Goal: Task Accomplishment & Management: Complete application form

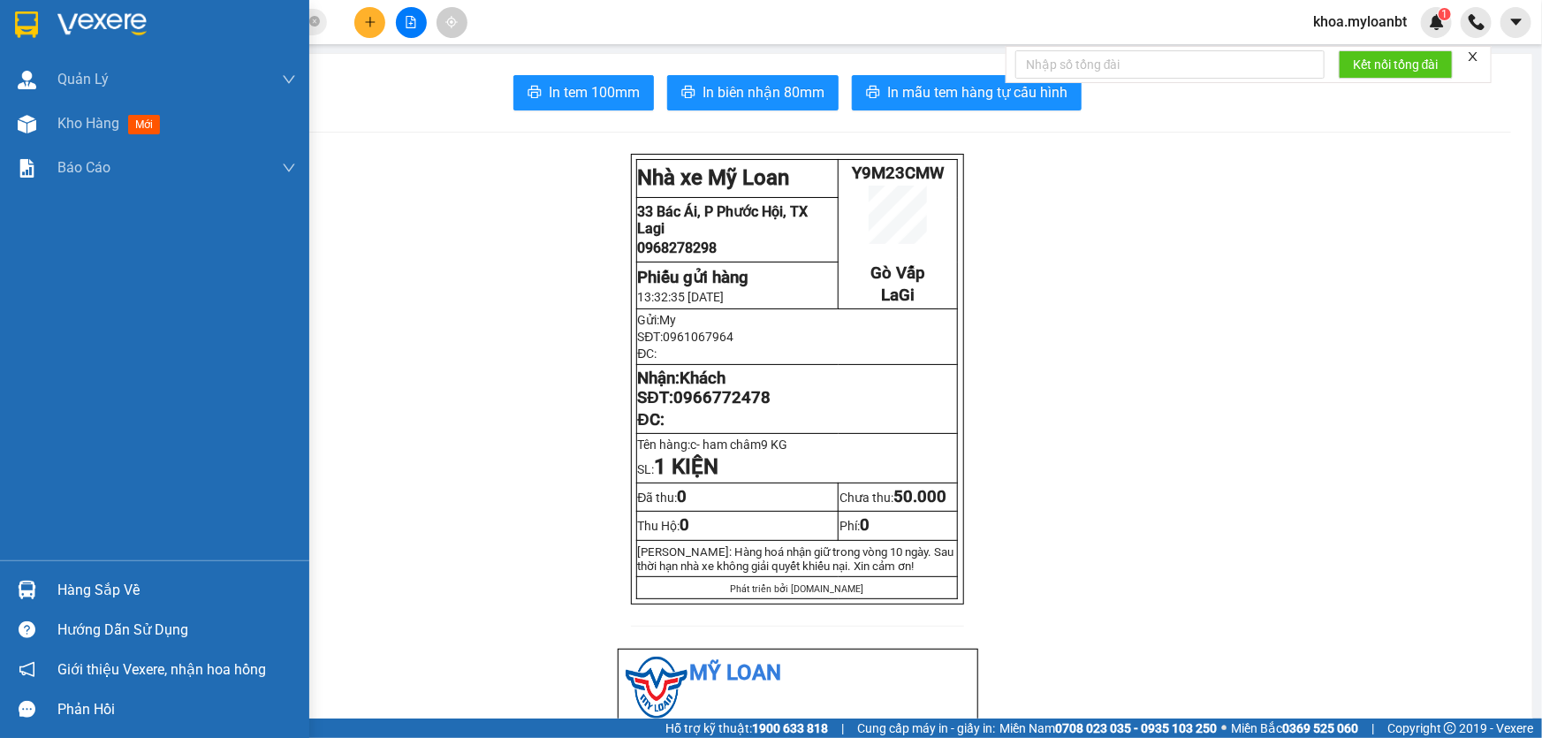
click at [0, 604] on div "Hàng sắp về" at bounding box center [154, 590] width 309 height 40
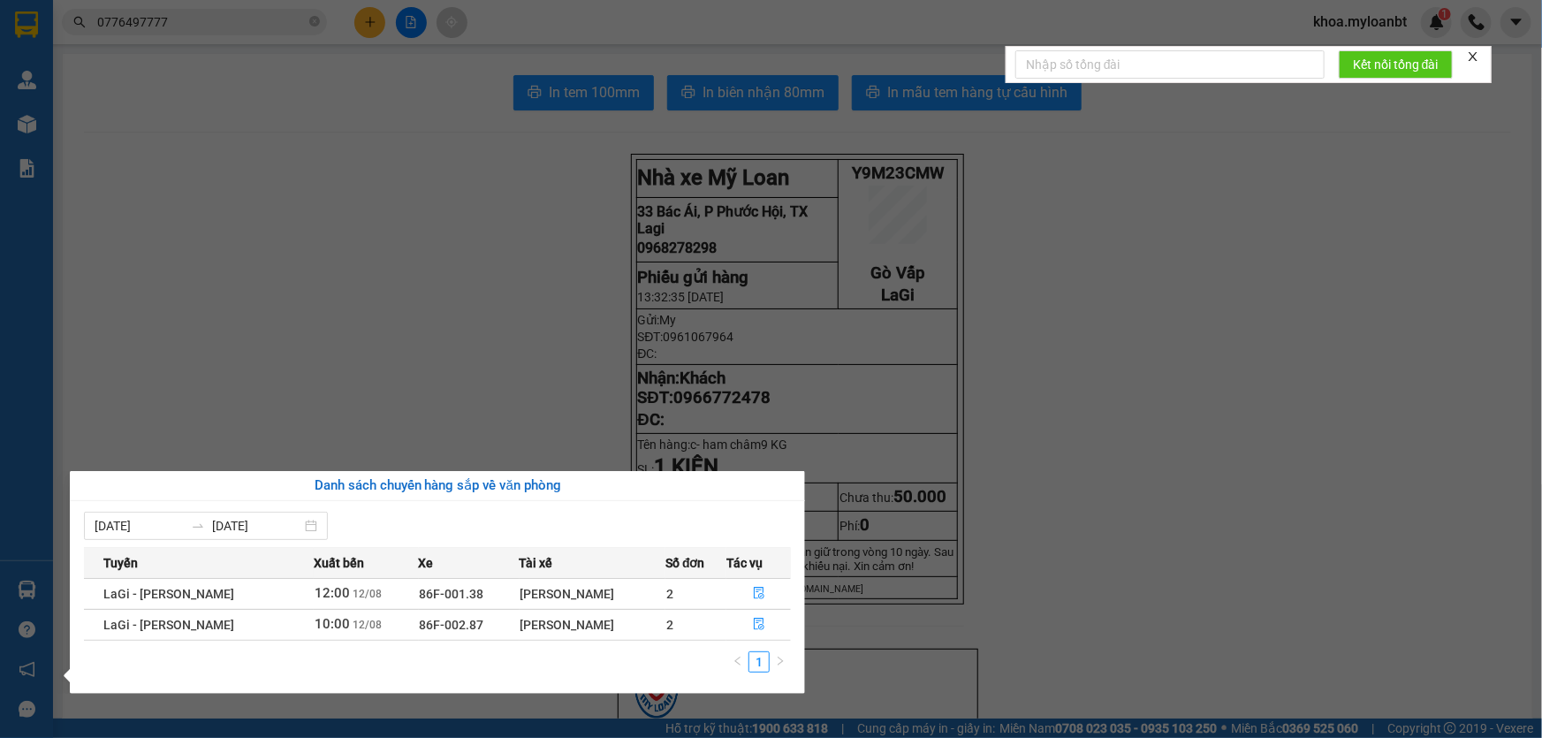
click at [449, 368] on section "Kết quả tìm kiếm ( 46 ) Bộ lọc Mã ĐH Trạng thái Món hàng Thu hộ Tổng cước Chưa …" at bounding box center [771, 369] width 1542 height 738
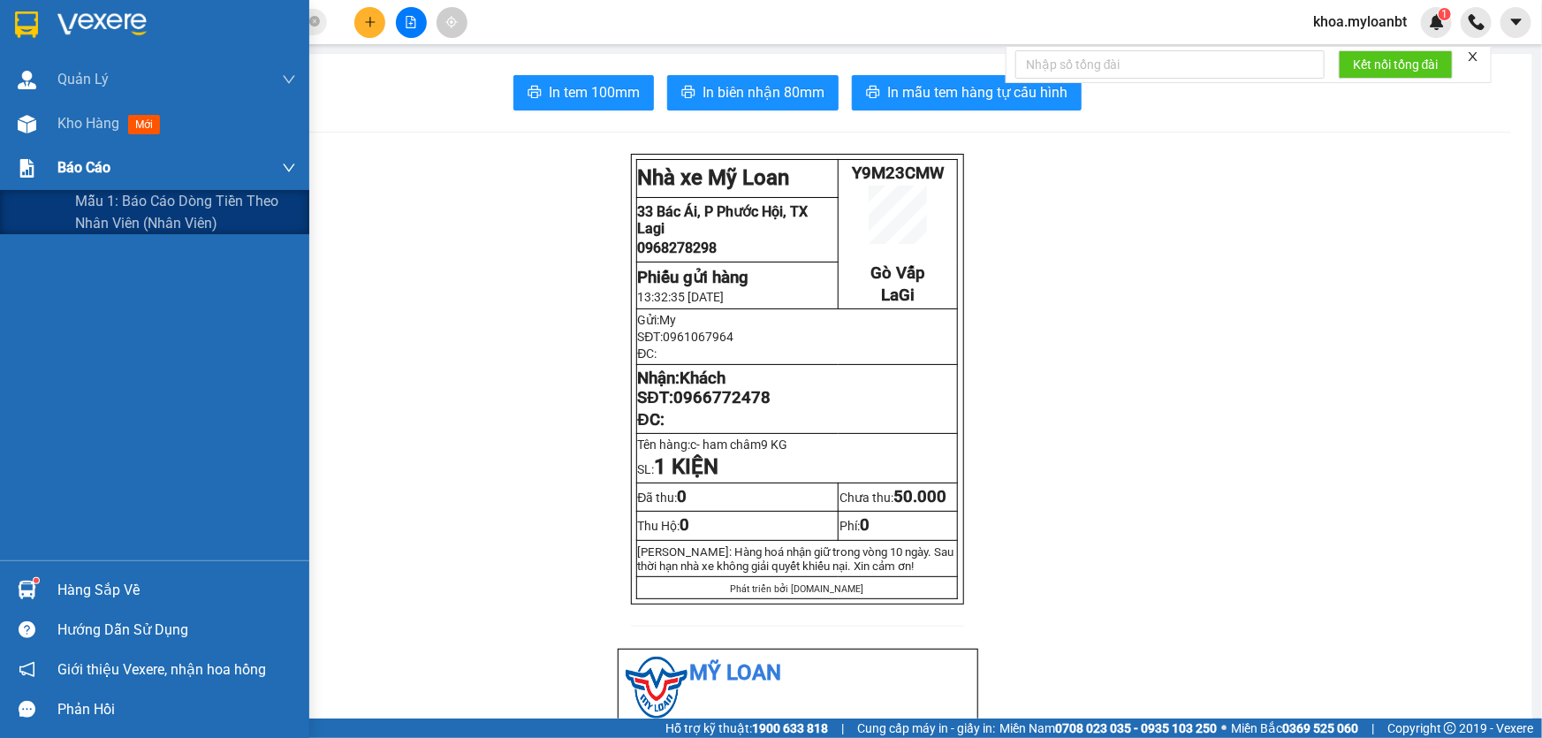
click at [28, 162] on img at bounding box center [27, 168] width 19 height 19
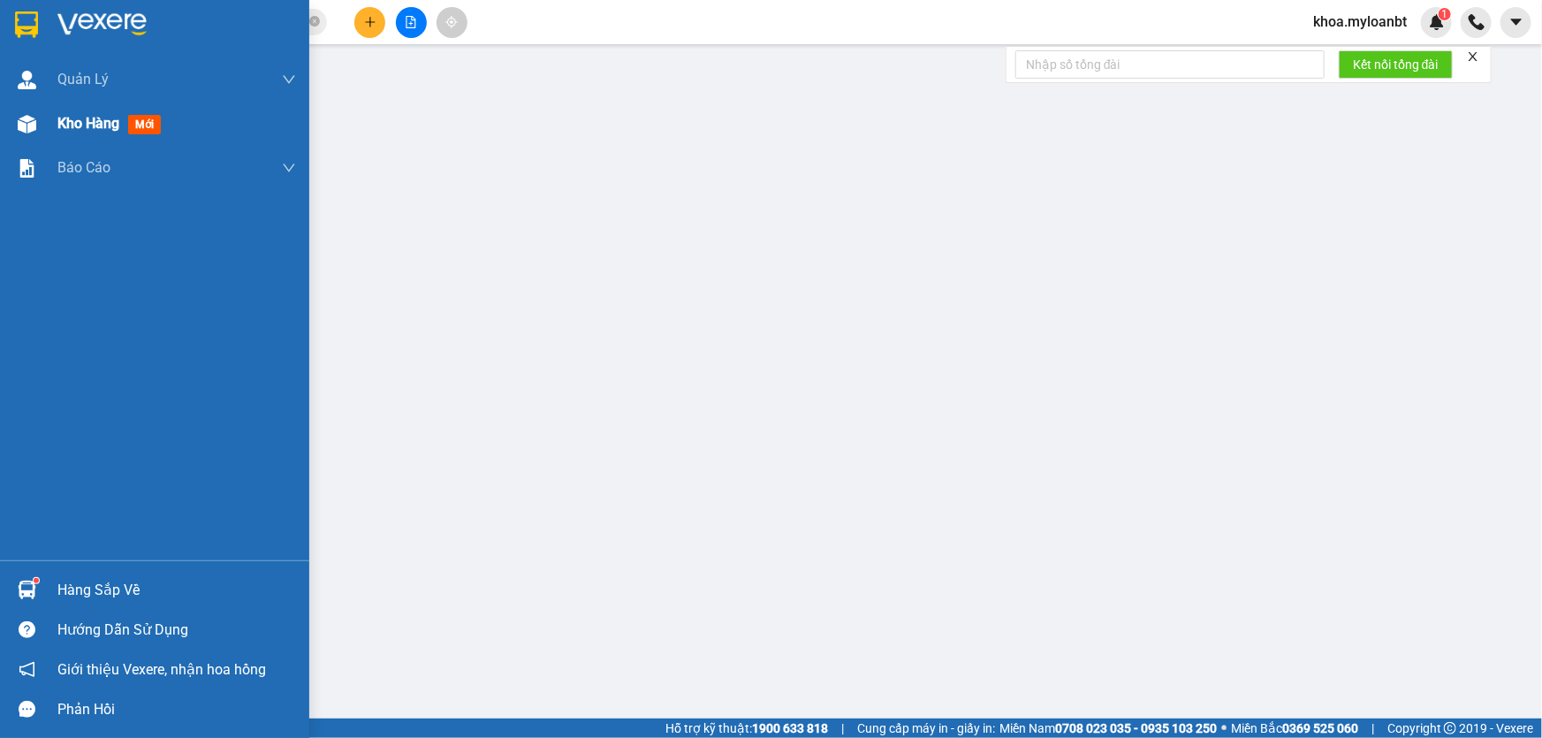
click at [85, 105] on div "Kho hàng mới" at bounding box center [176, 124] width 239 height 44
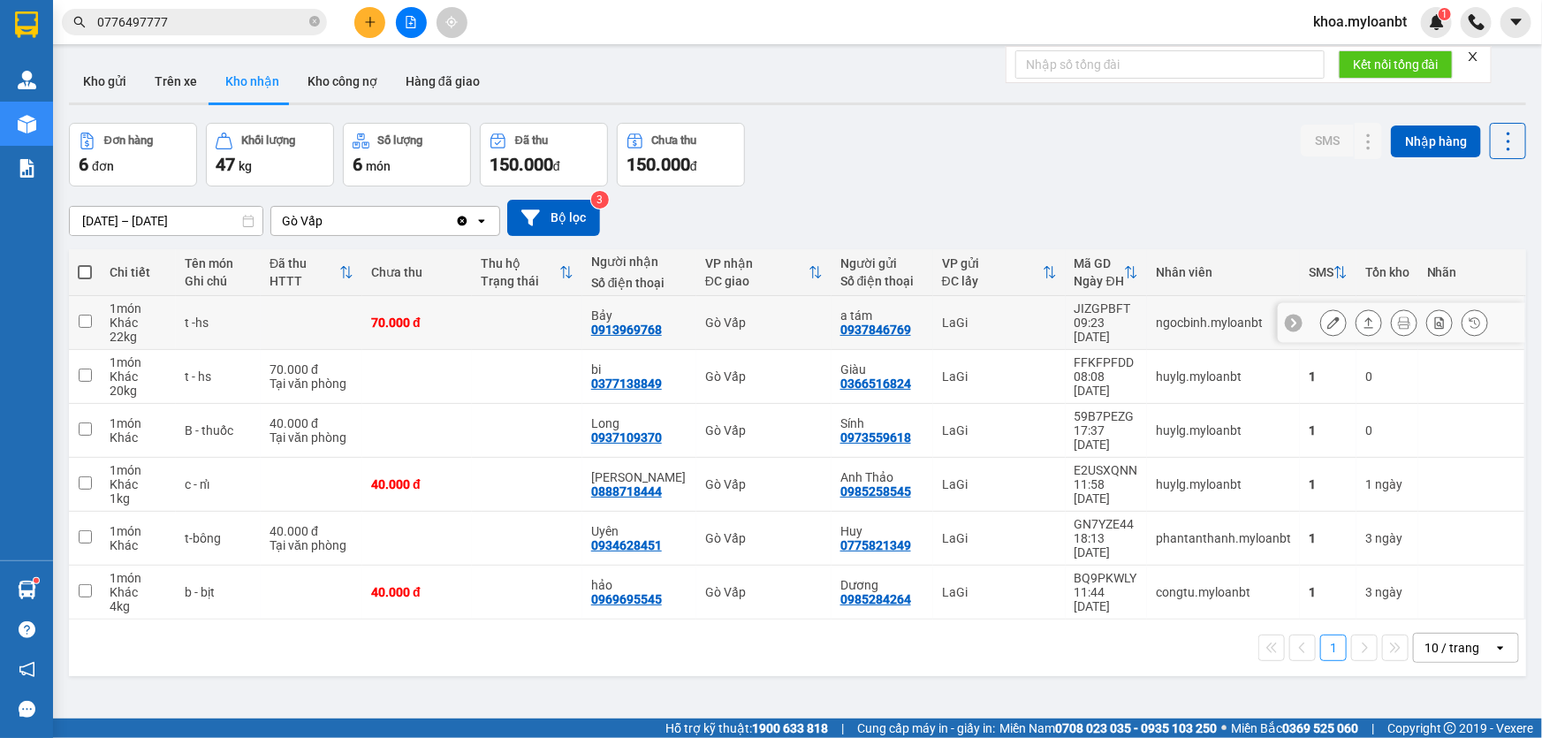
click at [427, 339] on td "70.000 đ" at bounding box center [417, 323] width 110 height 54
checkbox input "true"
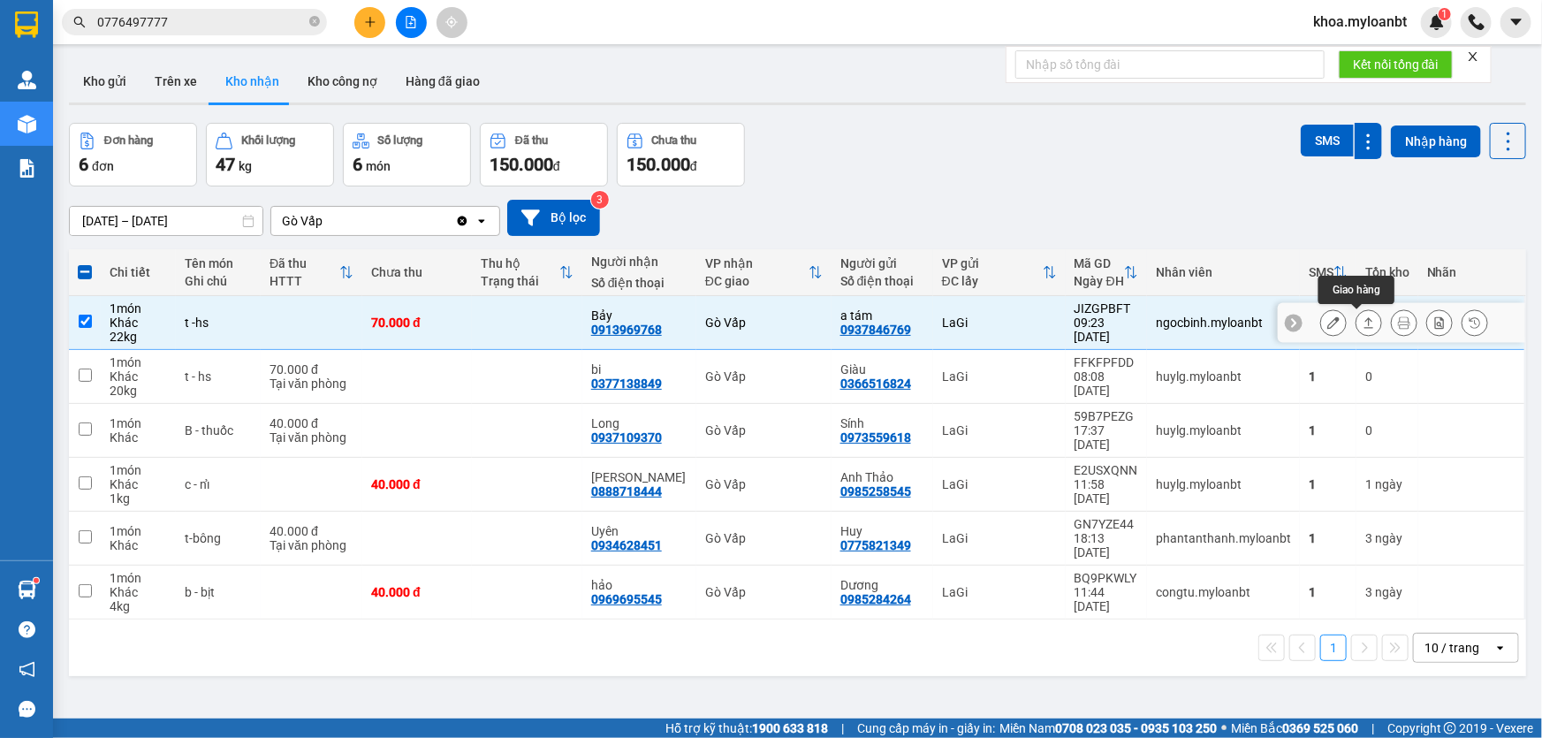
click at [1364, 320] on button at bounding box center [1368, 322] width 25 height 31
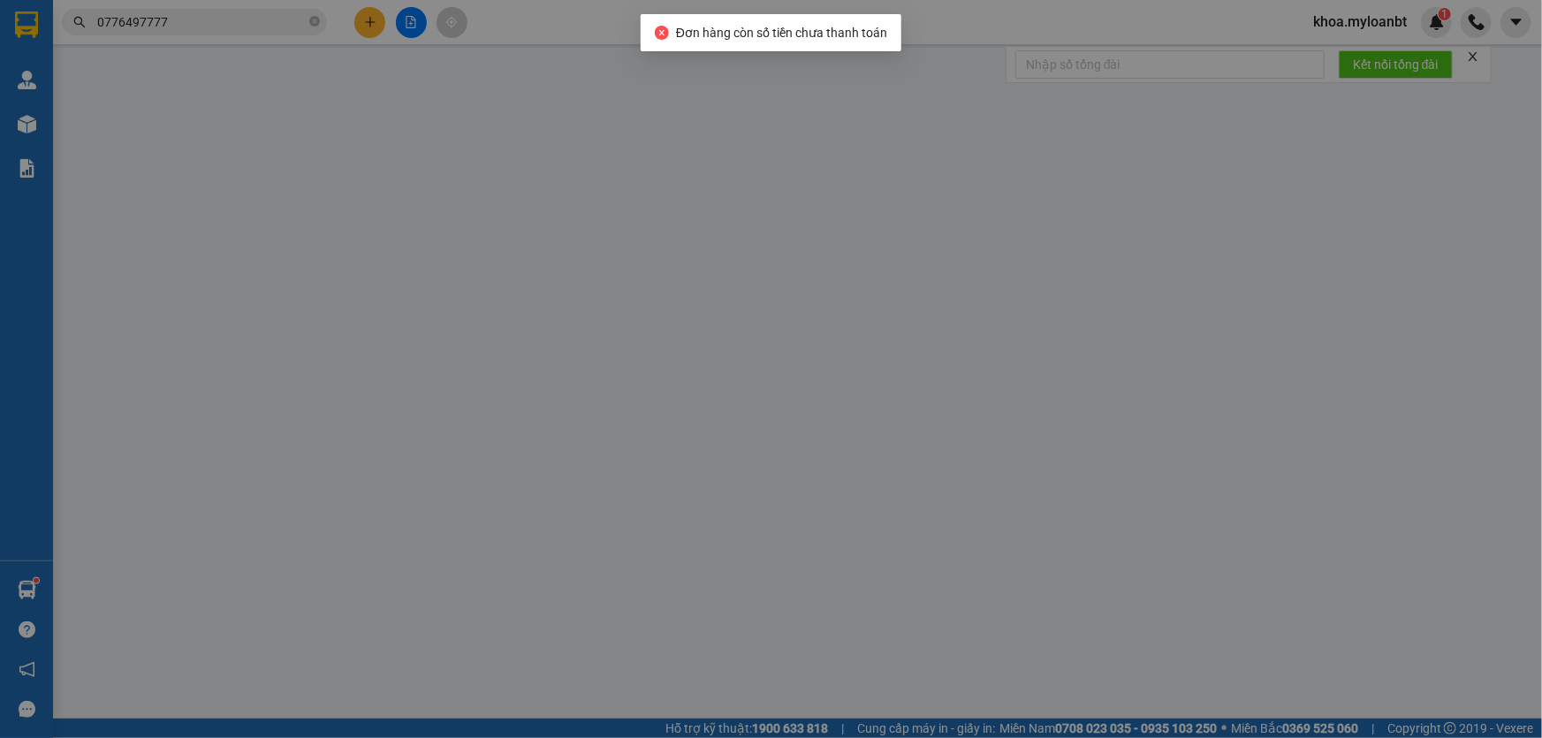
type input "0937846769"
type input "a tám"
type input "0913969768"
type input "Bảy"
type input "70.000"
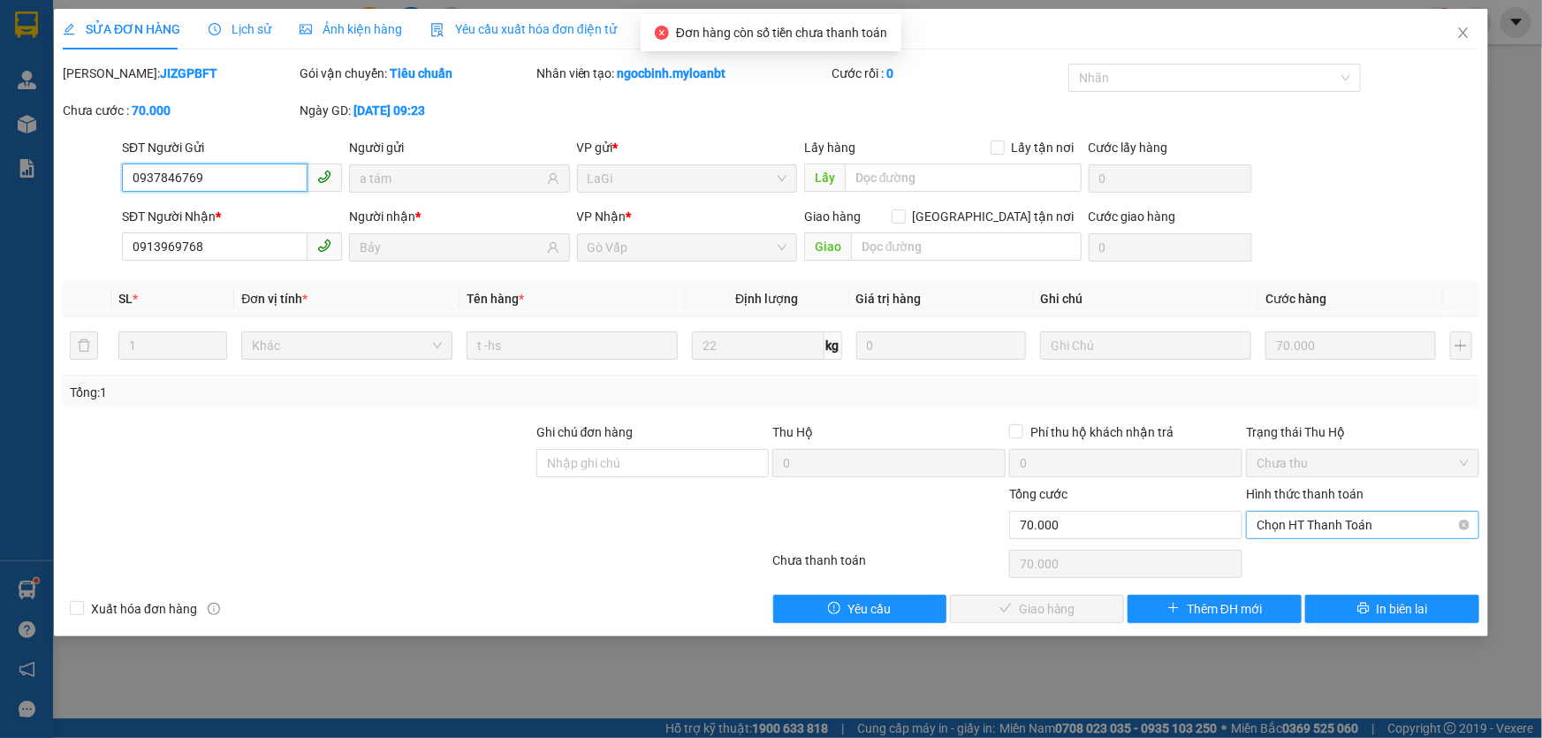
click at [1329, 524] on span "Chọn HT Thanh Toán" at bounding box center [1362, 525] width 212 height 27
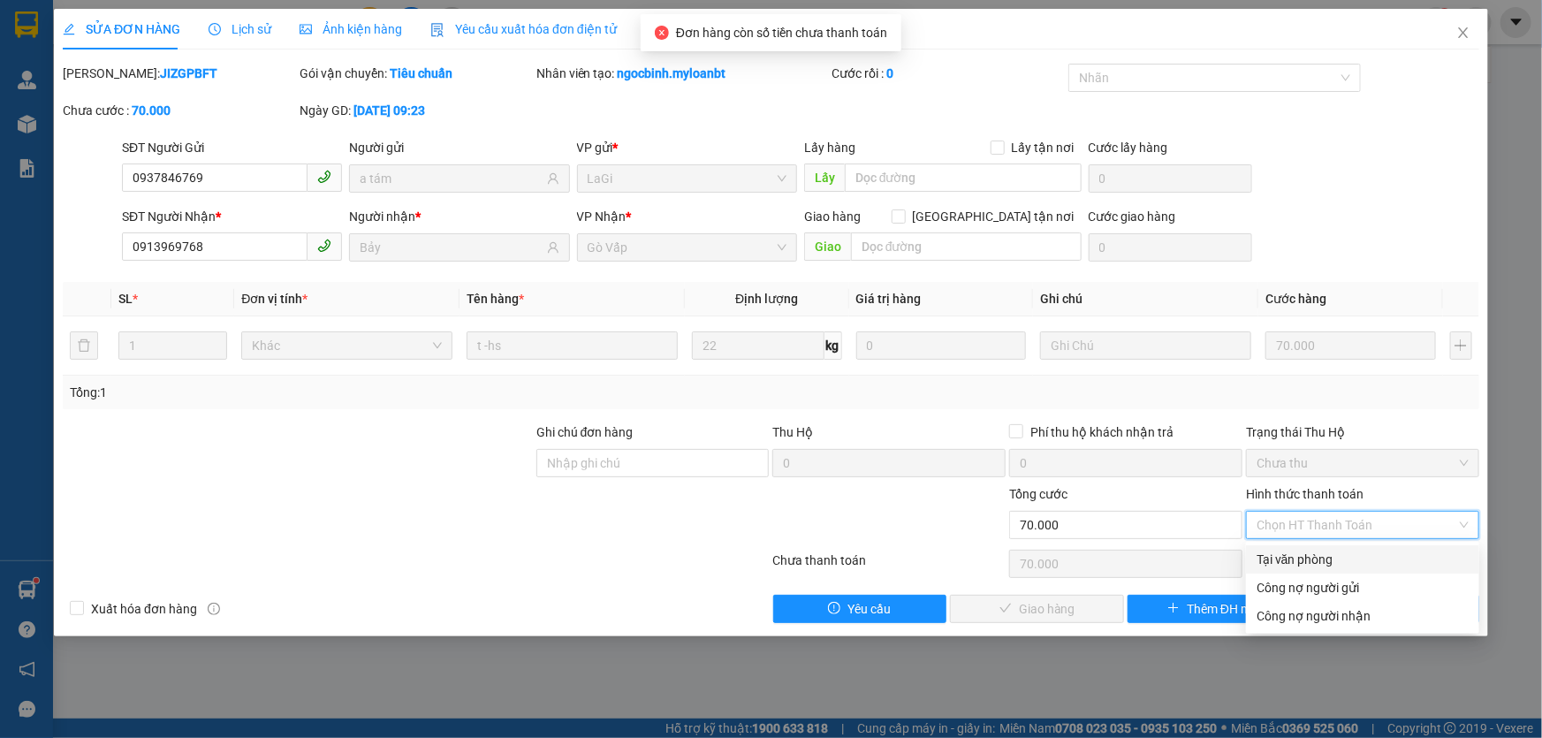
click at [1315, 550] on div "Tại văn phòng" at bounding box center [1362, 559] width 212 height 19
type input "0"
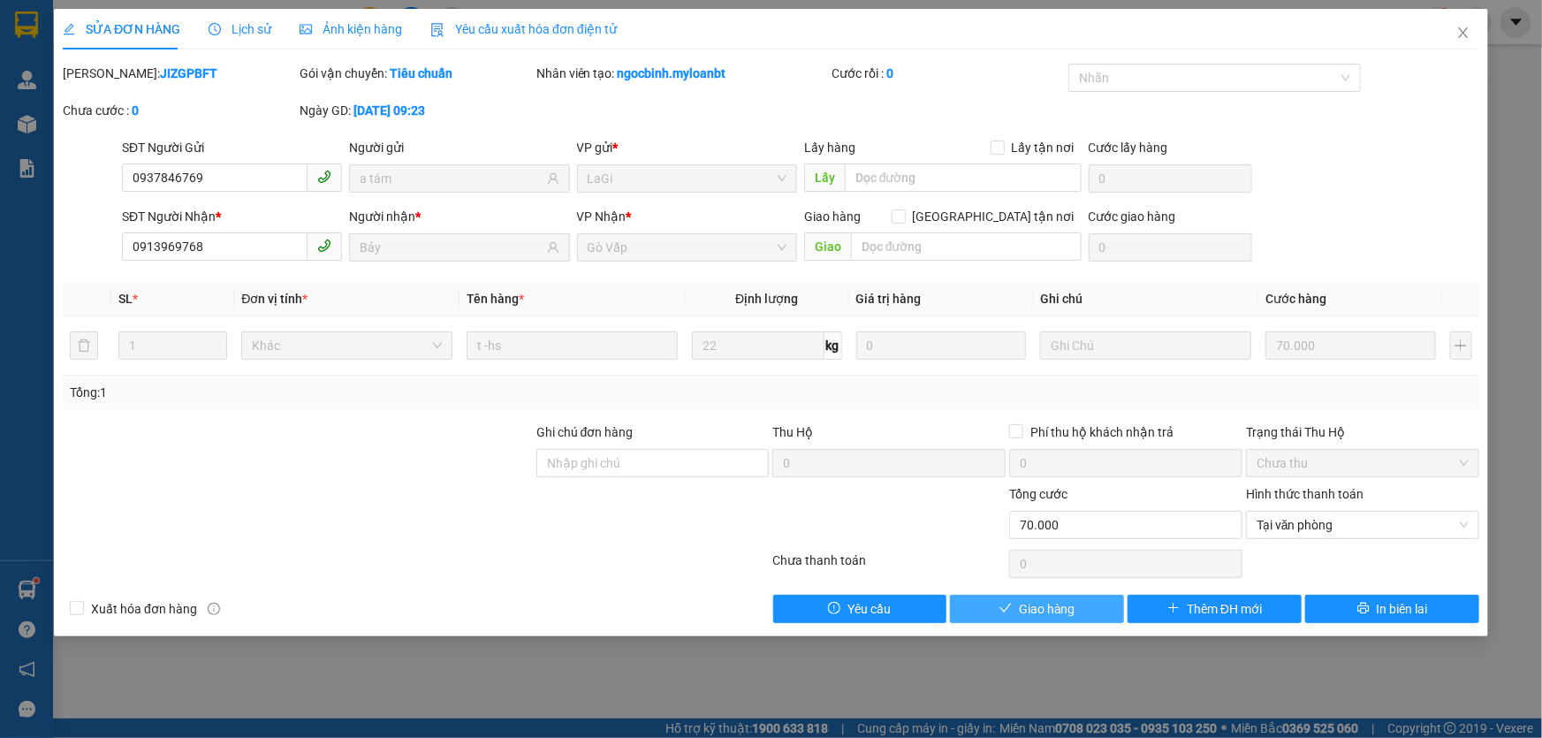
click at [1045, 601] on span "Giao hàng" at bounding box center [1047, 608] width 57 height 19
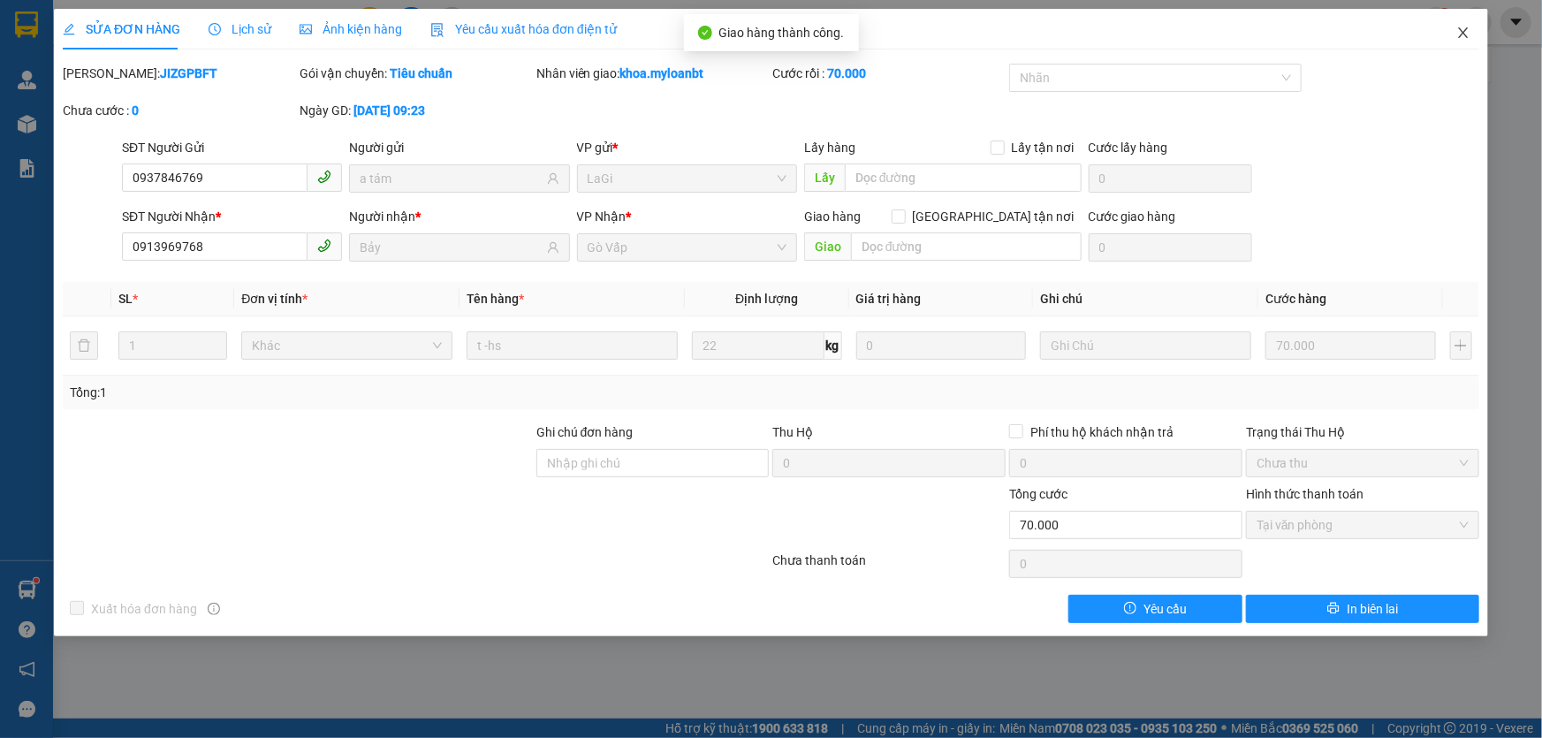
click at [1458, 31] on icon "close" at bounding box center [1463, 33] width 14 height 14
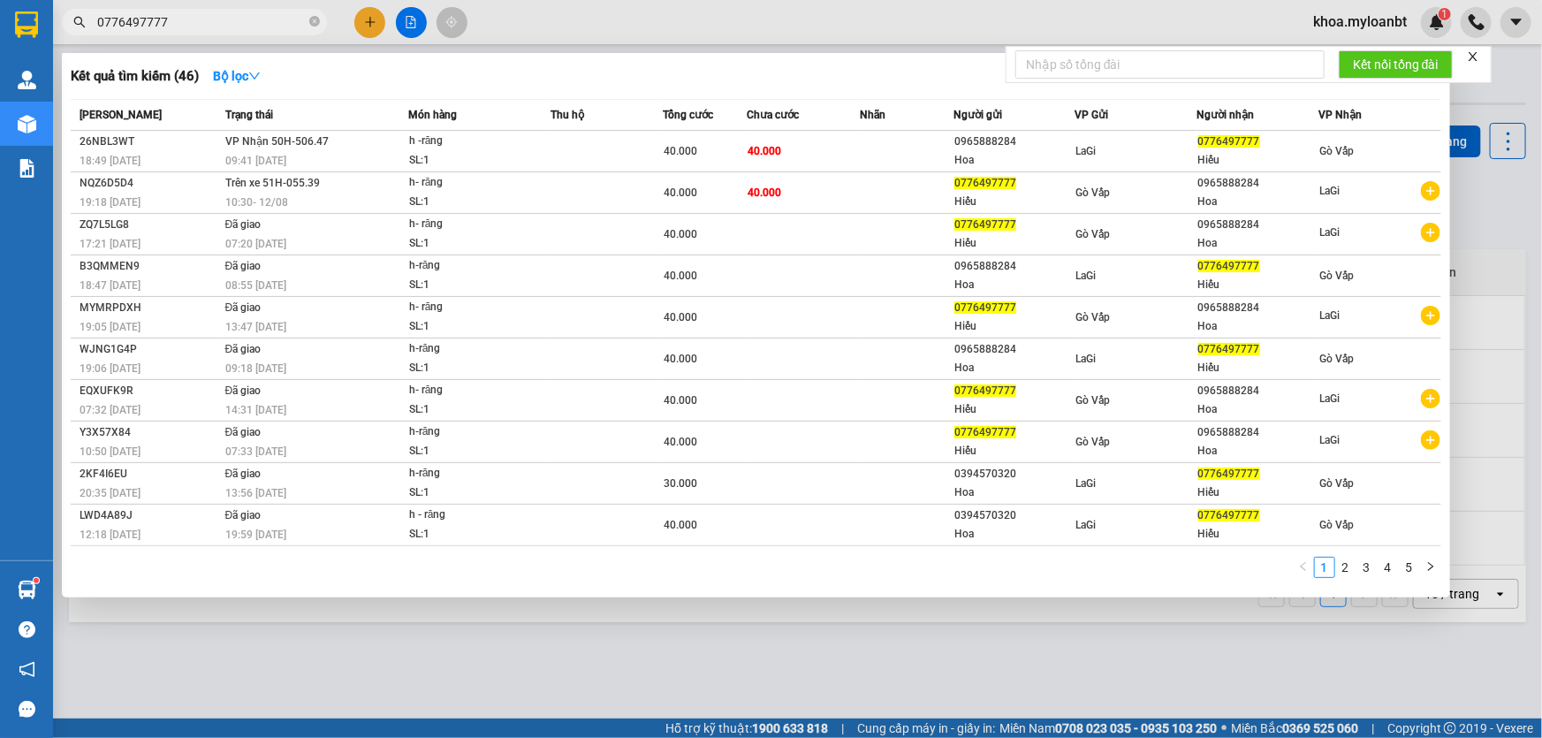
click at [247, 22] on input "0776497777" at bounding box center [201, 21] width 209 height 19
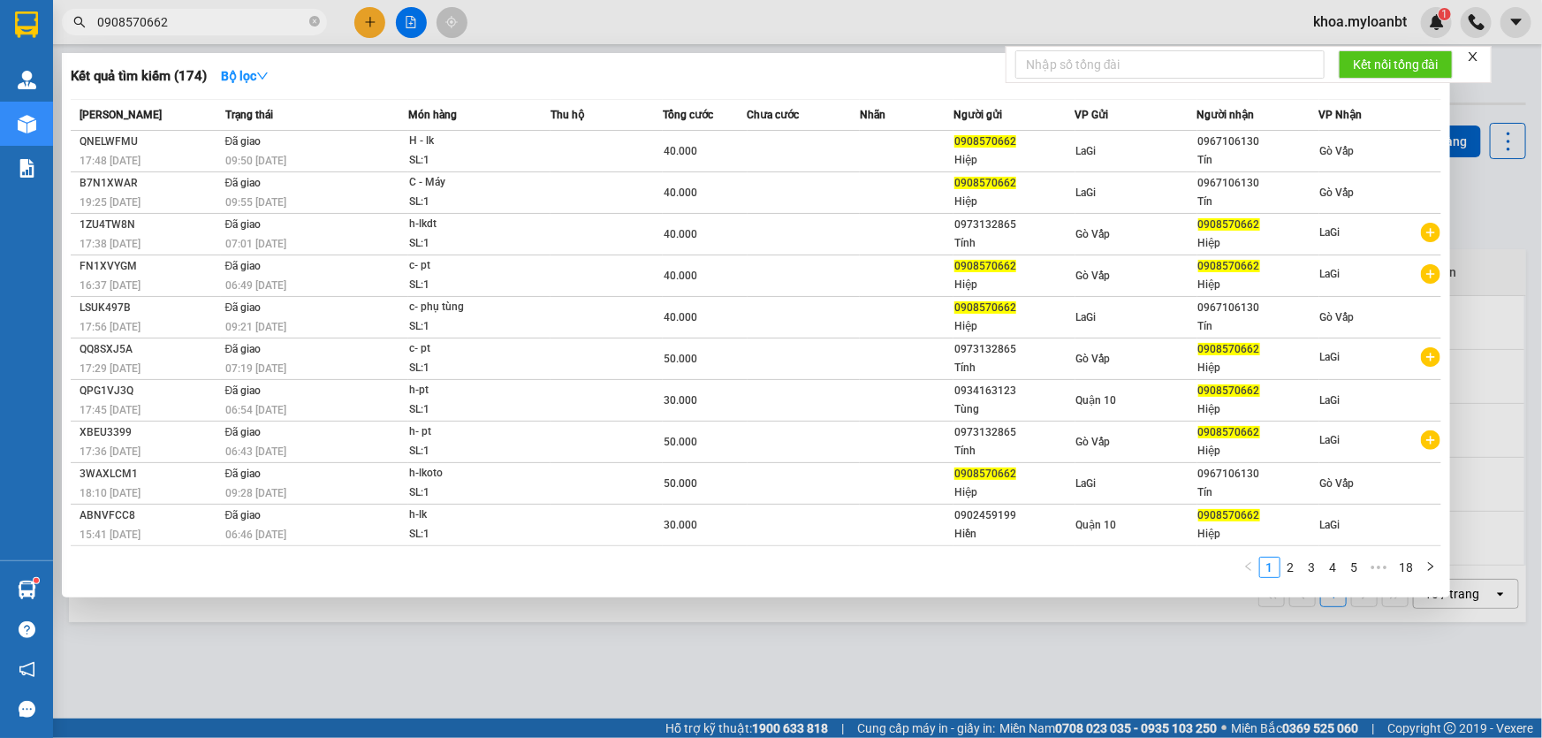
type input "0908570662"
click at [742, 622] on div at bounding box center [771, 369] width 1542 height 738
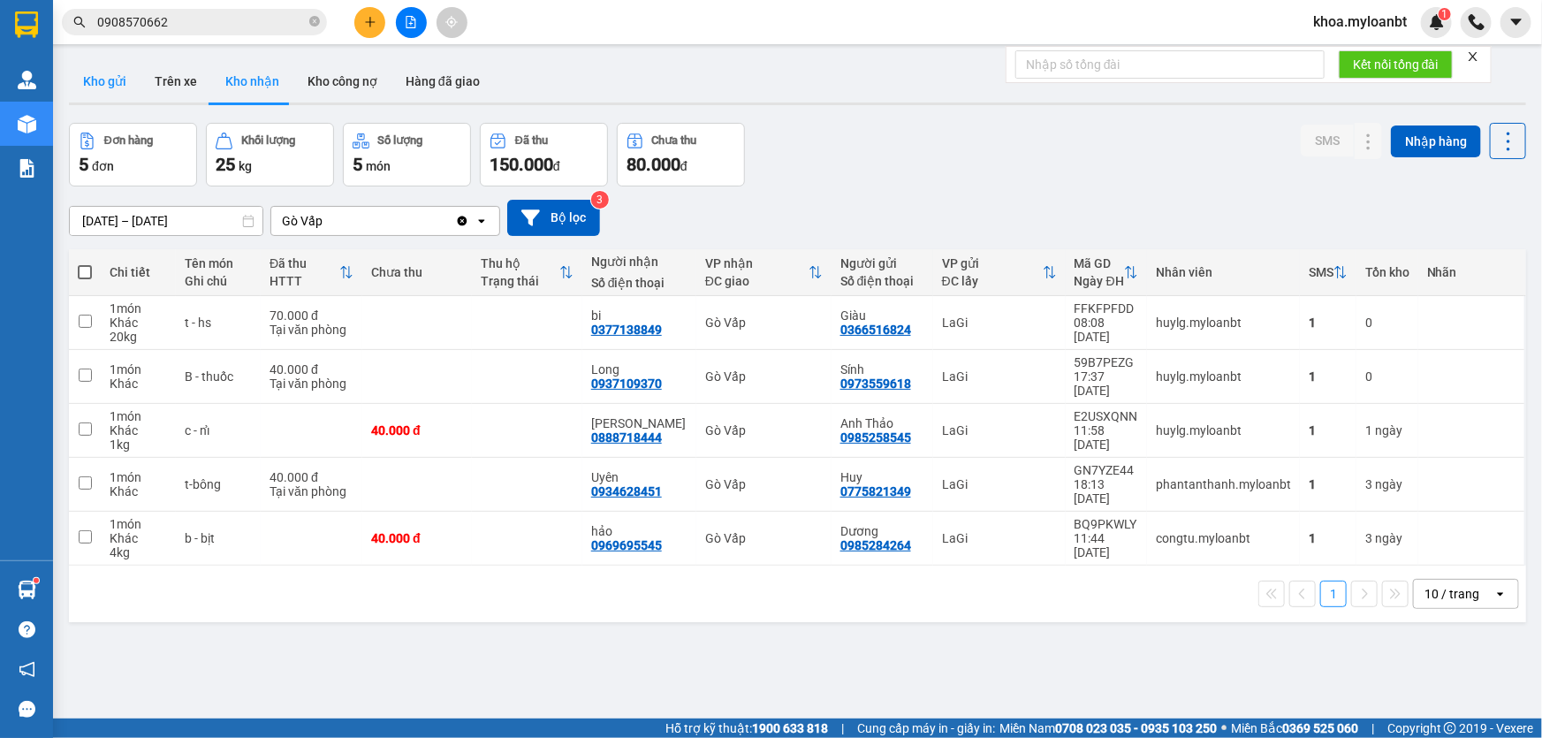
click at [97, 73] on button "Kho gửi" at bounding box center [105, 81] width 72 height 42
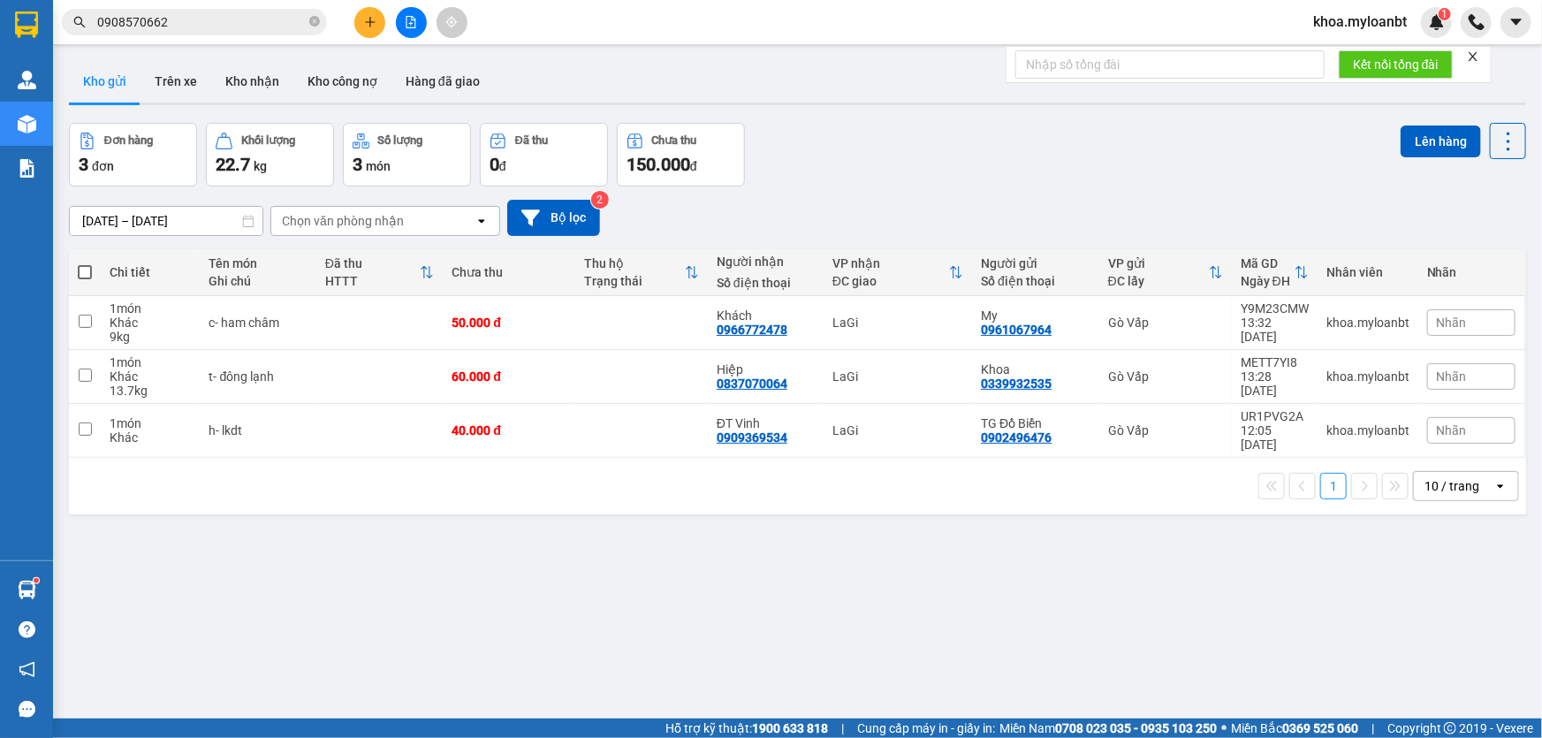
click at [373, 22] on icon "plus" at bounding box center [370, 21] width 10 height 1
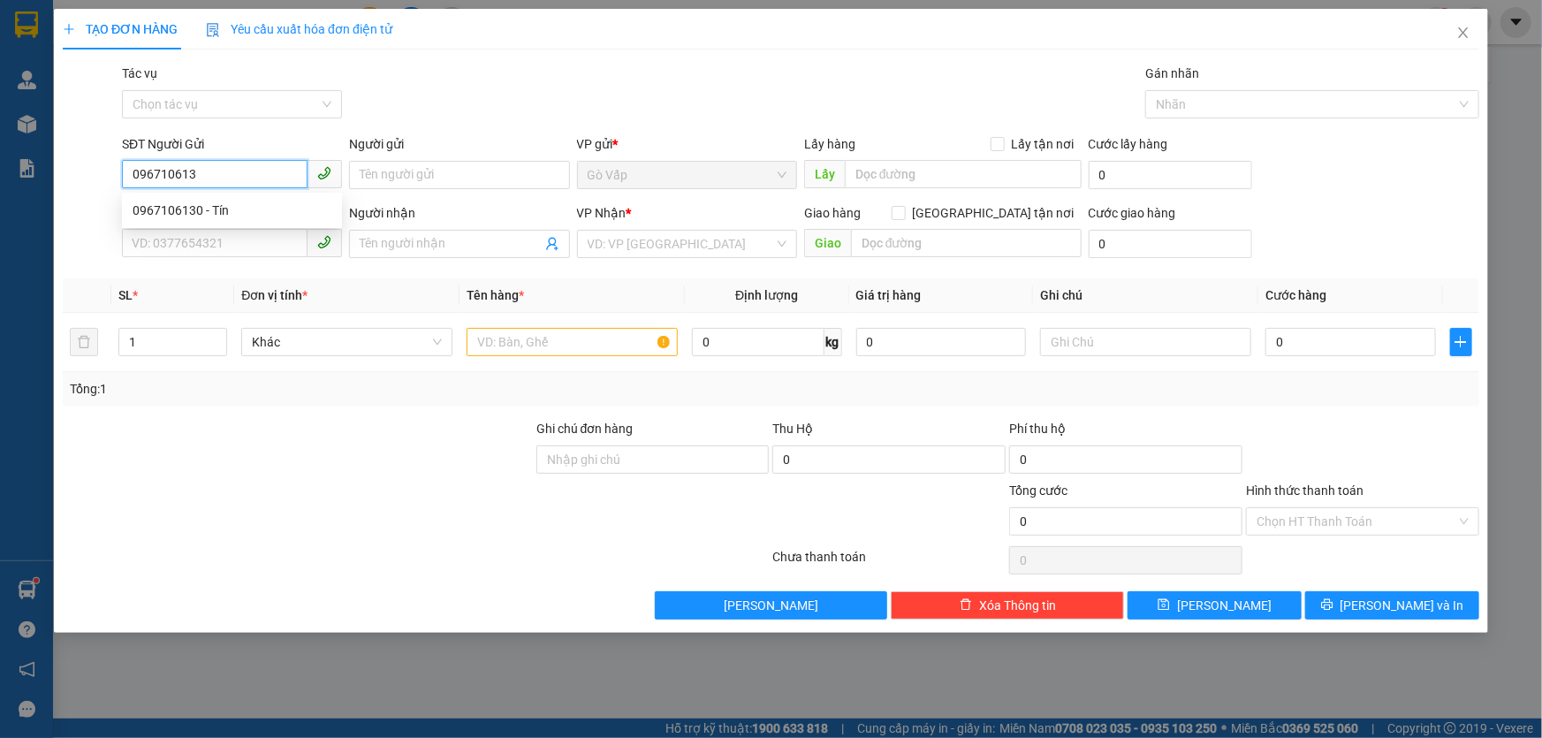
type input "0967106130"
click at [218, 206] on div "0967106130 - Tín" at bounding box center [232, 210] width 199 height 19
type input "Tín"
type input "0908570662"
type input "Hiệp"
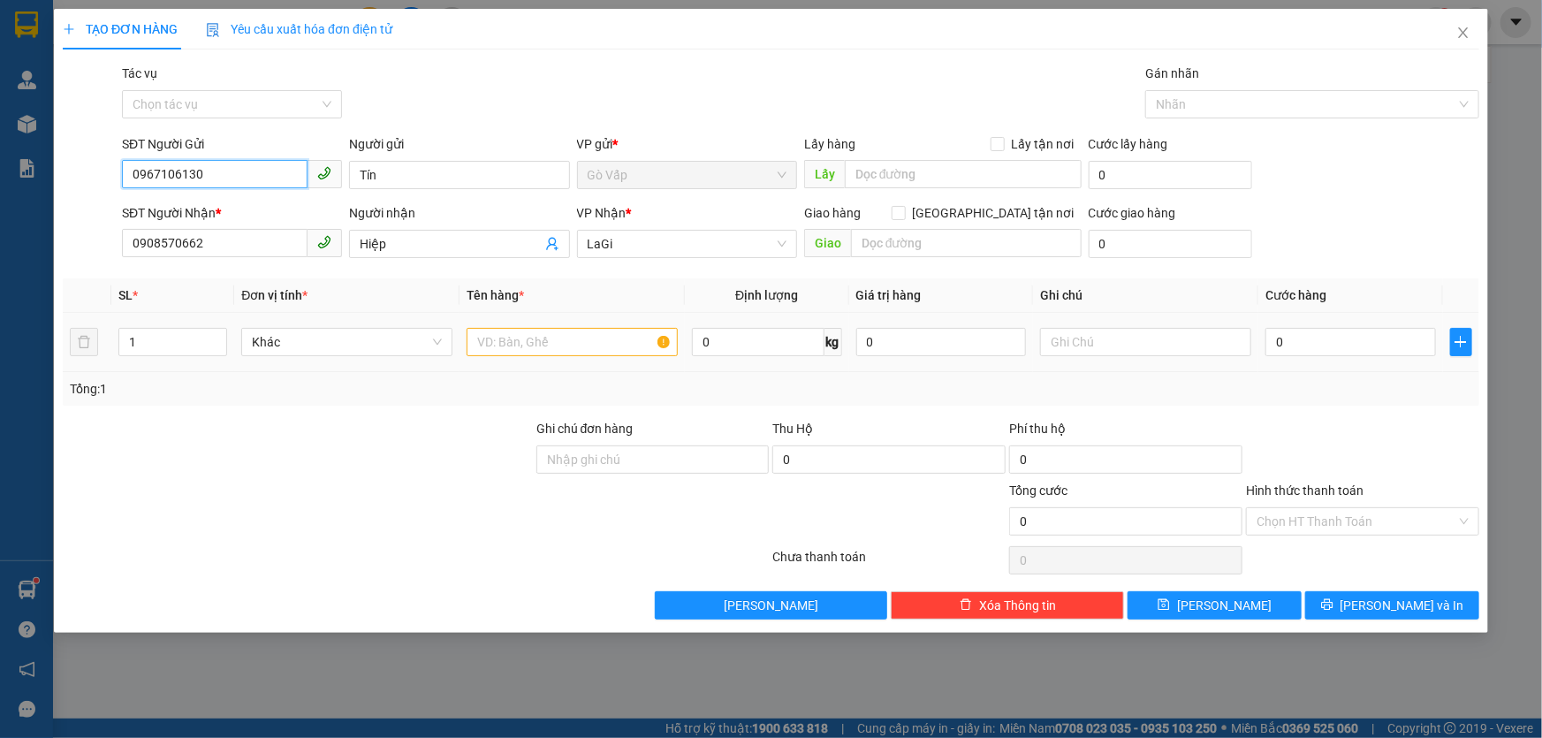
type input "0967106130"
click at [600, 329] on input "text" at bounding box center [572, 342] width 211 height 28
type input "h- llk"
click at [1347, 346] on input "0" at bounding box center [1350, 342] width 171 height 28
type input "4"
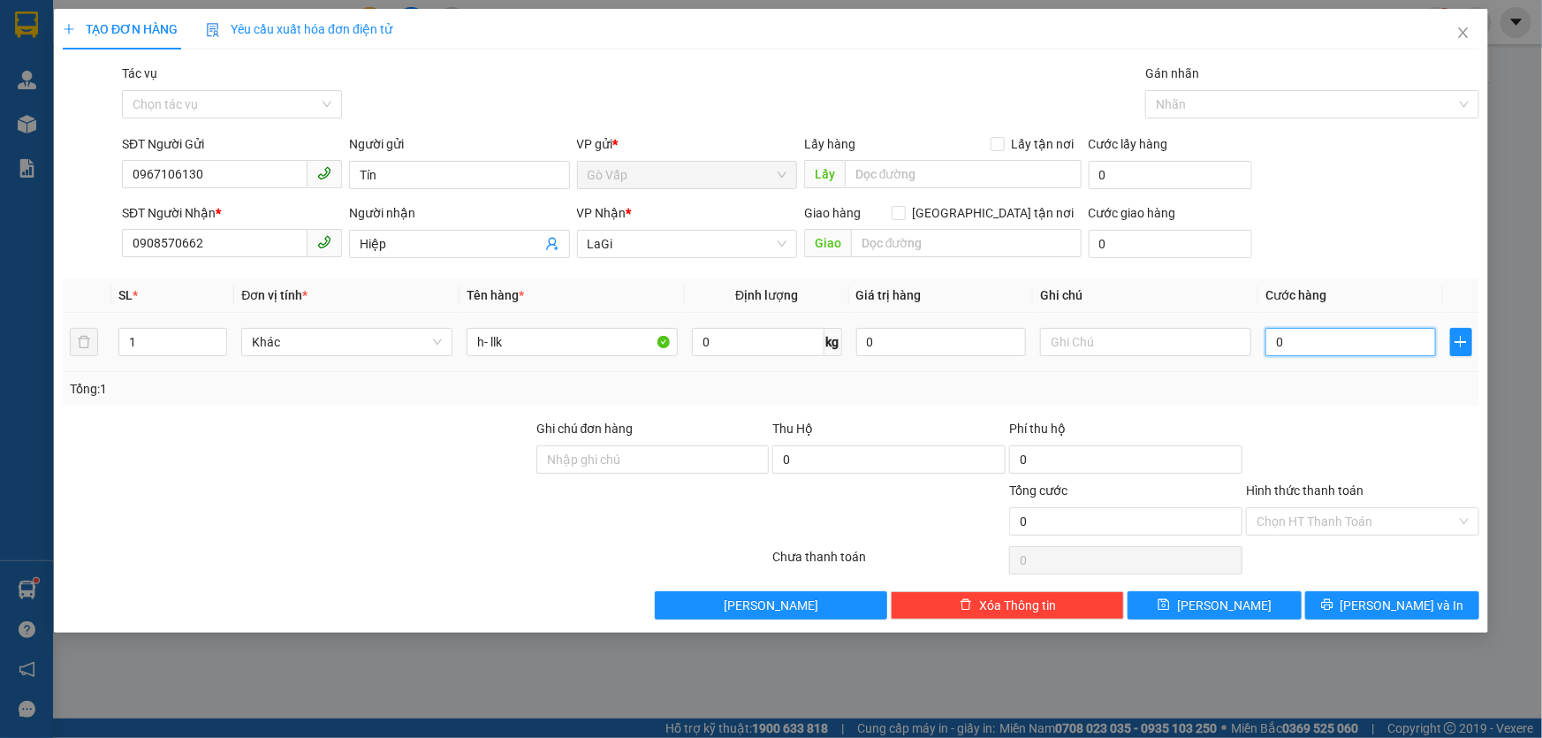
type input "4"
type input "40"
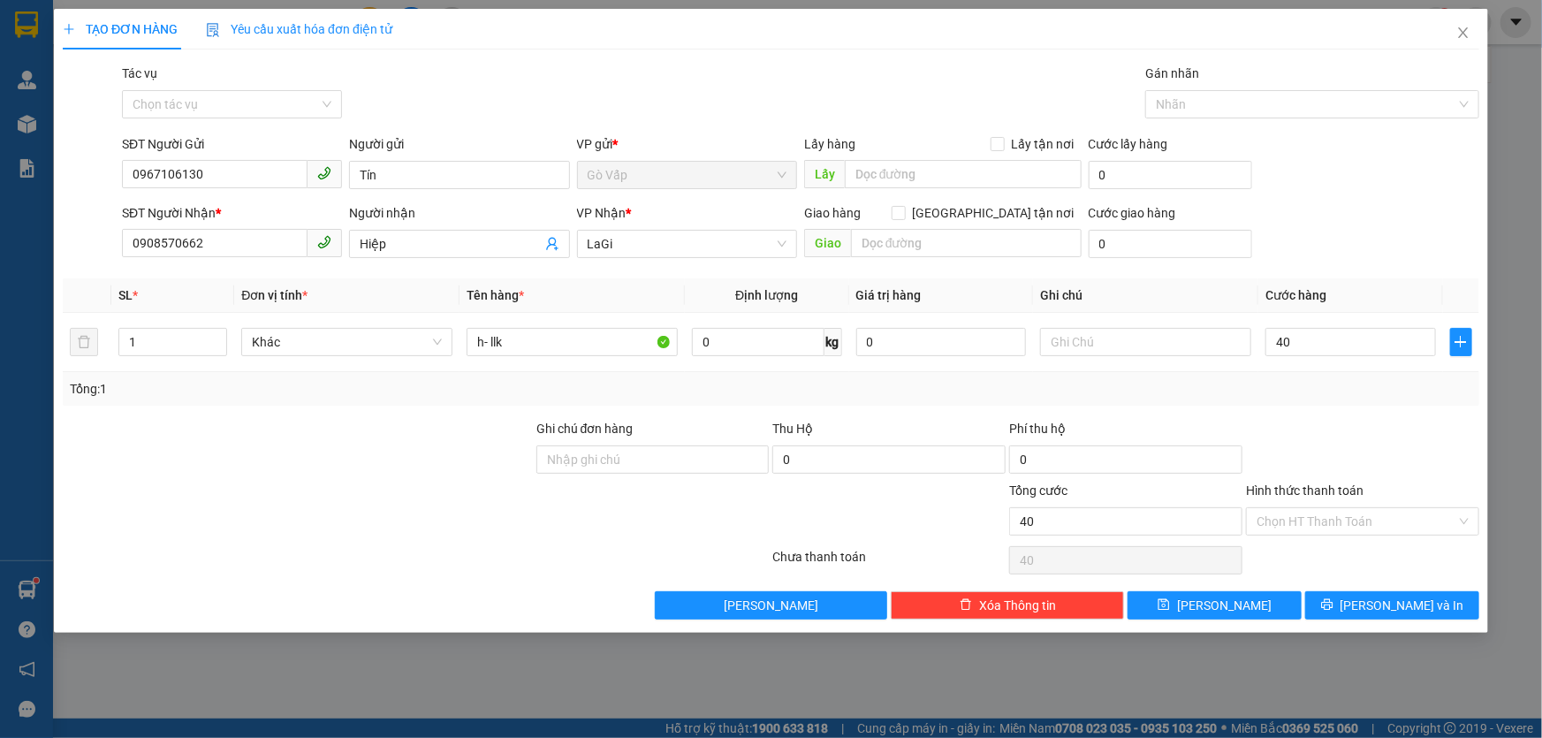
type input "40.000"
click at [1368, 444] on div at bounding box center [1362, 450] width 237 height 62
click at [1398, 597] on span "Lưu và In" at bounding box center [1402, 605] width 124 height 19
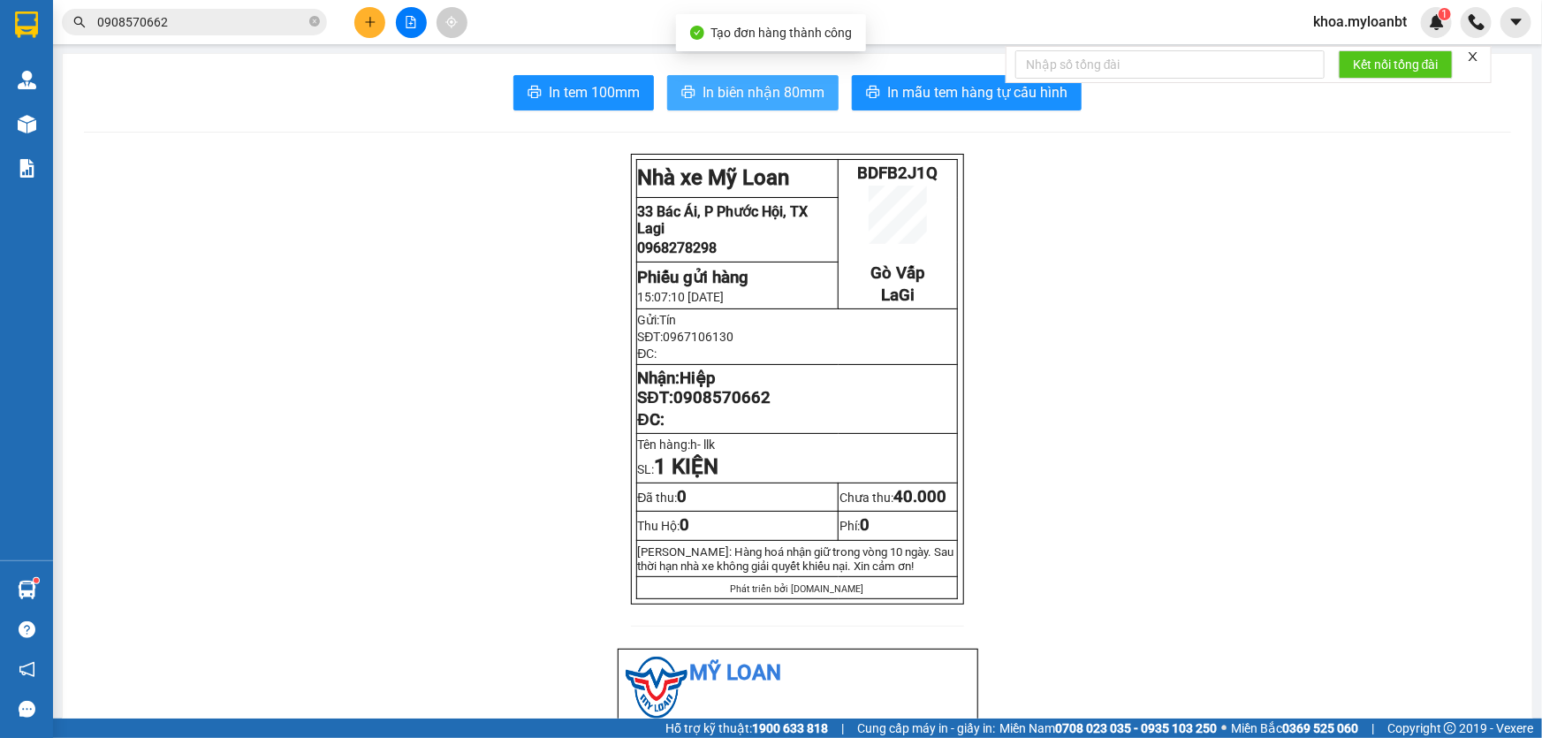
click at [715, 88] on span "In biên nhận 80mm" at bounding box center [763, 92] width 122 height 22
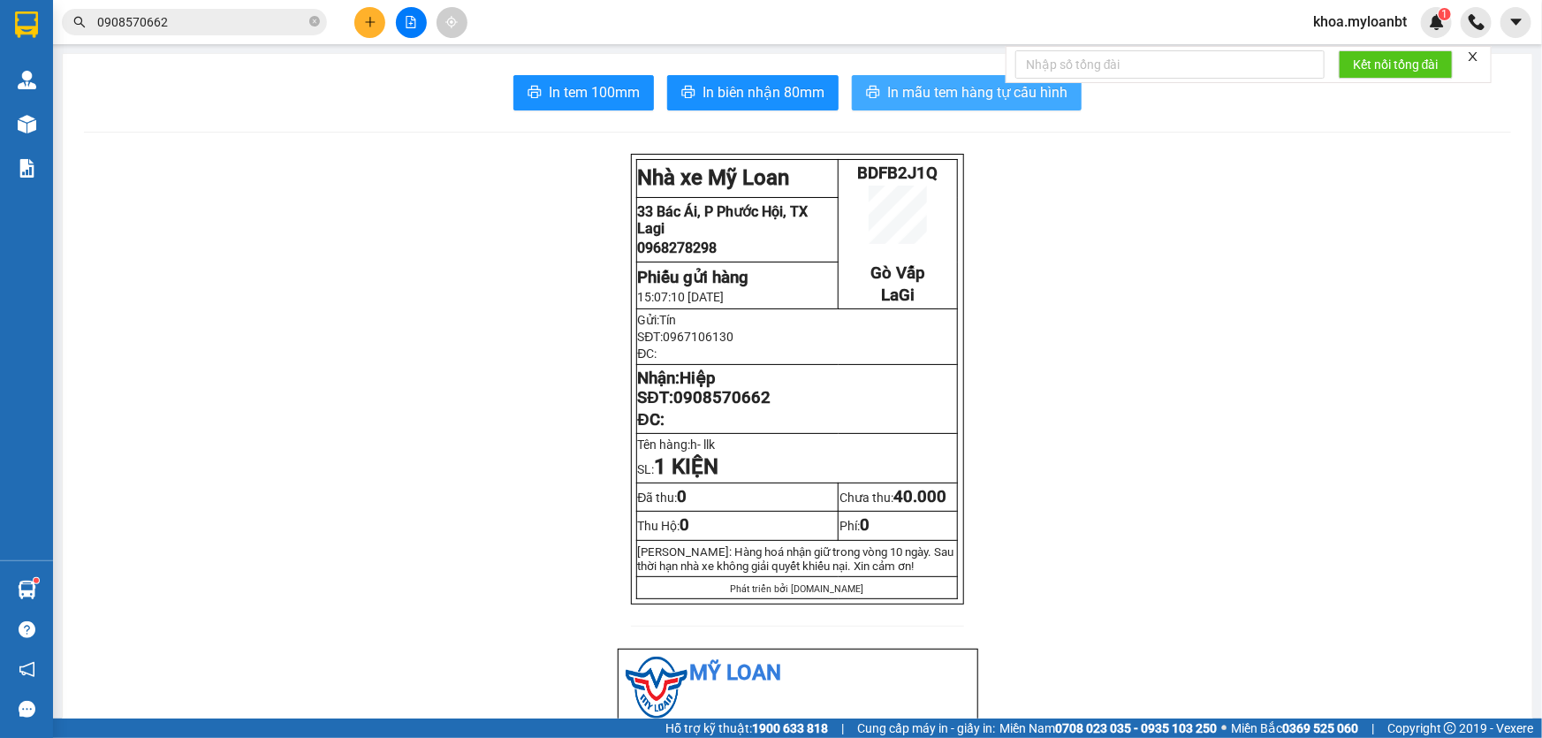
click at [935, 104] on button "In mẫu tem hàng tự cấu hình" at bounding box center [967, 92] width 230 height 35
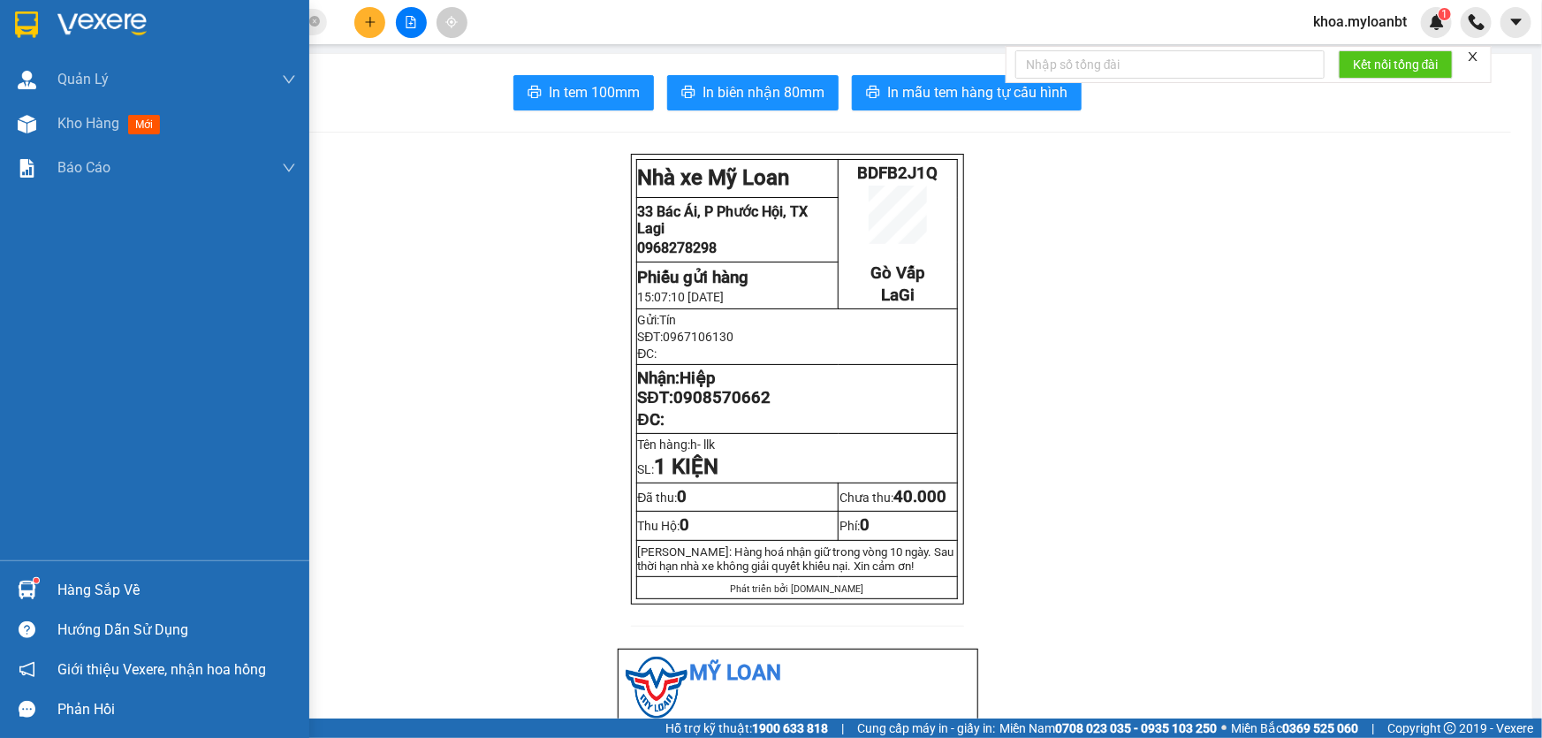
click at [19, 586] on img at bounding box center [27, 589] width 19 height 19
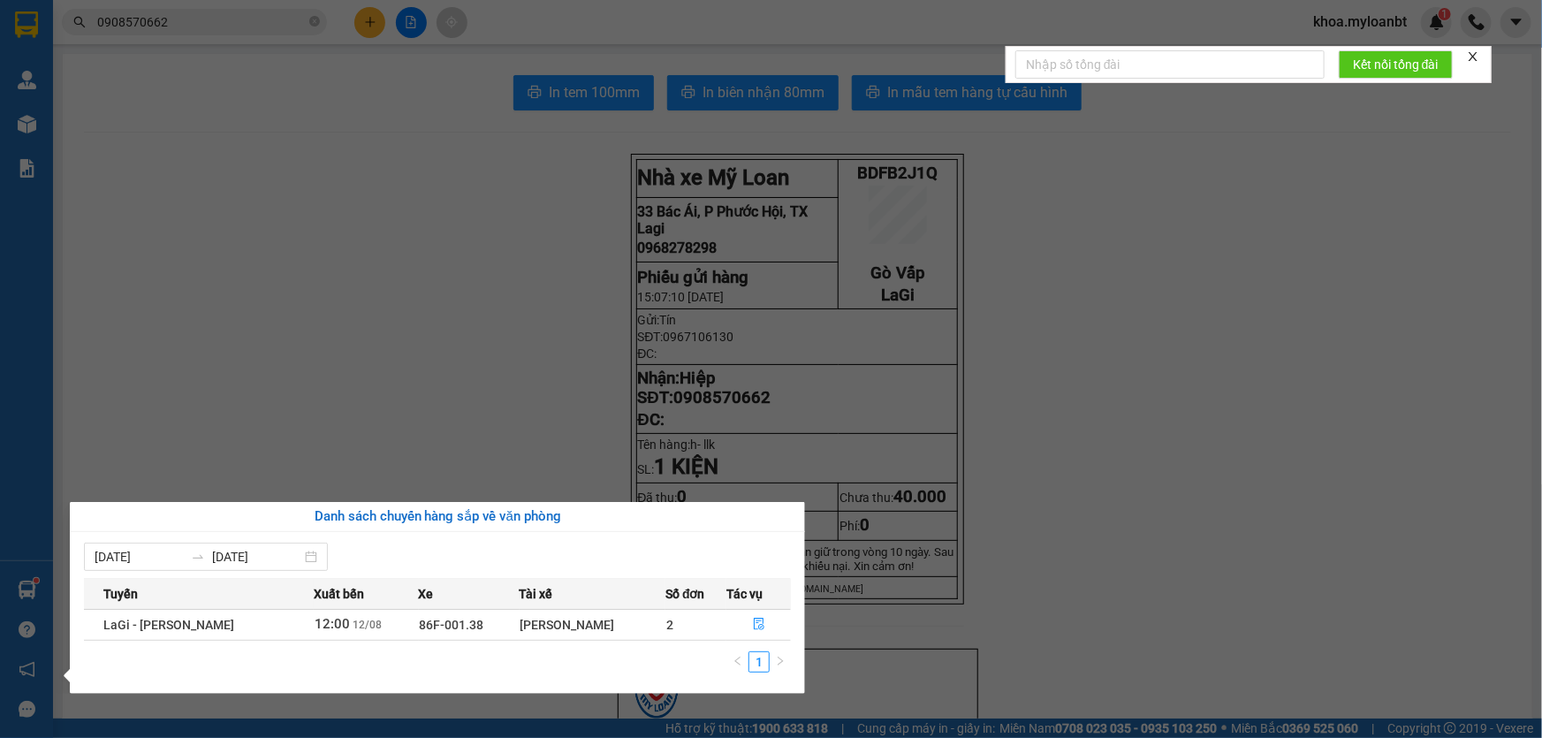
click at [681, 448] on section "Kết quả tìm kiếm ( 174 ) Bộ lọc Mã ĐH Trạng thái Món hàng Thu hộ Tổng cước Chưa…" at bounding box center [771, 369] width 1542 height 738
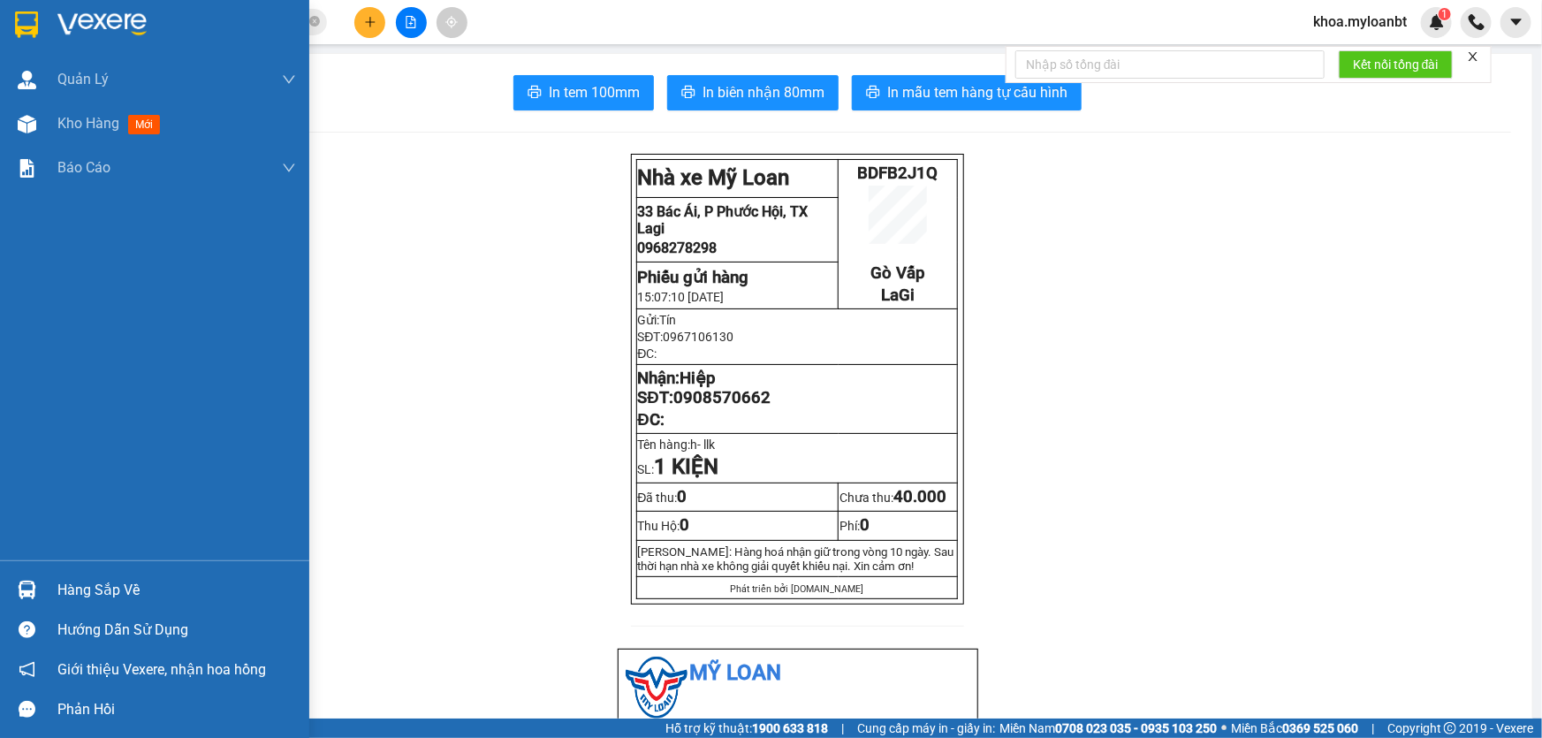
click at [20, 586] on img at bounding box center [27, 589] width 19 height 19
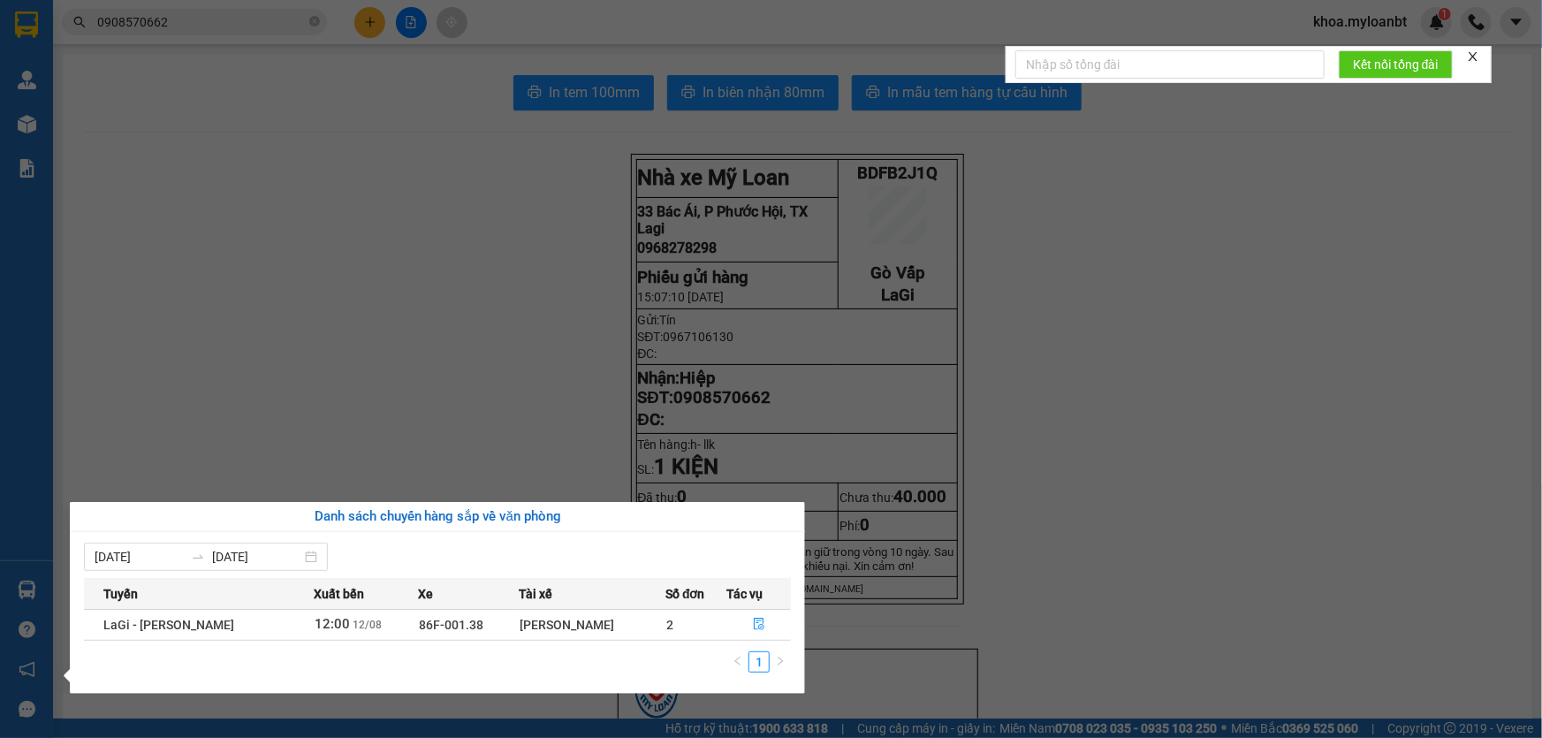
click at [683, 365] on section "Kết quả tìm kiếm ( 174 ) Bộ lọc Mã ĐH Trạng thái Món hàng Thu hộ Tổng cước Chưa…" at bounding box center [771, 369] width 1542 height 738
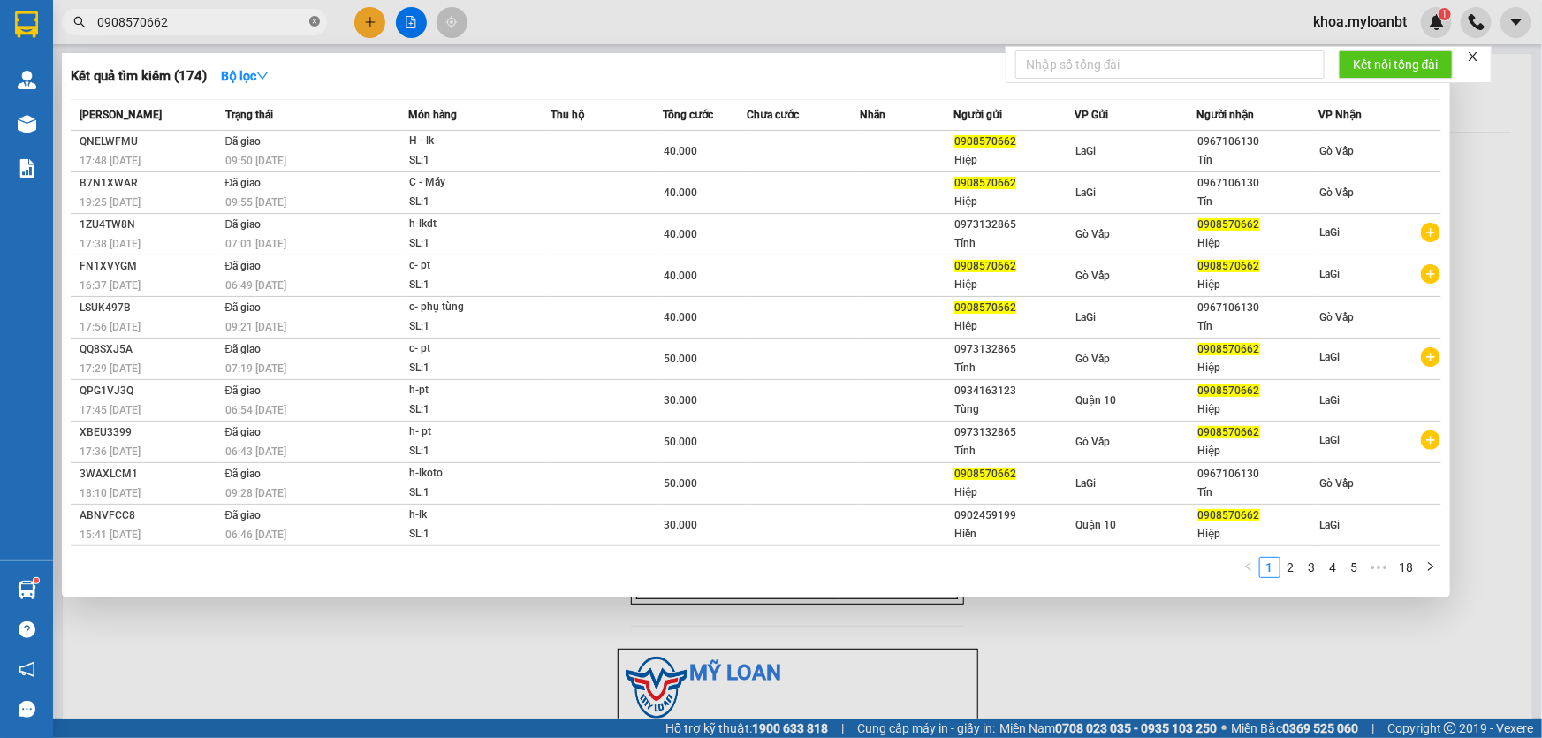
click at [318, 19] on icon "close-circle" at bounding box center [314, 21] width 11 height 11
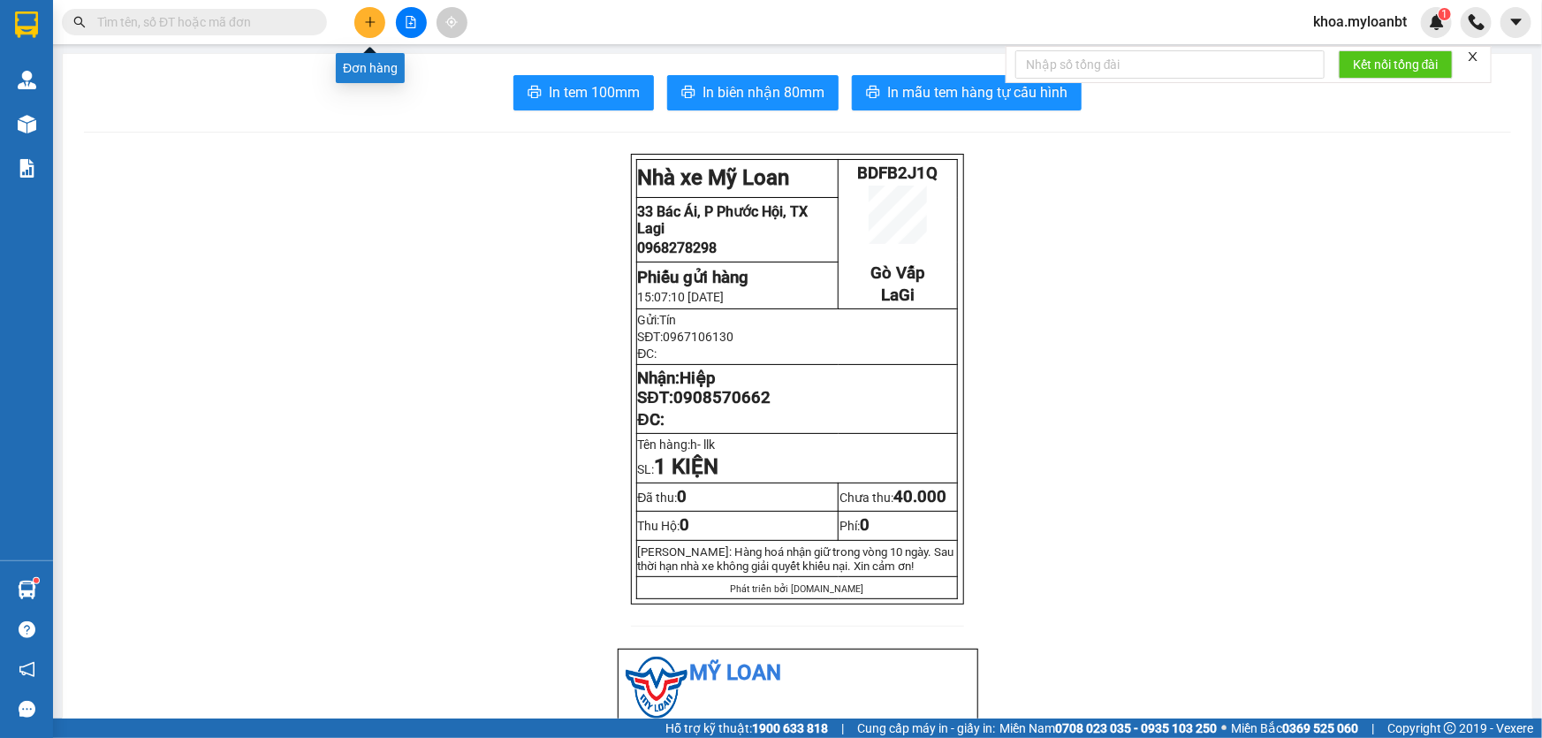
click at [356, 17] on button at bounding box center [369, 22] width 31 height 31
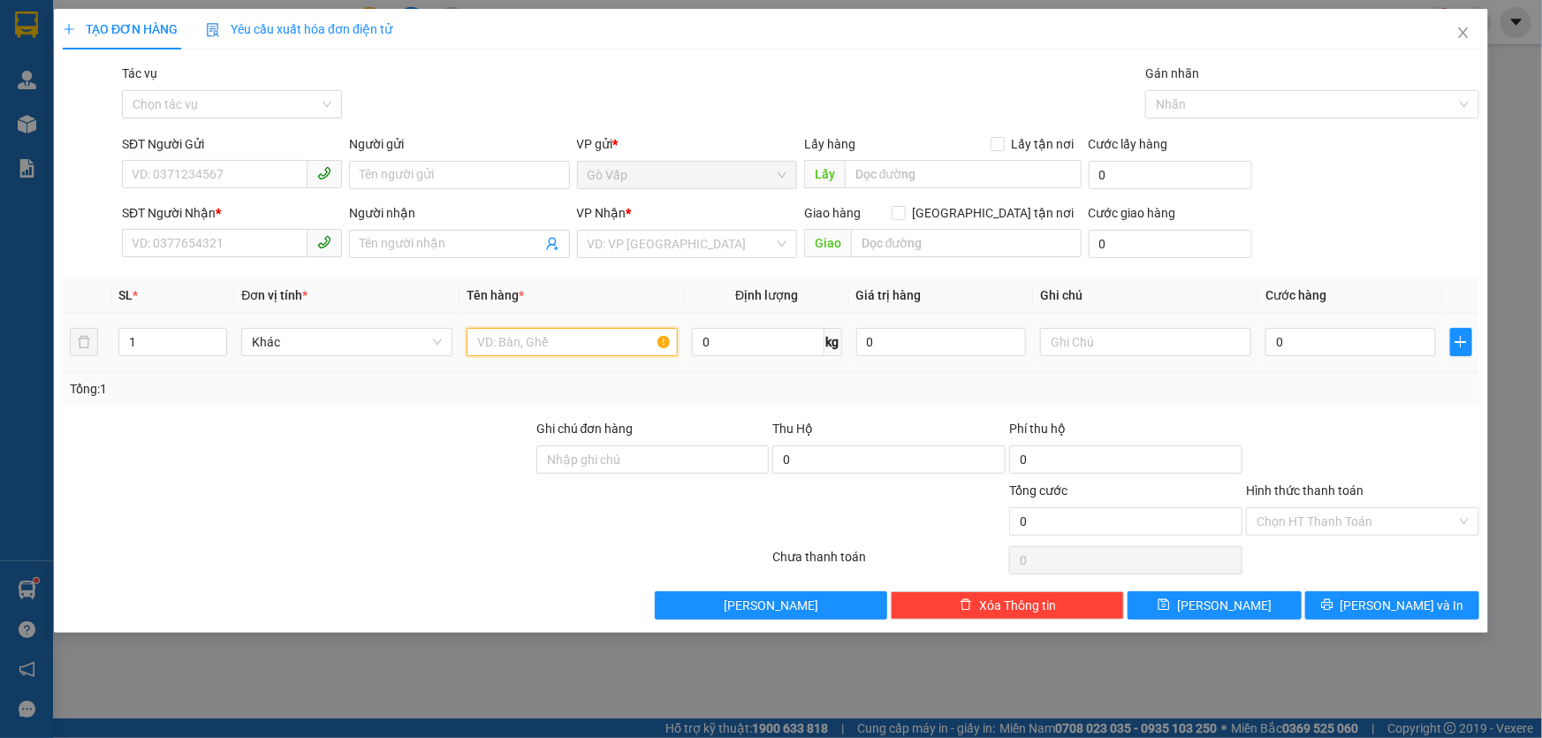
click at [614, 343] on input "text" at bounding box center [572, 342] width 211 height 28
type input "vali xám"
click at [281, 167] on input "SĐT Người Gửi" at bounding box center [215, 174] width 186 height 28
type input "0344313816"
click at [416, 189] on div "Người gửi Tên người gửi" at bounding box center [459, 165] width 220 height 62
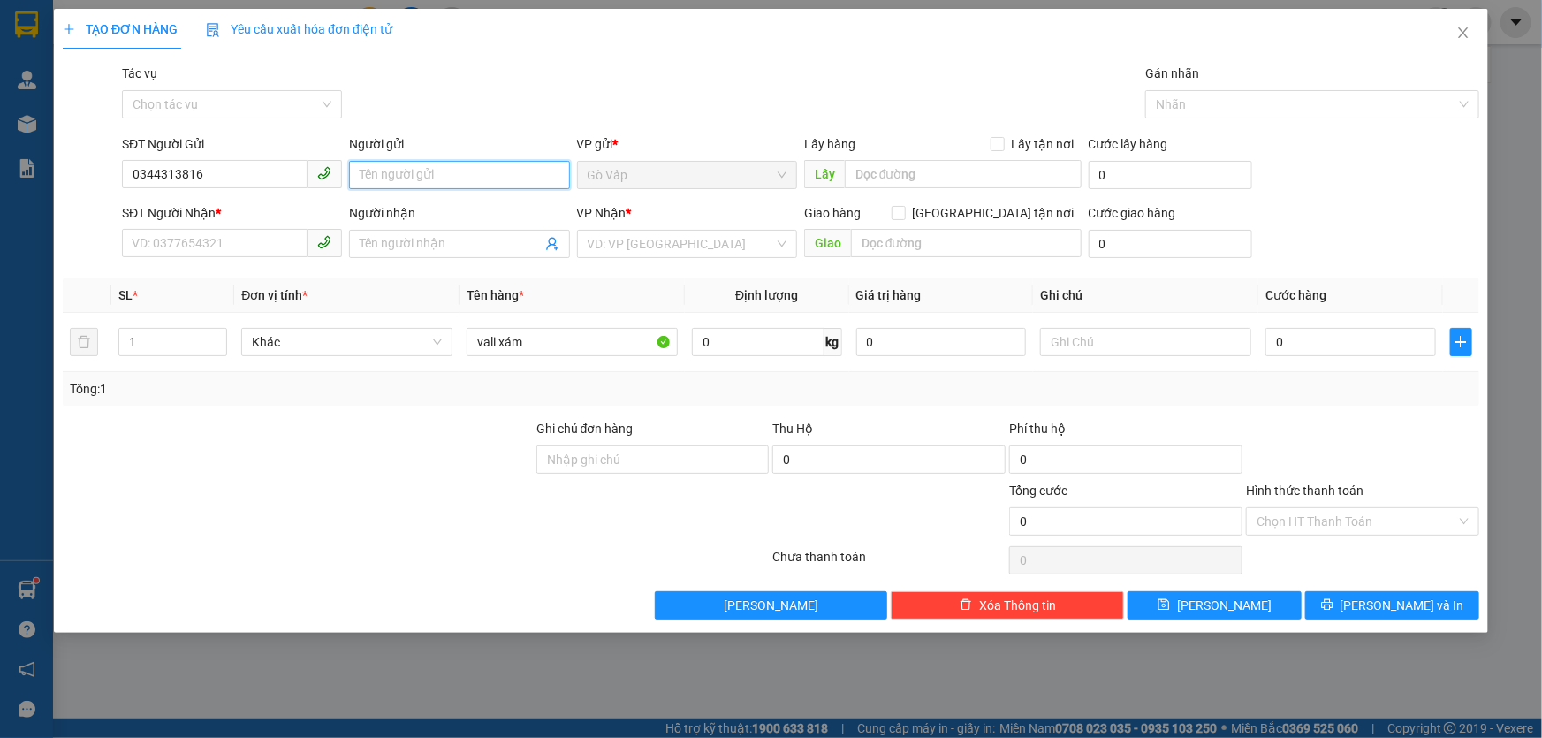
click at [423, 178] on input "Người gửi" at bounding box center [459, 175] width 220 height 28
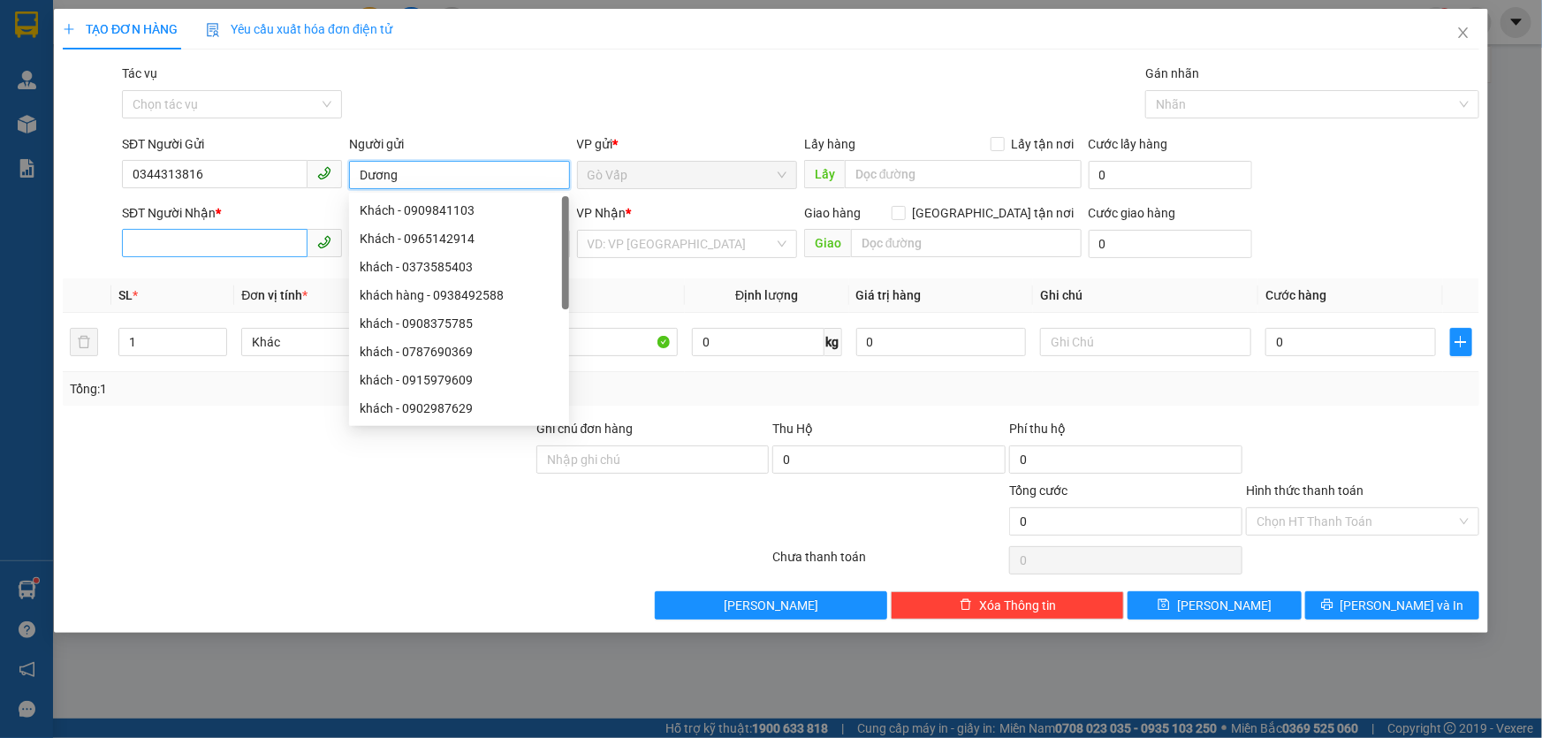
type input "Dương"
click at [258, 241] on input "SĐT Người Nhận *" at bounding box center [215, 243] width 186 height 28
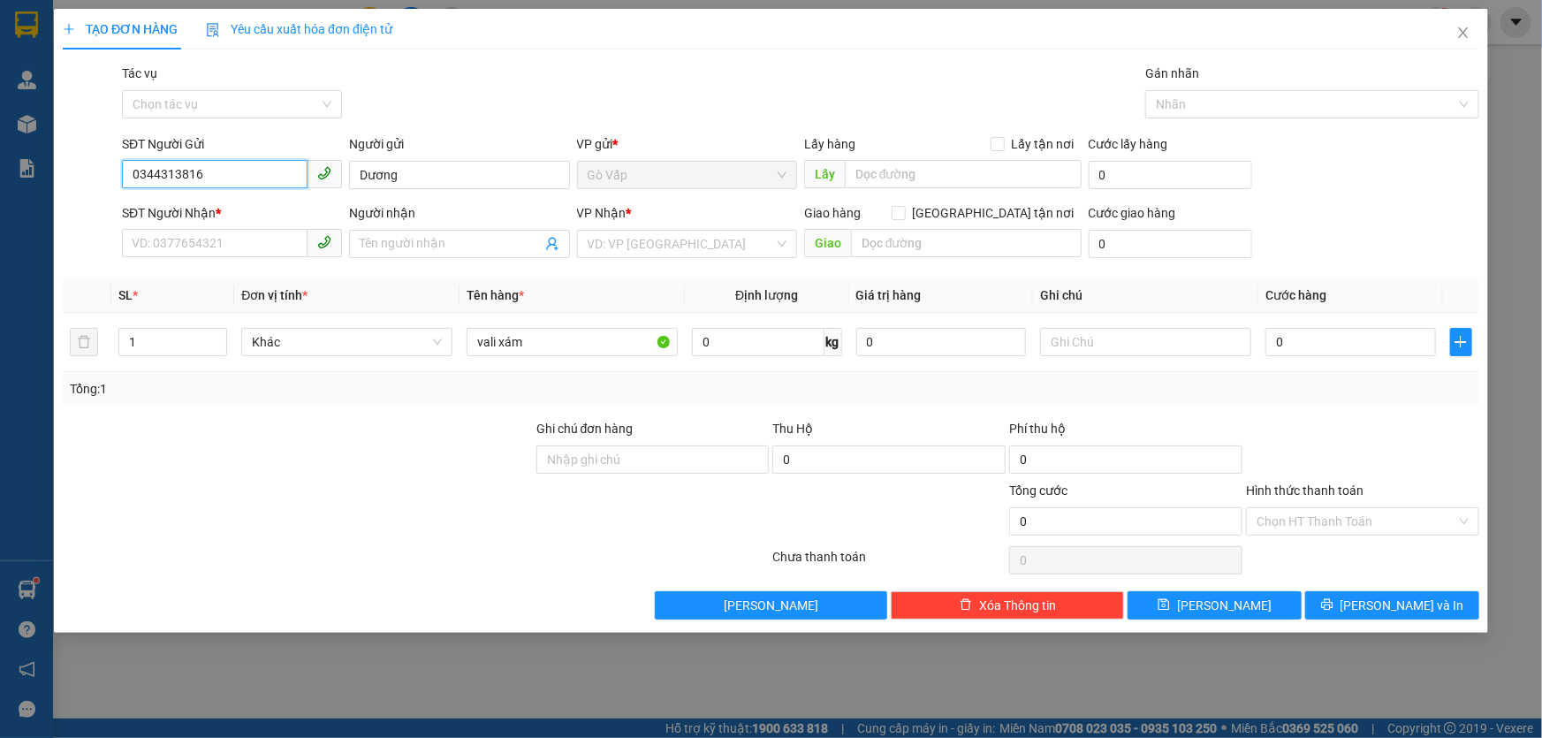
click at [249, 179] on input "0344313816" at bounding box center [215, 174] width 186 height 28
click at [231, 176] on input "0344313816" at bounding box center [215, 174] width 186 height 28
click at [224, 178] on input "0344313816" at bounding box center [215, 174] width 186 height 28
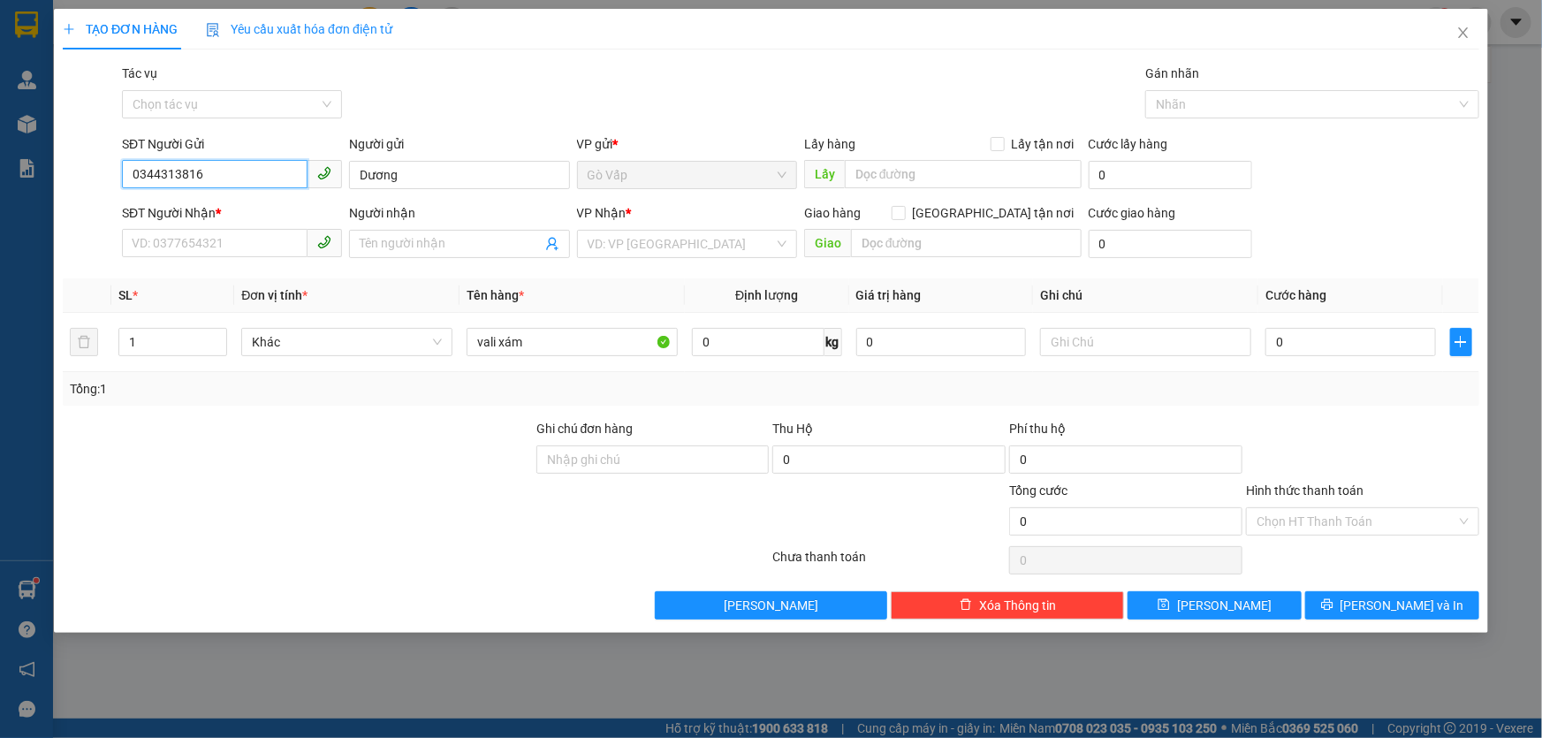
click at [224, 178] on input "0344313816" at bounding box center [215, 174] width 186 height 28
click at [220, 247] on input "SĐT Người Nhận *" at bounding box center [215, 243] width 186 height 28
paste input "0344313816"
type input "0344313816"
click at [464, 187] on input "Dương" at bounding box center [459, 175] width 220 height 28
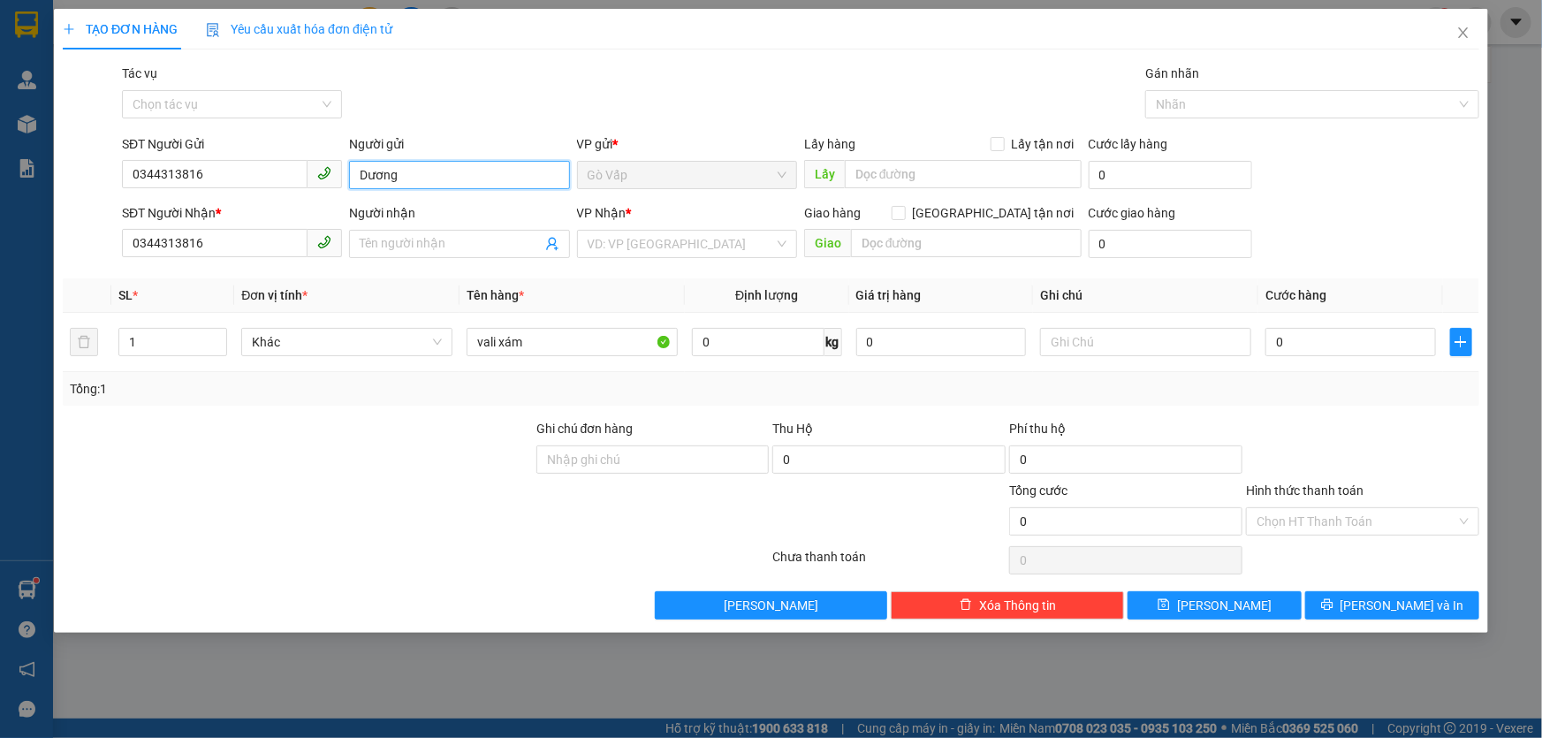
click at [464, 187] on input "Dương" at bounding box center [459, 175] width 220 height 28
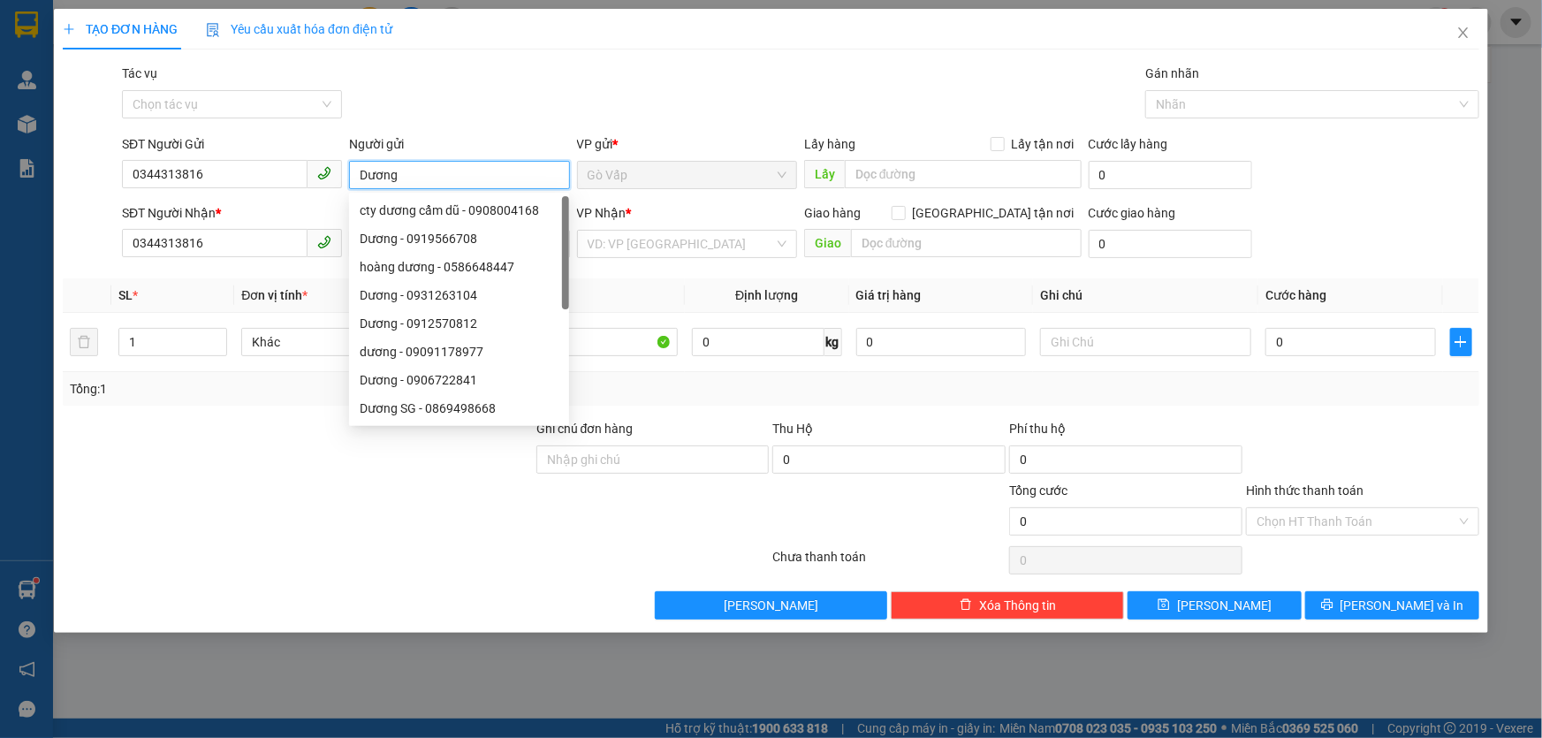
click at [464, 187] on input "Dương" at bounding box center [459, 175] width 220 height 28
click at [610, 99] on div "Gói vận chuyển * Tiêu chuẩn Tác vụ Chọn tác vụ Gán nhãn Nhãn" at bounding box center [800, 95] width 1364 height 62
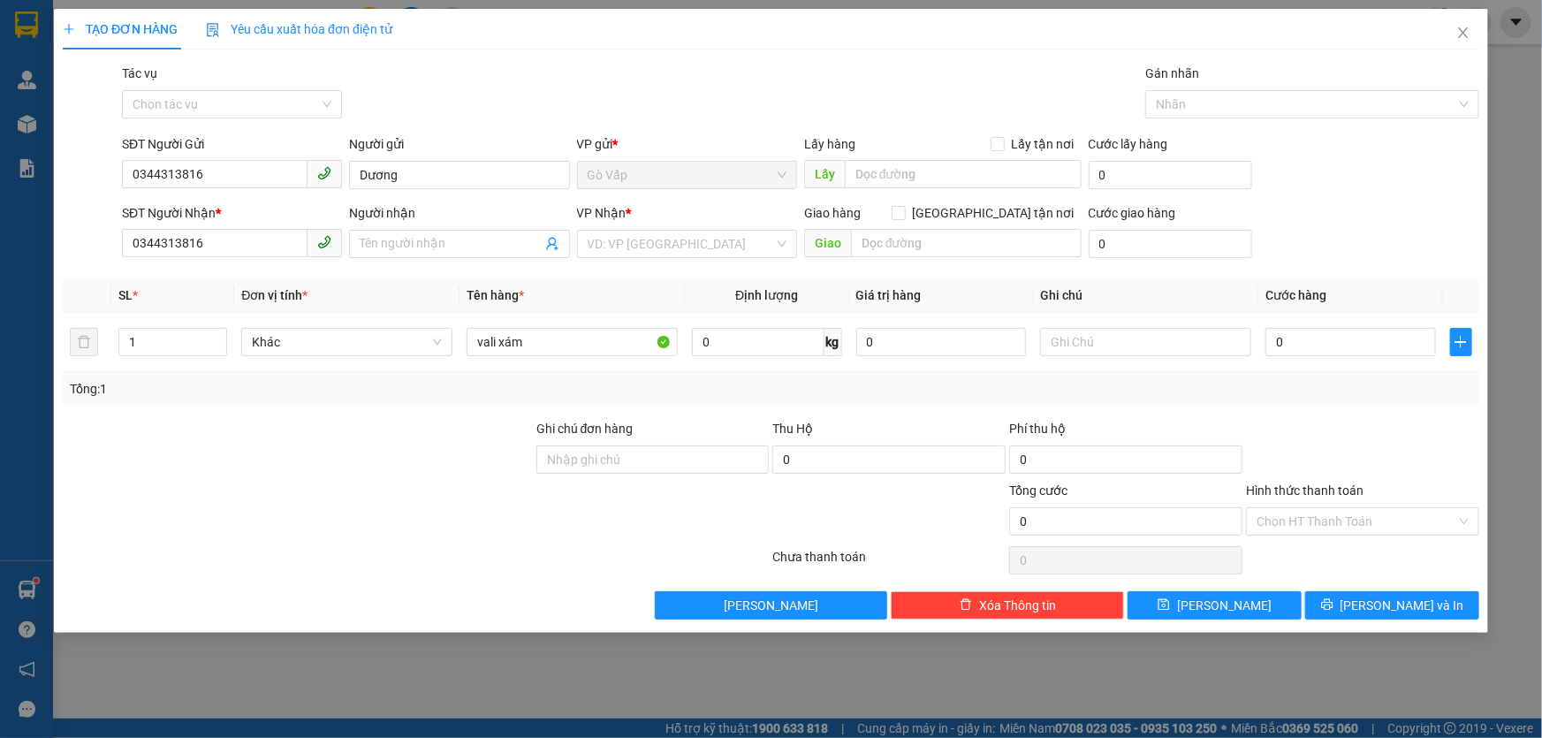
click at [457, 260] on div "Người nhận Tên người nhận" at bounding box center [459, 234] width 220 height 62
click at [463, 254] on span at bounding box center [459, 244] width 220 height 28
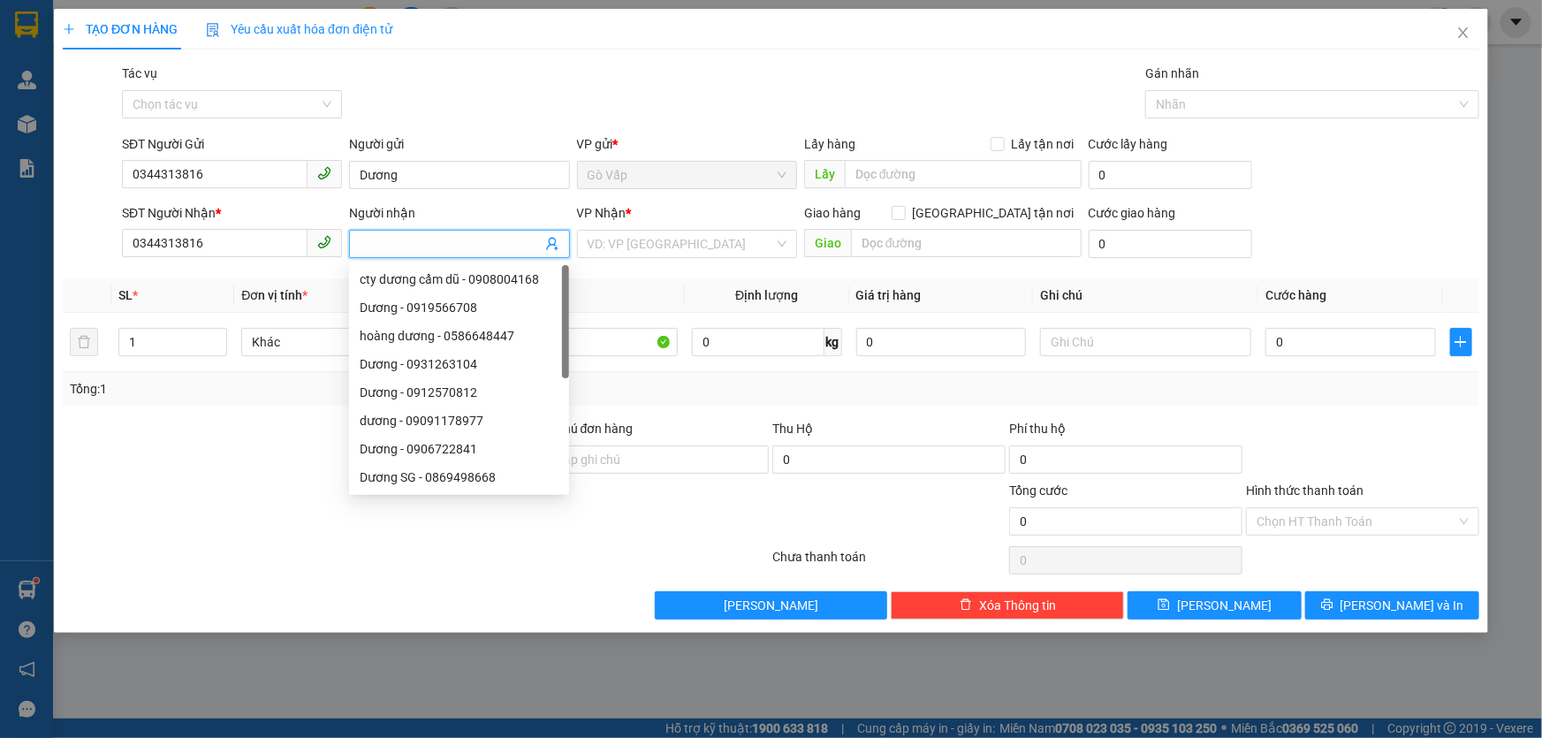
paste input "Dương"
type input "Dương"
click at [666, 258] on div "VP Nhận * VD: VP Sài Gòn" at bounding box center [687, 234] width 220 height 62
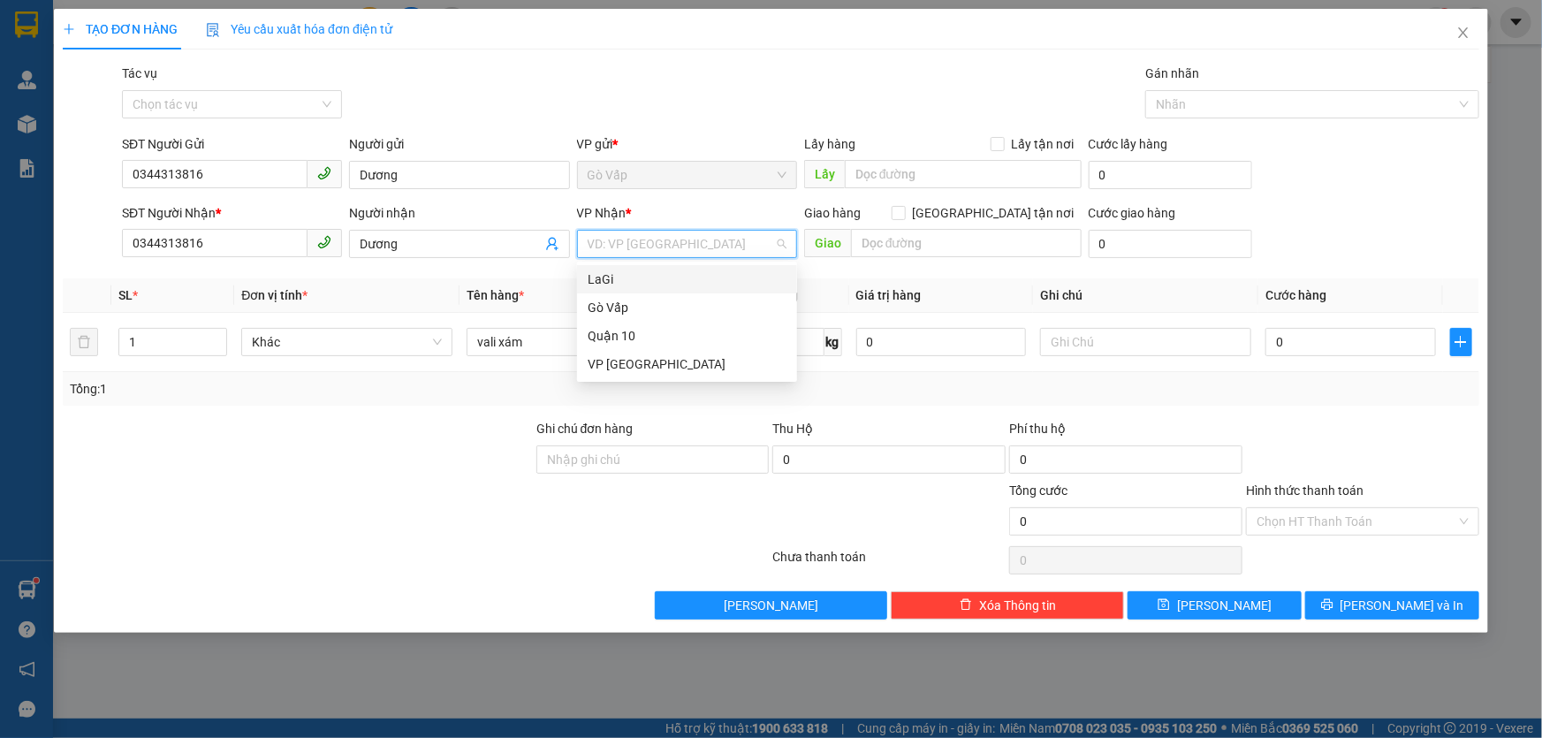
click at [674, 249] on input "search" at bounding box center [681, 244] width 186 height 27
click at [654, 277] on div "LaGi" at bounding box center [687, 278] width 199 height 19
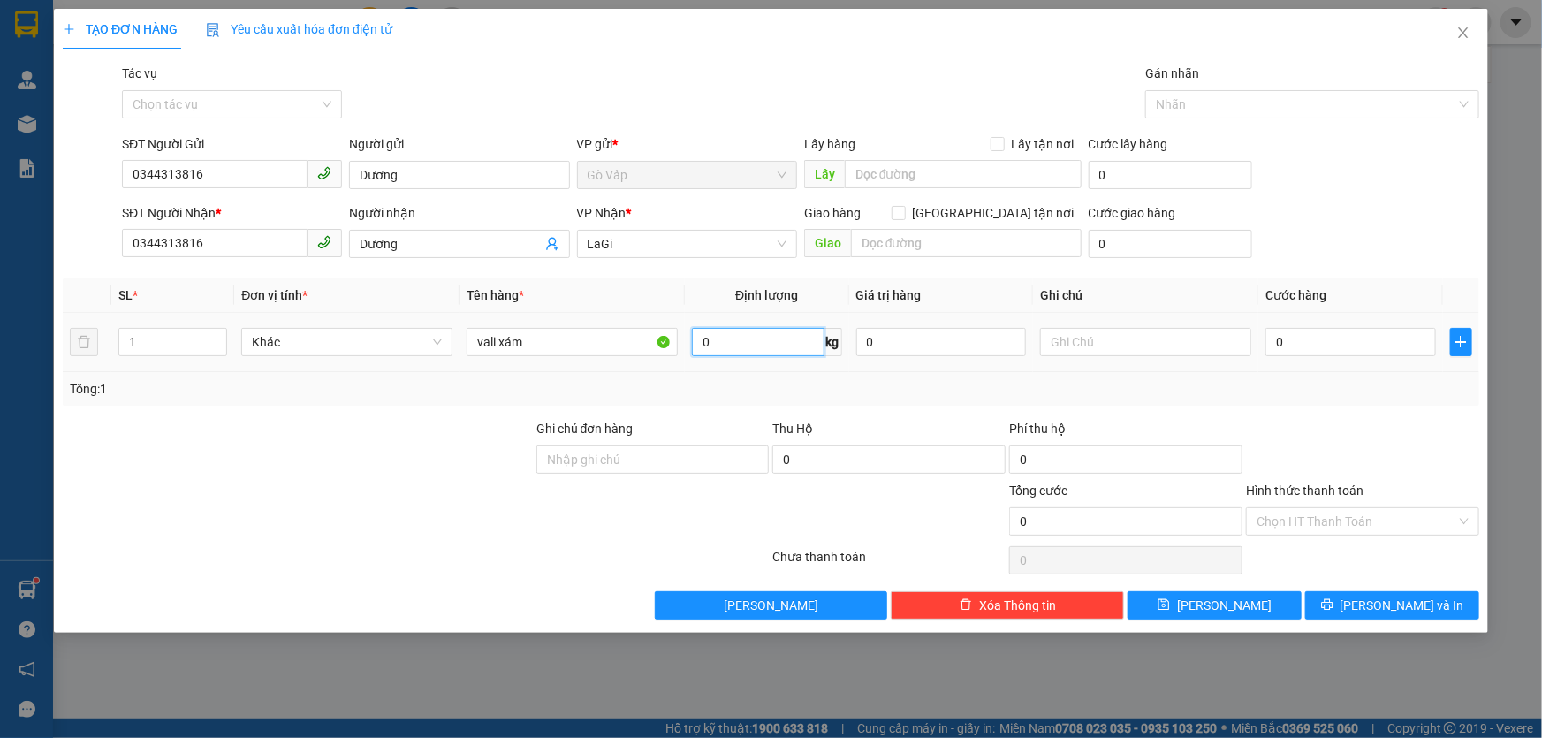
click at [736, 351] on input "0" at bounding box center [758, 342] width 132 height 28
type input "14"
click at [1453, 337] on span "plus" at bounding box center [1461, 342] width 20 height 14
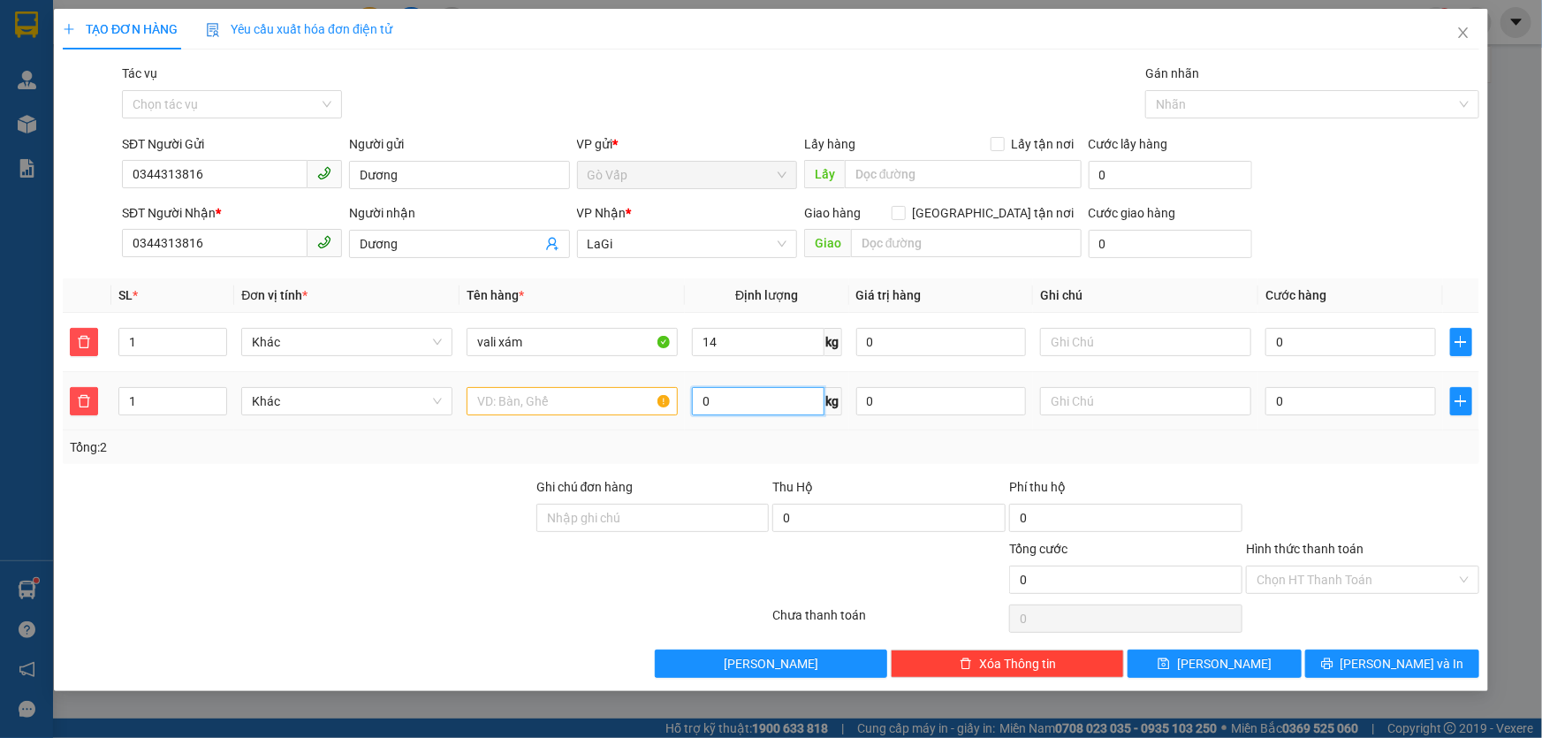
click at [714, 396] on input "0" at bounding box center [758, 401] width 132 height 28
type input "11"
click at [545, 413] on input "text" at bounding box center [572, 401] width 211 height 28
click at [557, 409] on input "text" at bounding box center [572, 401] width 211 height 28
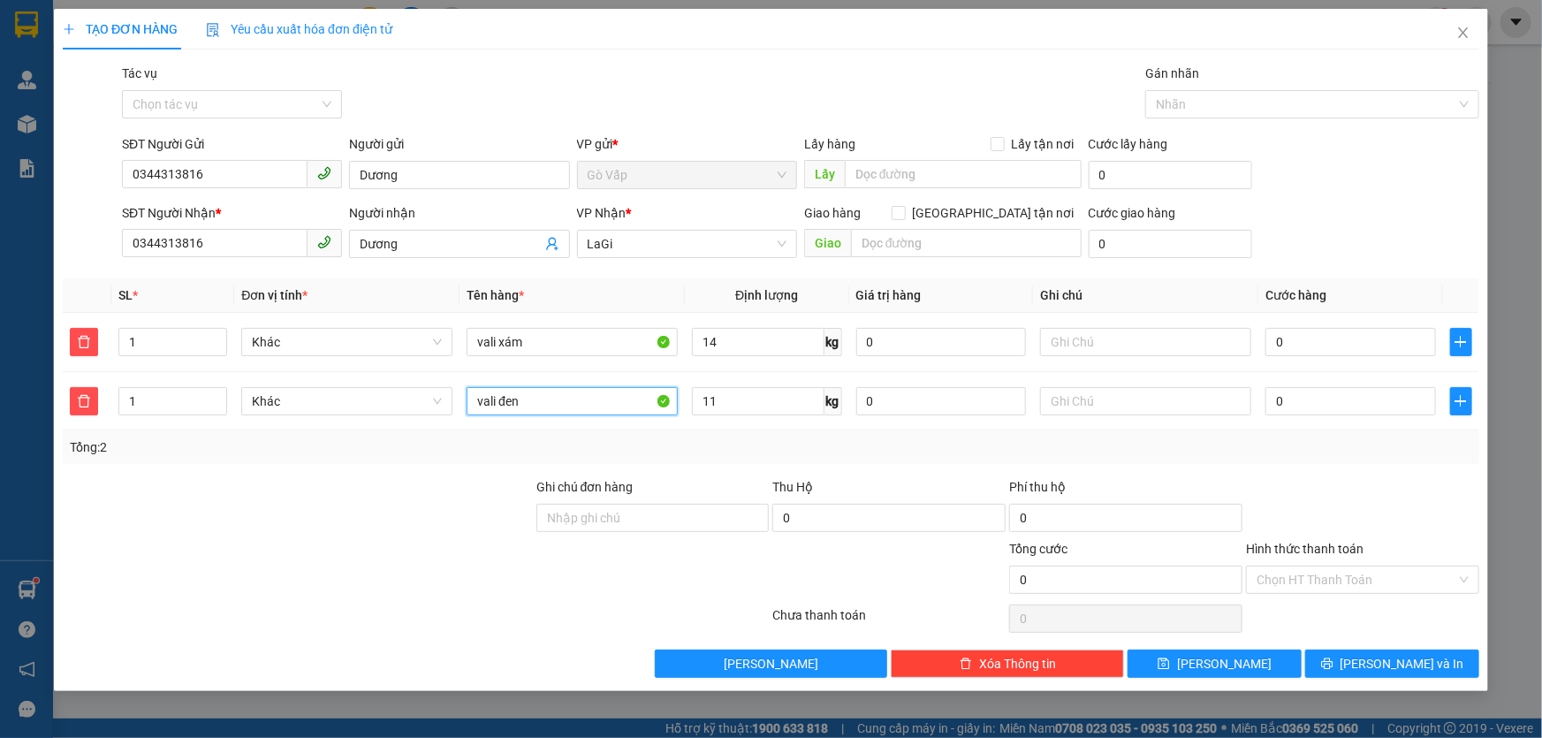
type input "vali đen"
click at [900, 441] on div "Tổng: 2" at bounding box center [771, 447] width 1416 height 34
click at [1353, 423] on td "0" at bounding box center [1350, 401] width 185 height 59
click at [1339, 400] on input "0" at bounding box center [1350, 401] width 171 height 28
type input "6"
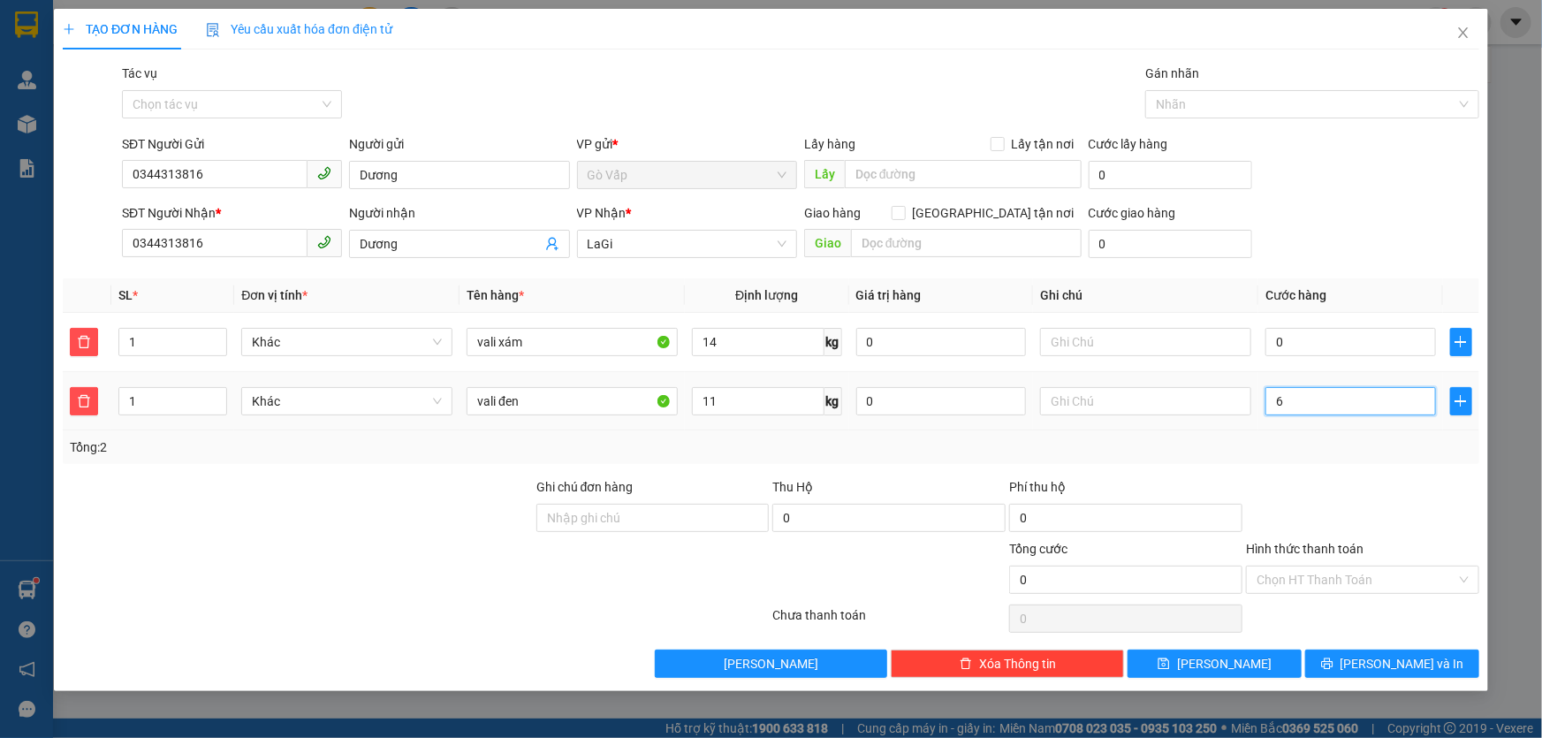
type input "60"
type input "60.000"
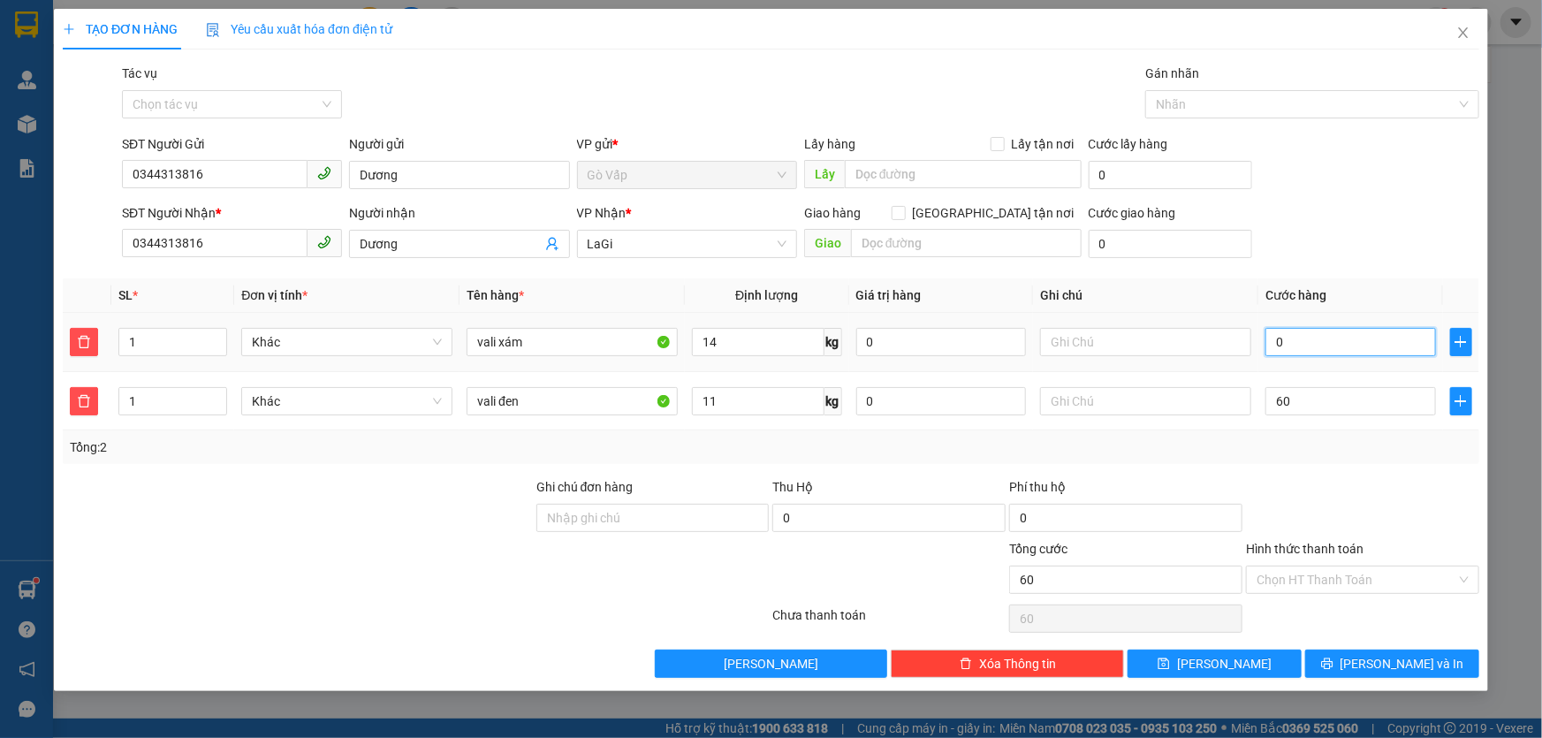
type input "60.000"
click at [1316, 338] on input "0" at bounding box center [1350, 342] width 171 height 28
type input "6"
type input "60.006"
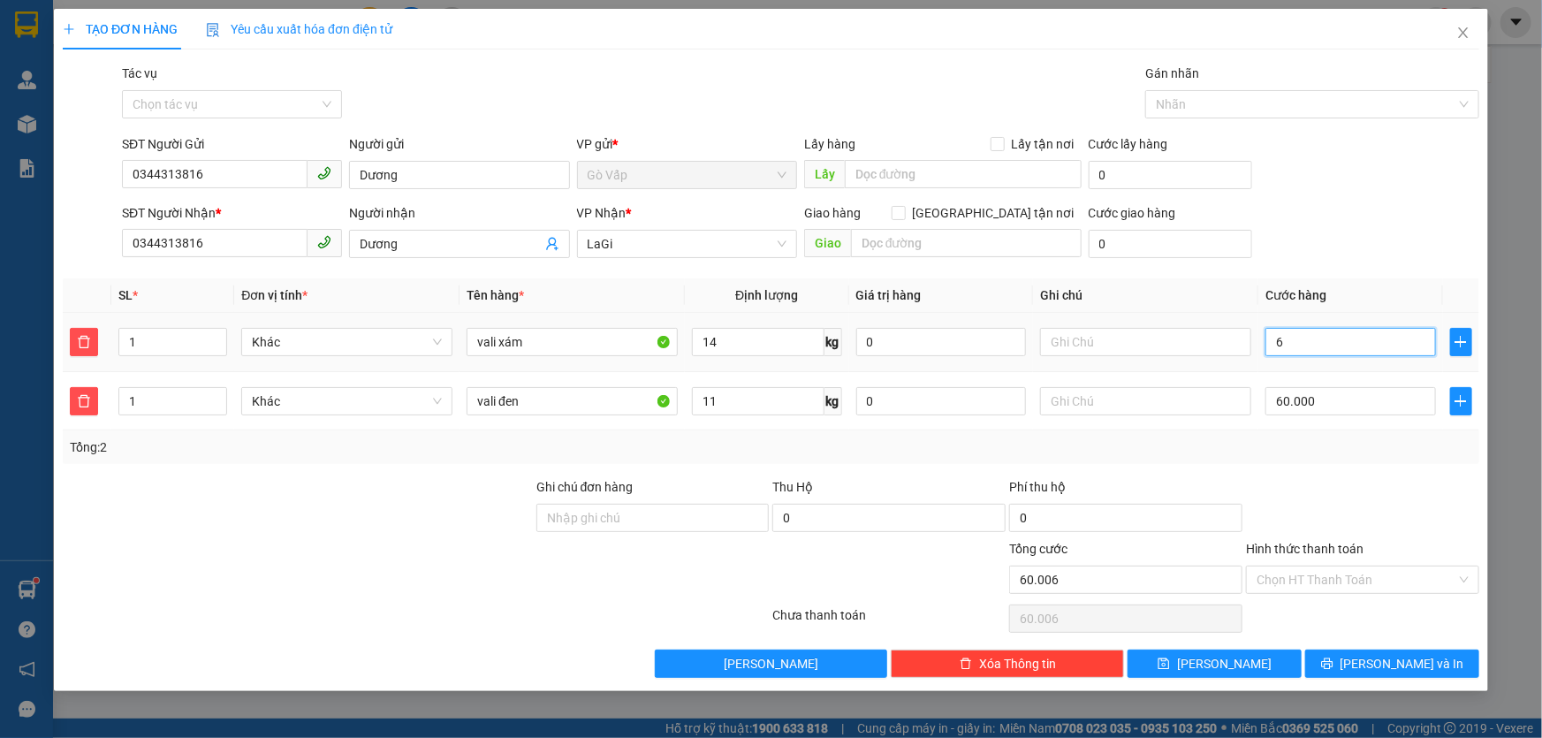
type input "60"
type input "60.060"
type input "60.000"
type input "120.000"
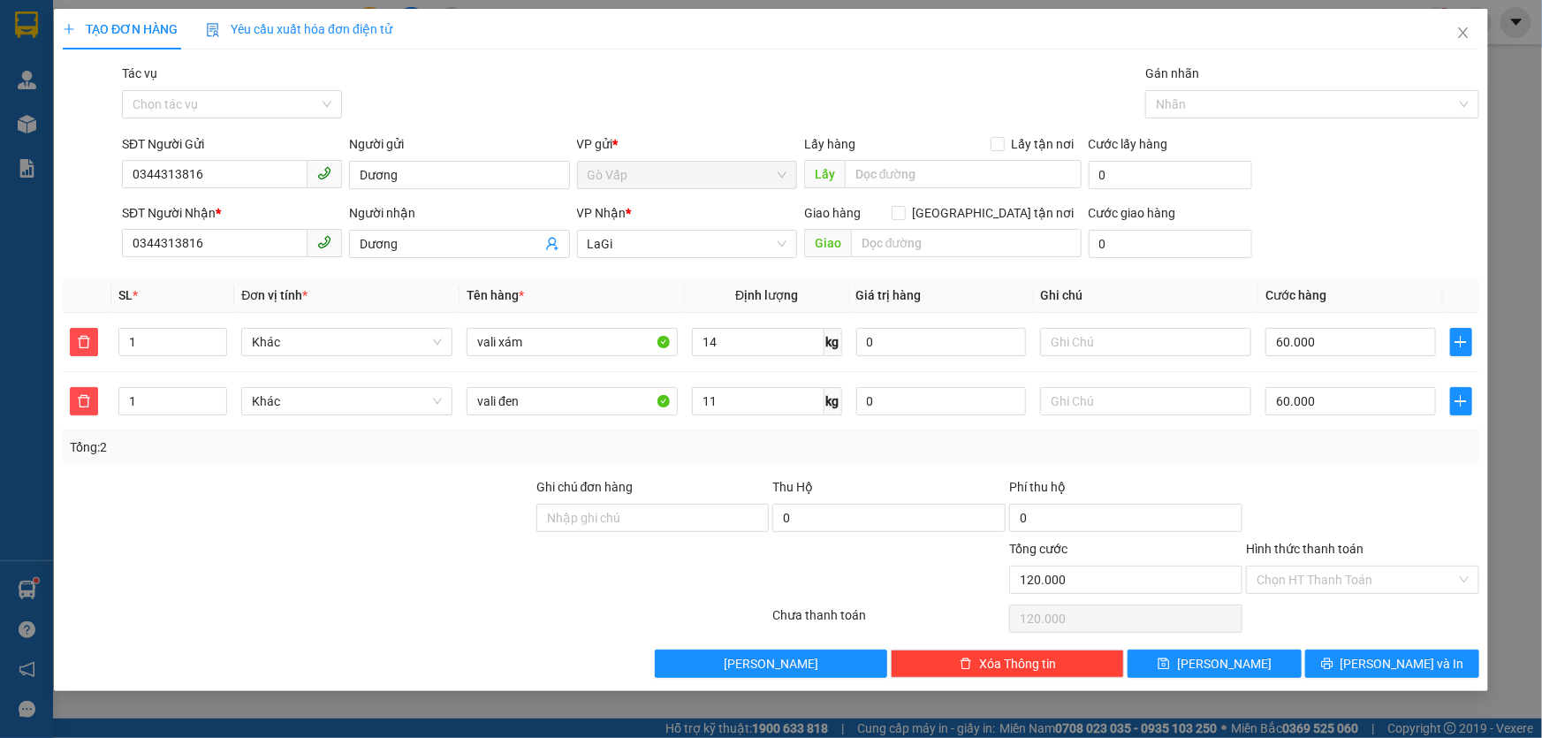
click at [1314, 477] on div at bounding box center [1362, 508] width 237 height 62
drag, startPoint x: 1326, startPoint y: 661, endPoint x: 1392, endPoint y: 462, distance: 209.6
click at [1392, 462] on div "Transit Pickup Surcharge Ids Transit Deliver Surcharge Ids Transit Deliver Surc…" at bounding box center [771, 371] width 1416 height 614
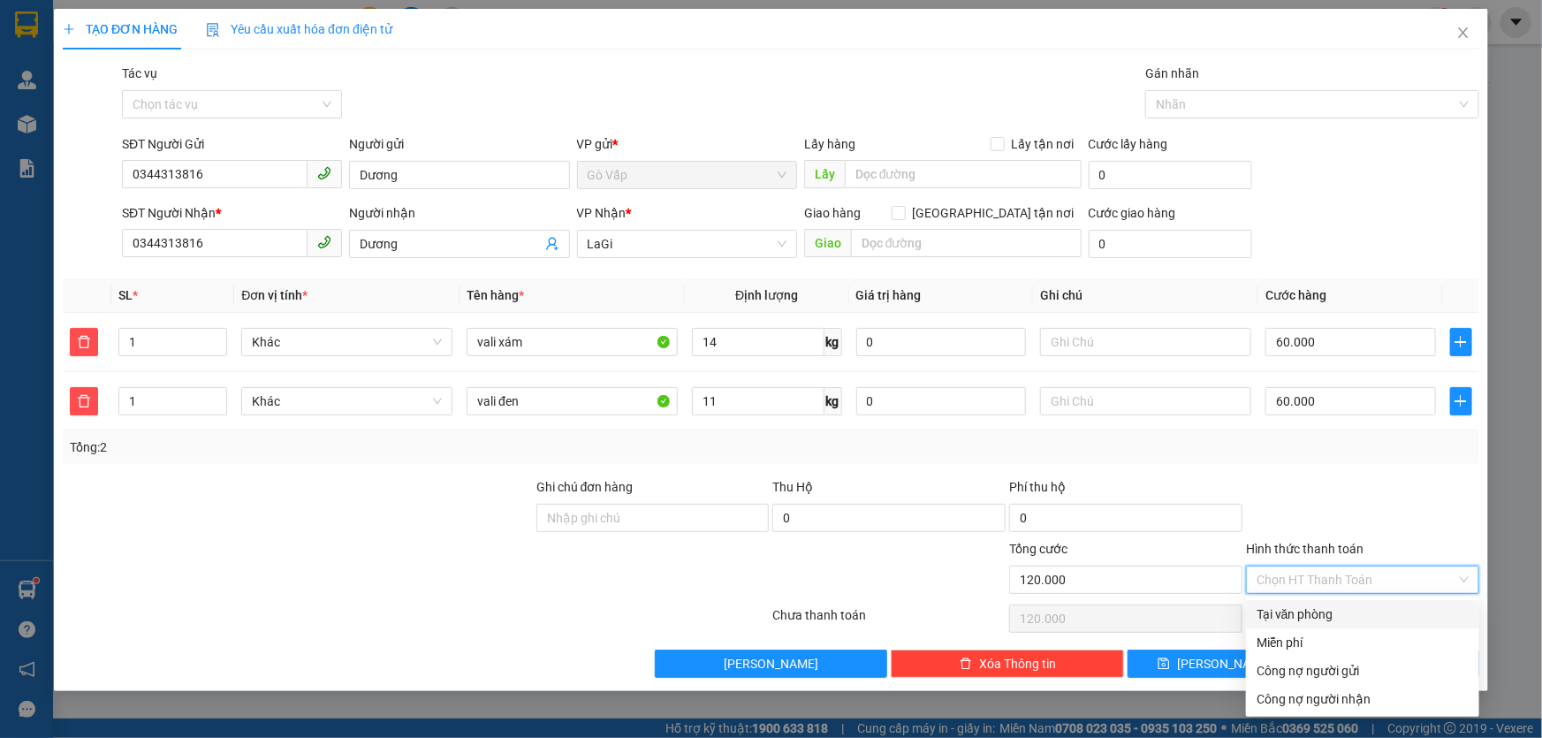
click at [1394, 573] on input "Hình thức thanh toán" at bounding box center [1356, 579] width 200 height 27
click at [1293, 618] on div "Tại văn phòng" at bounding box center [1362, 613] width 212 height 19
type input "0"
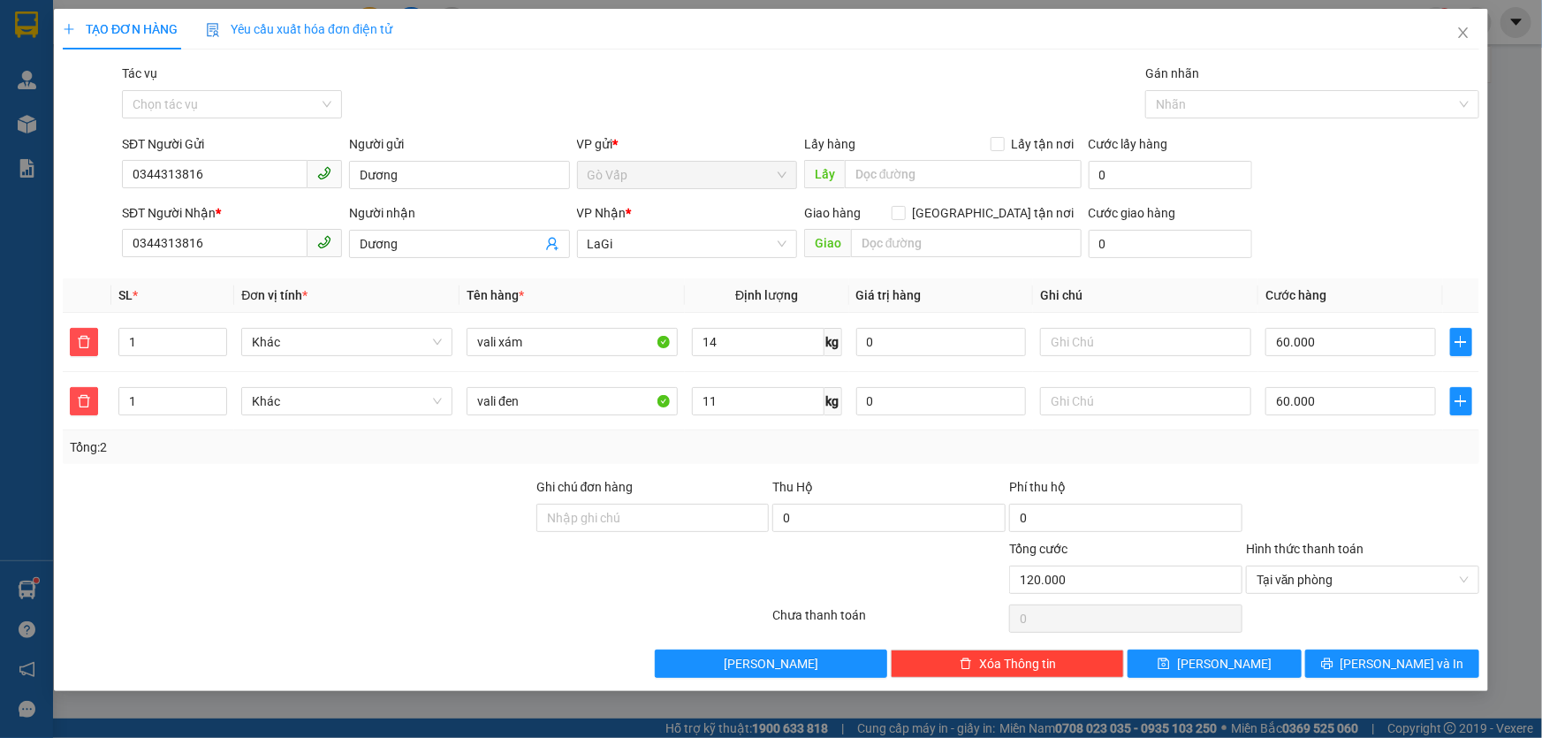
click at [1395, 645] on div "Transit Pickup Surcharge Ids Transit Deliver Surcharge Ids Transit Deliver Surc…" at bounding box center [771, 371] width 1416 height 614
click at [1402, 658] on span "Lưu và In" at bounding box center [1402, 663] width 124 height 19
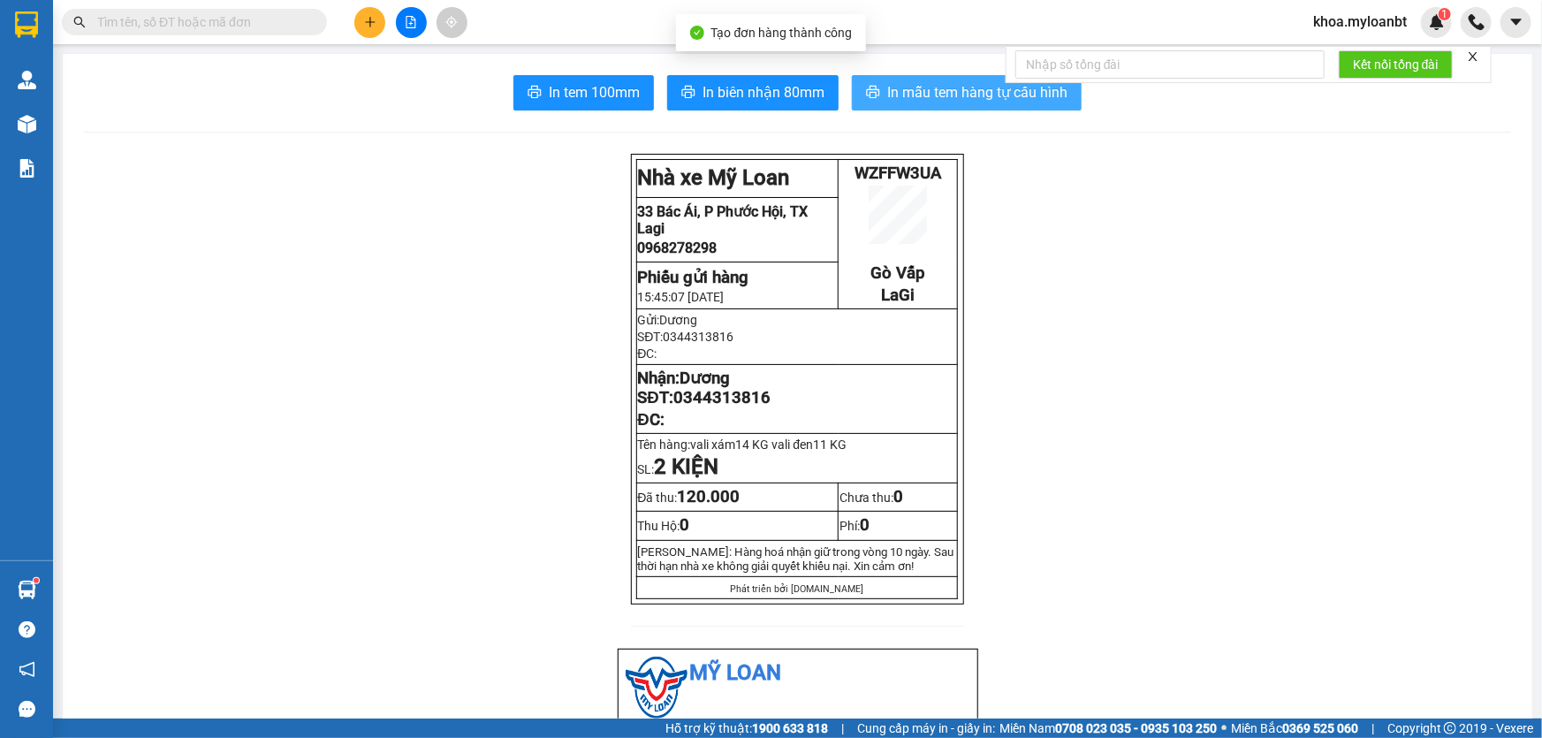
click at [892, 96] on span "In mẫu tem hàng tự cấu hình" at bounding box center [977, 92] width 180 height 22
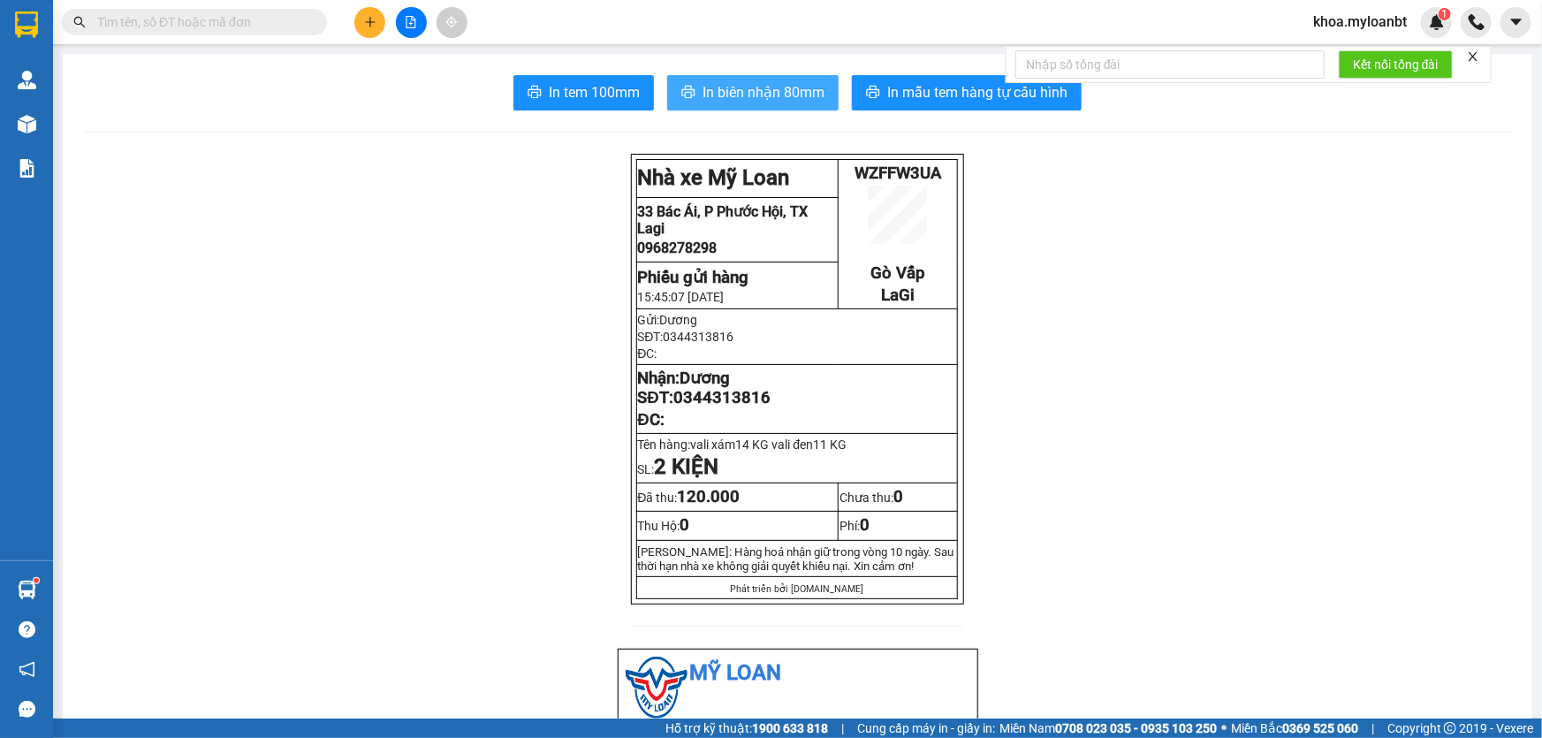
click at [732, 93] on span "In biên nhận 80mm" at bounding box center [763, 92] width 122 height 22
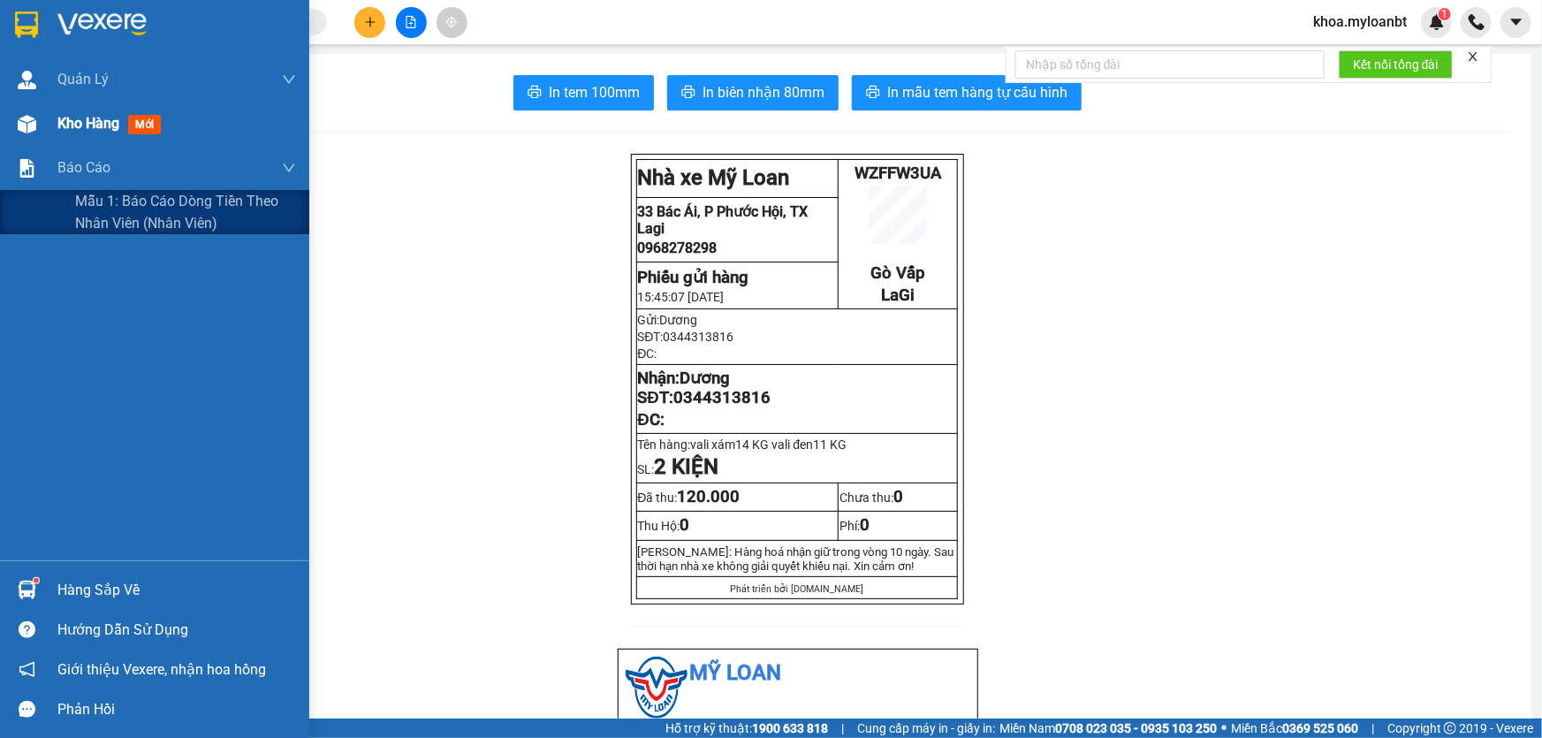
click at [58, 139] on div "Kho hàng mới" at bounding box center [176, 124] width 239 height 44
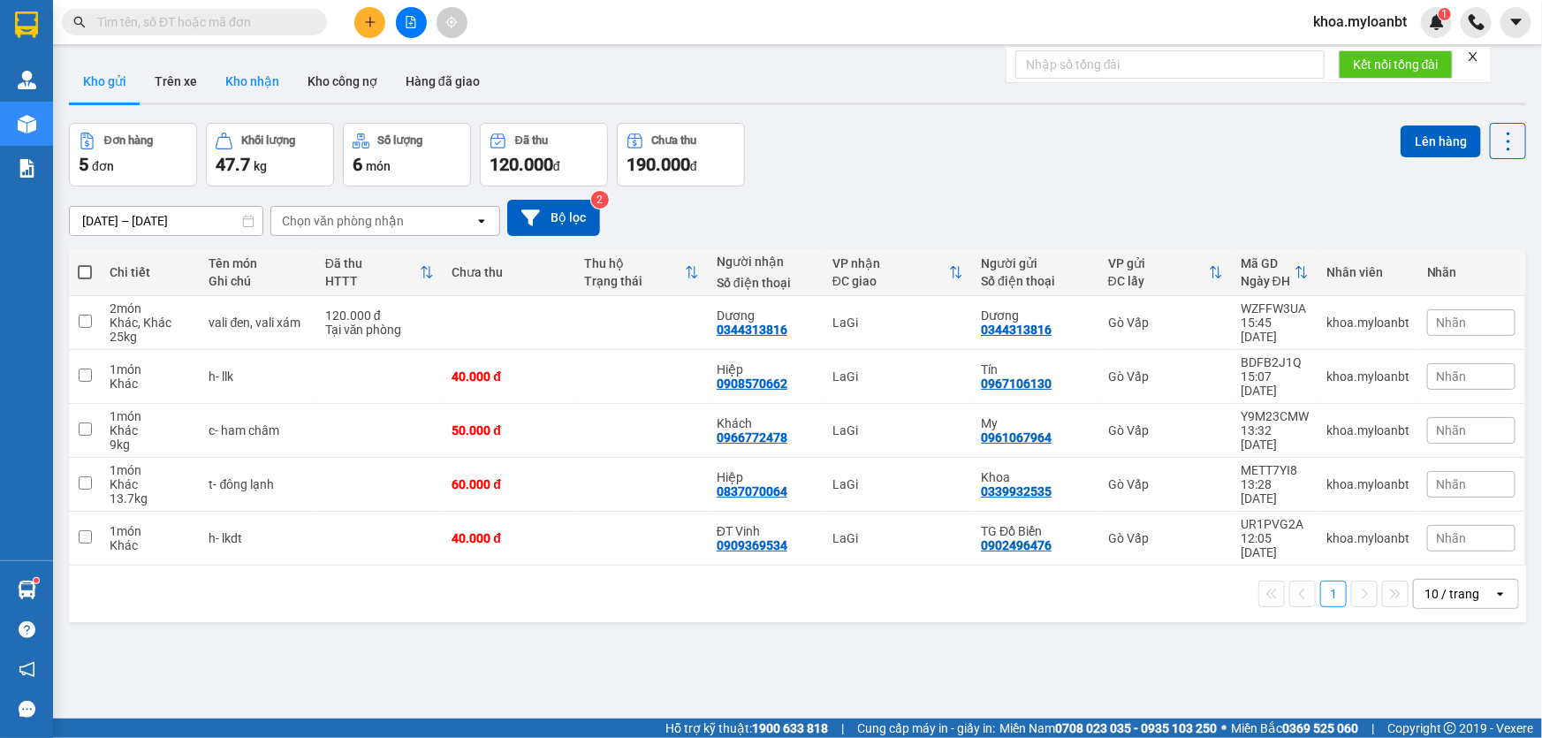
click at [261, 80] on button "Kho nhận" at bounding box center [252, 81] width 82 height 42
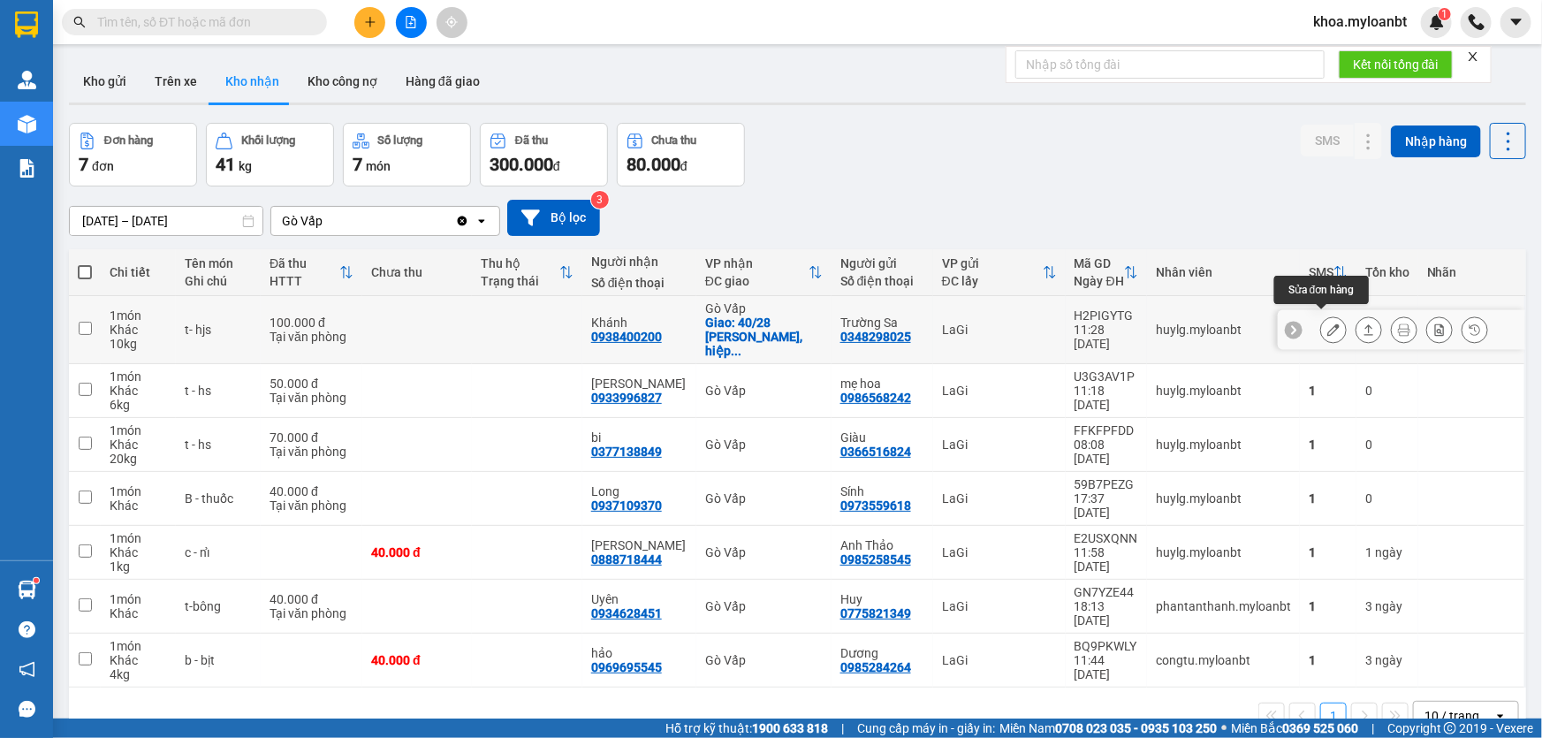
click at [1327, 323] on icon at bounding box center [1333, 329] width 12 height 12
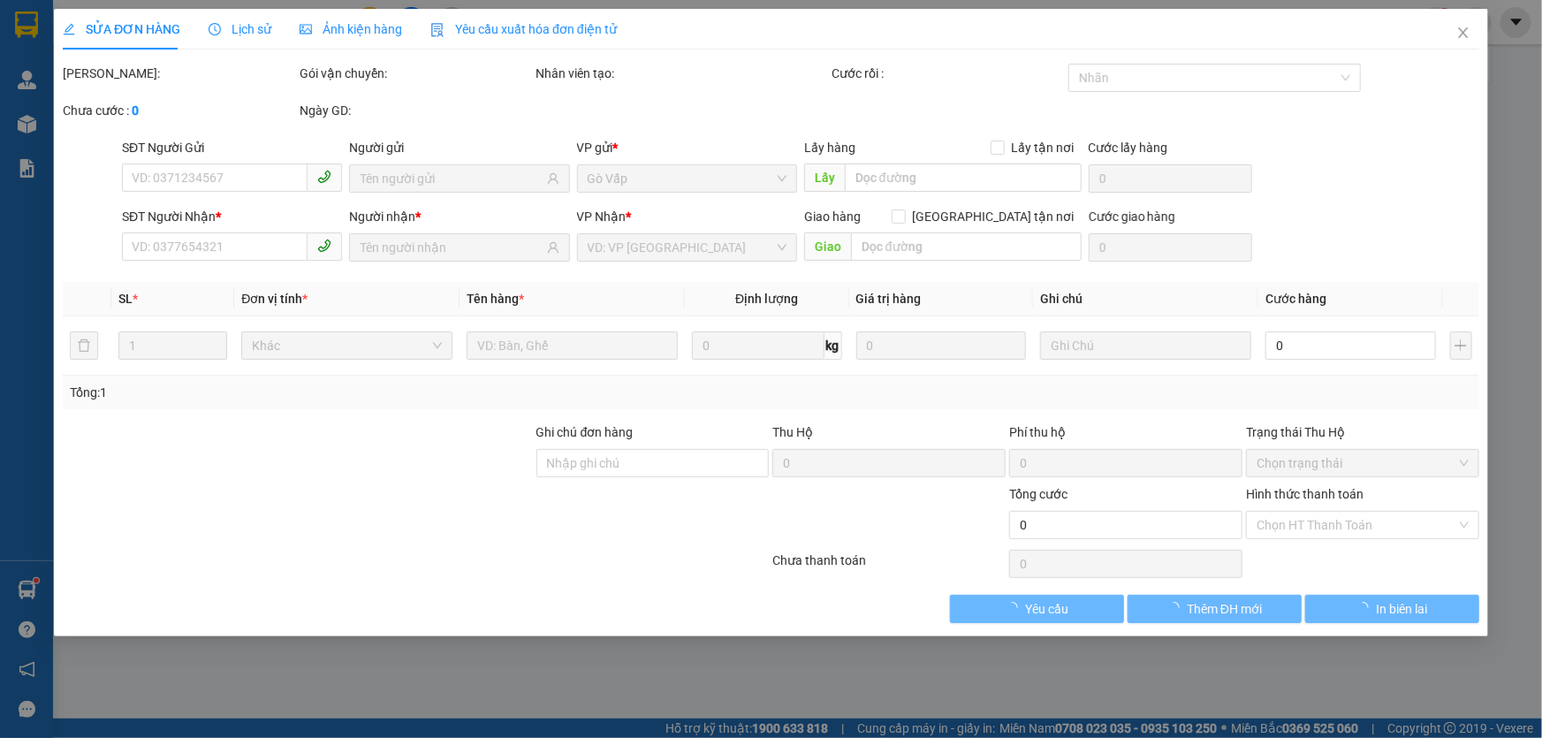
type input "0348298025"
type input "Trường Sa"
type input "0938400200"
type input "Khánh"
checkbox input "true"
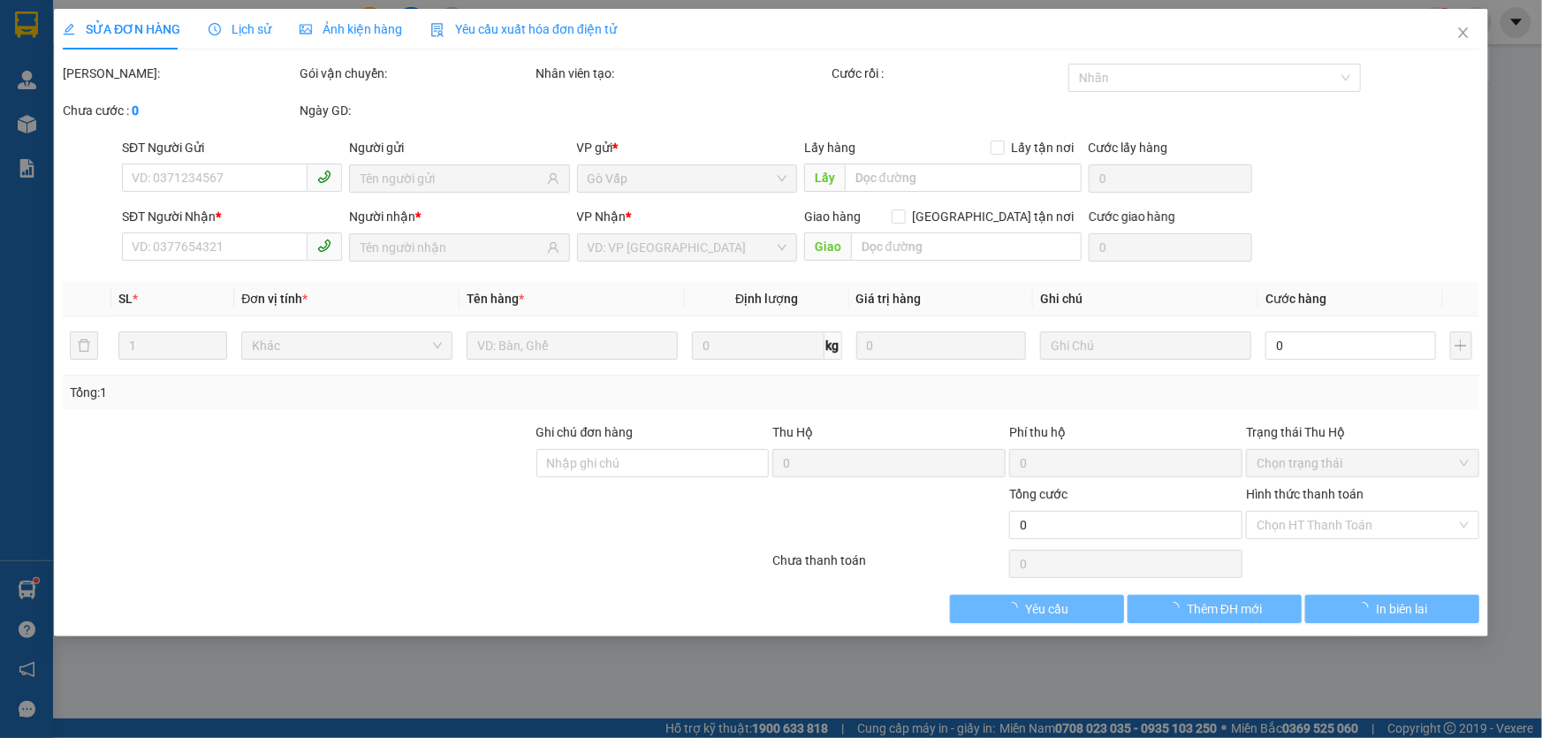
type input "40/28 Chung Thị Minh, hiệp thành q12"
type input "100.000"
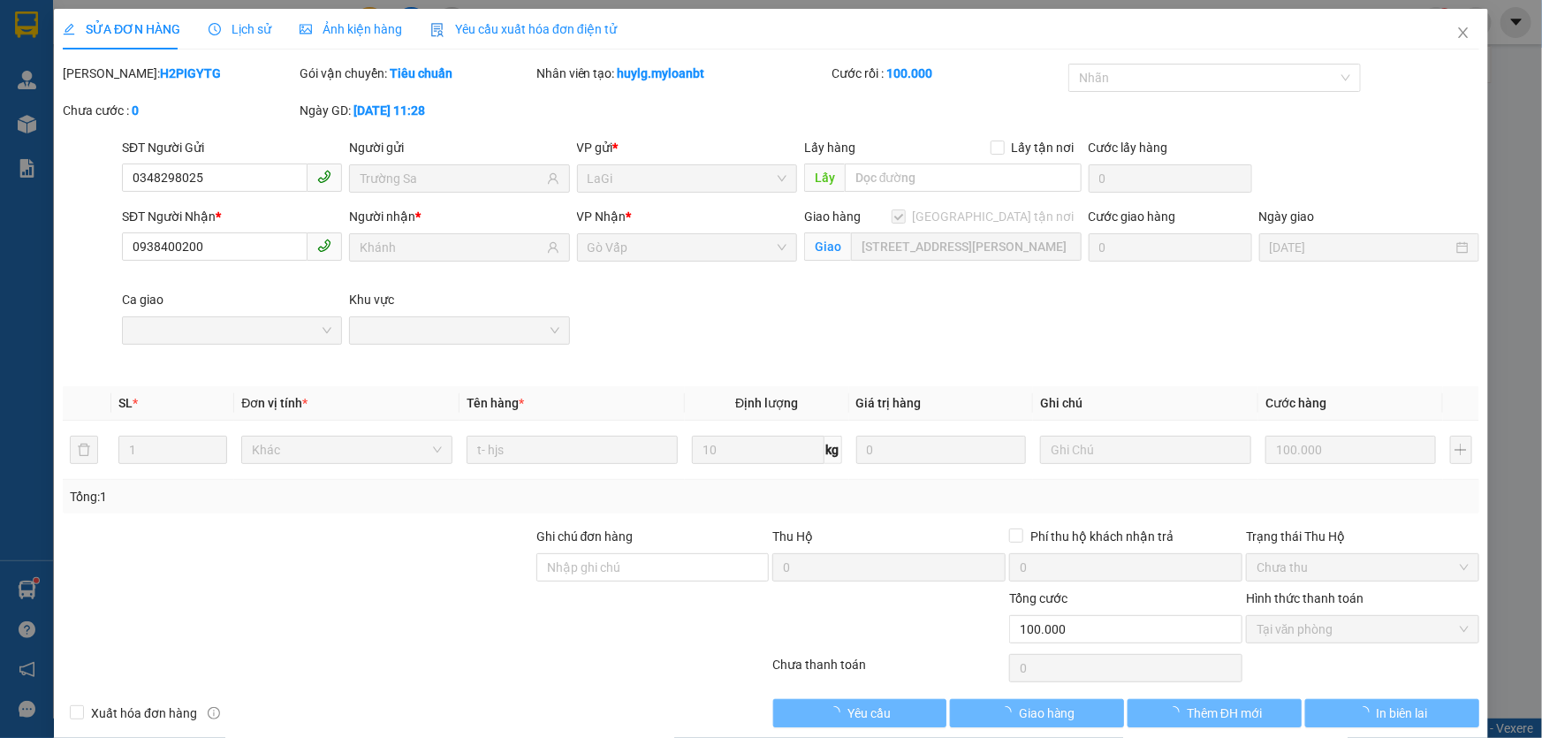
click at [226, 40] on div "Lịch sử" at bounding box center [240, 29] width 63 height 41
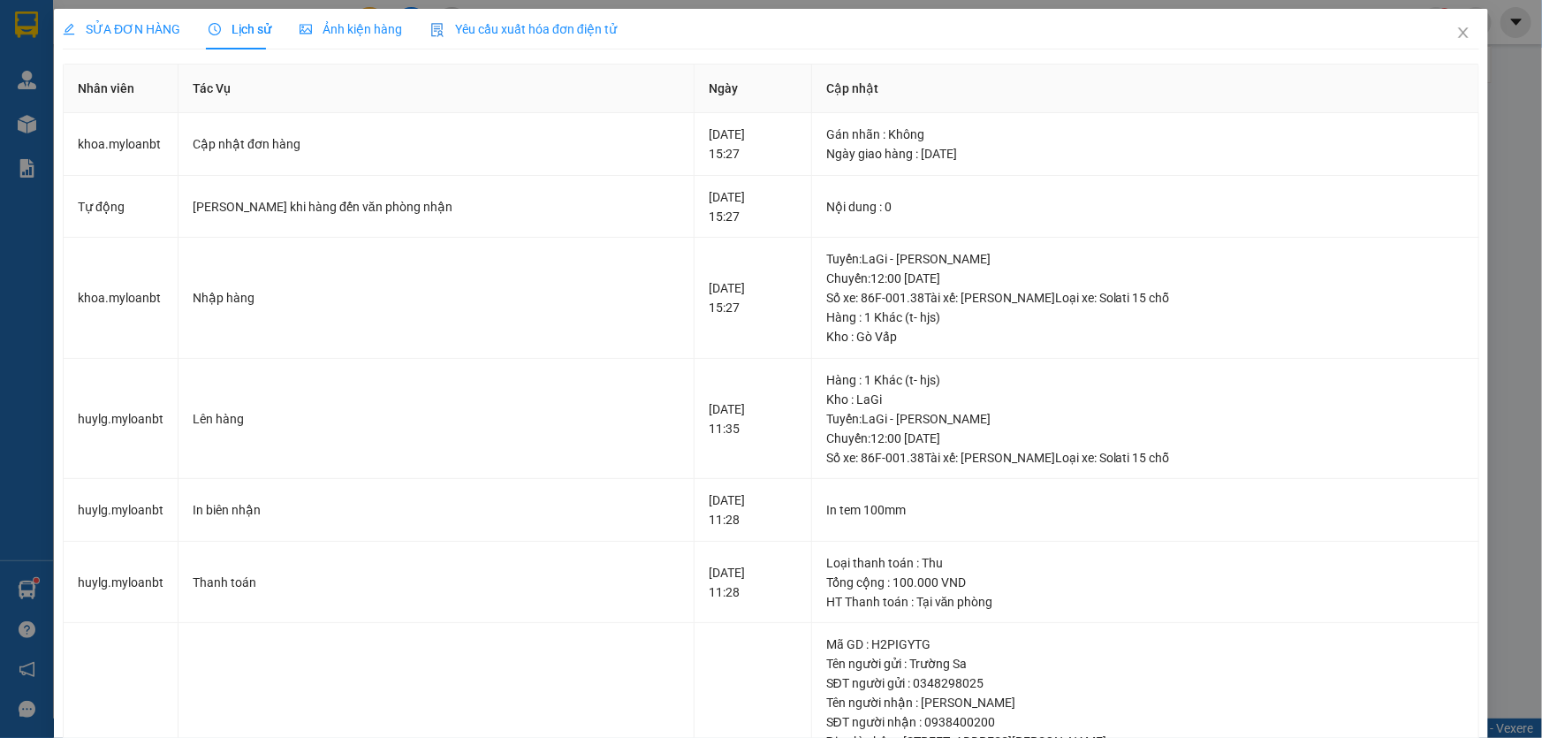
click at [131, 30] on span "SỬA ĐƠN HÀNG" at bounding box center [122, 29] width 118 height 14
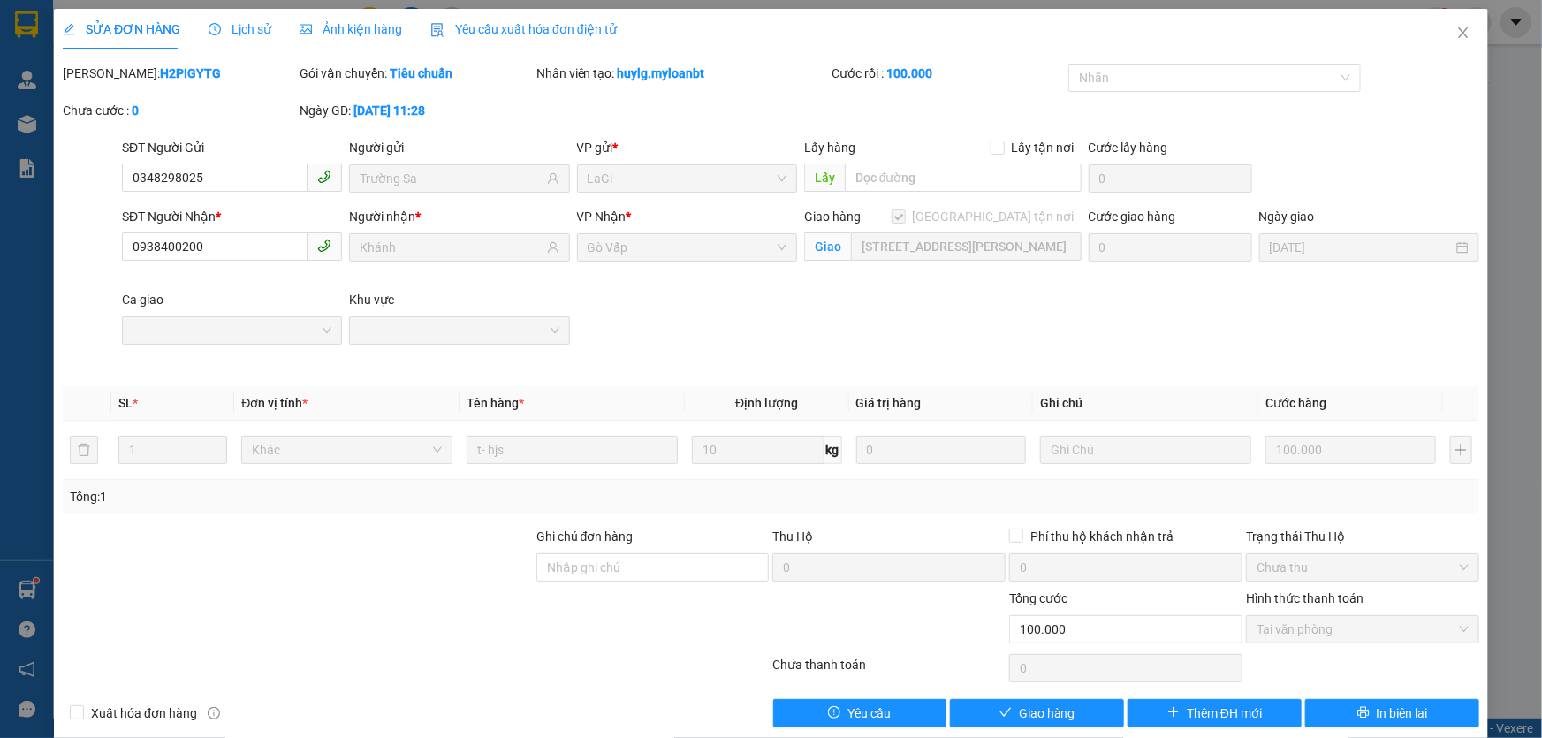
click at [899, 79] on b "100.000" at bounding box center [909, 73] width 46 height 14
click at [1447, 18] on span "Close" at bounding box center [1462, 33] width 49 height 49
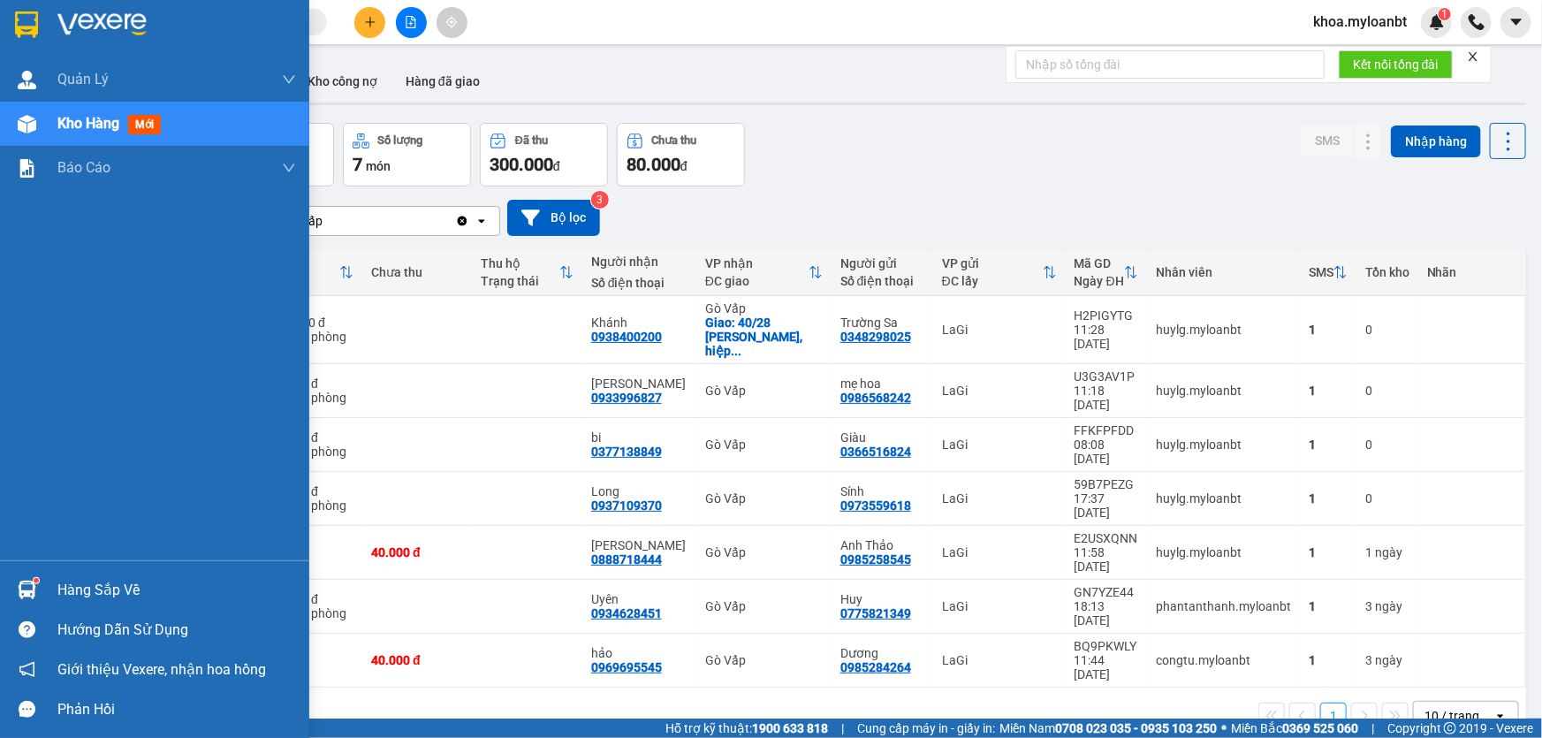
click at [18, 583] on img at bounding box center [27, 589] width 19 height 19
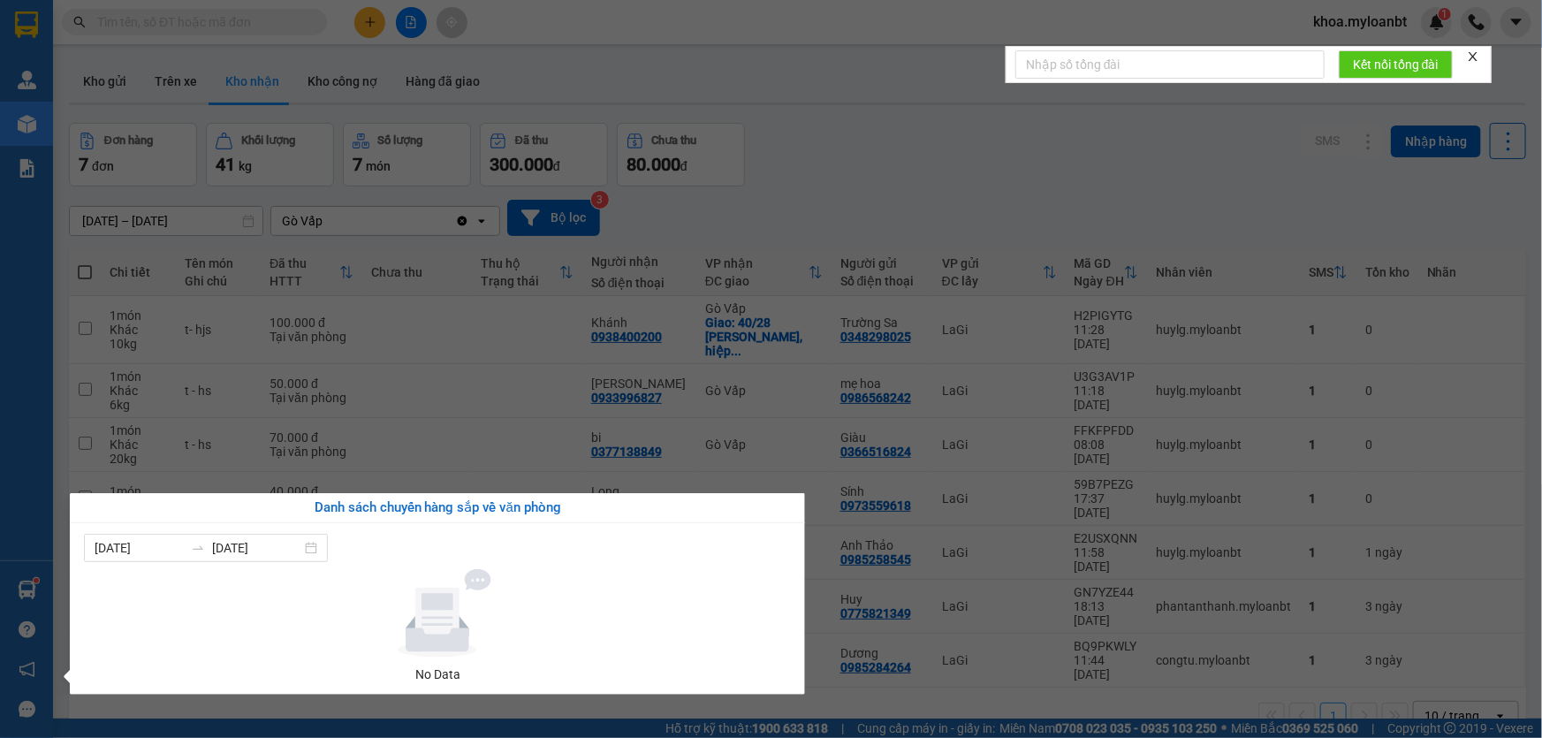
click at [340, 360] on section "Kết quả tìm kiếm ( 174 ) Bộ lọc Mã ĐH Trạng thái Món hàng Thu hộ Tổng cước Chưa…" at bounding box center [771, 369] width 1542 height 738
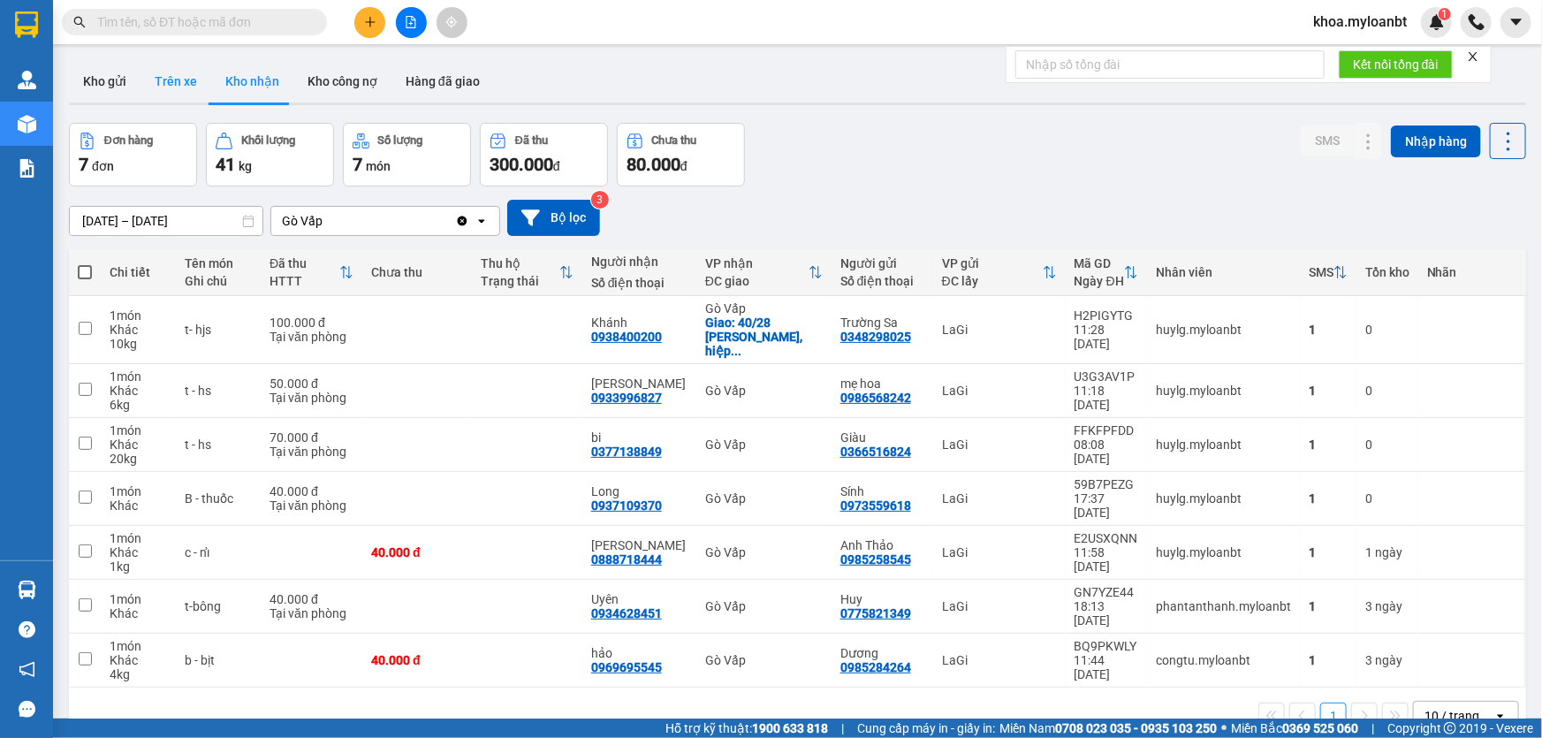
click at [140, 100] on button "Trên xe" at bounding box center [175, 81] width 71 height 42
type input "[DATE] – [DATE]"
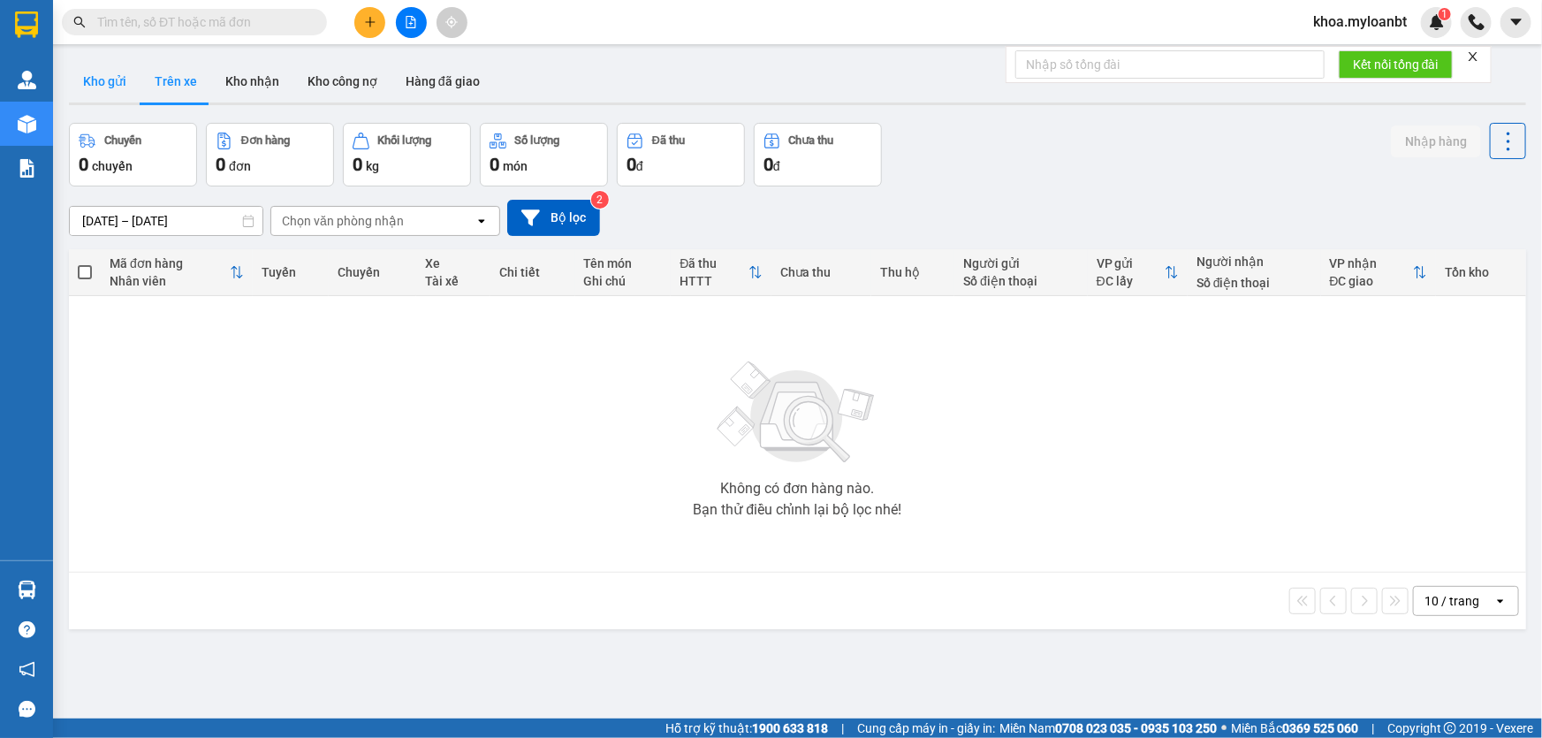
click at [125, 88] on button "Kho gửi" at bounding box center [105, 81] width 72 height 42
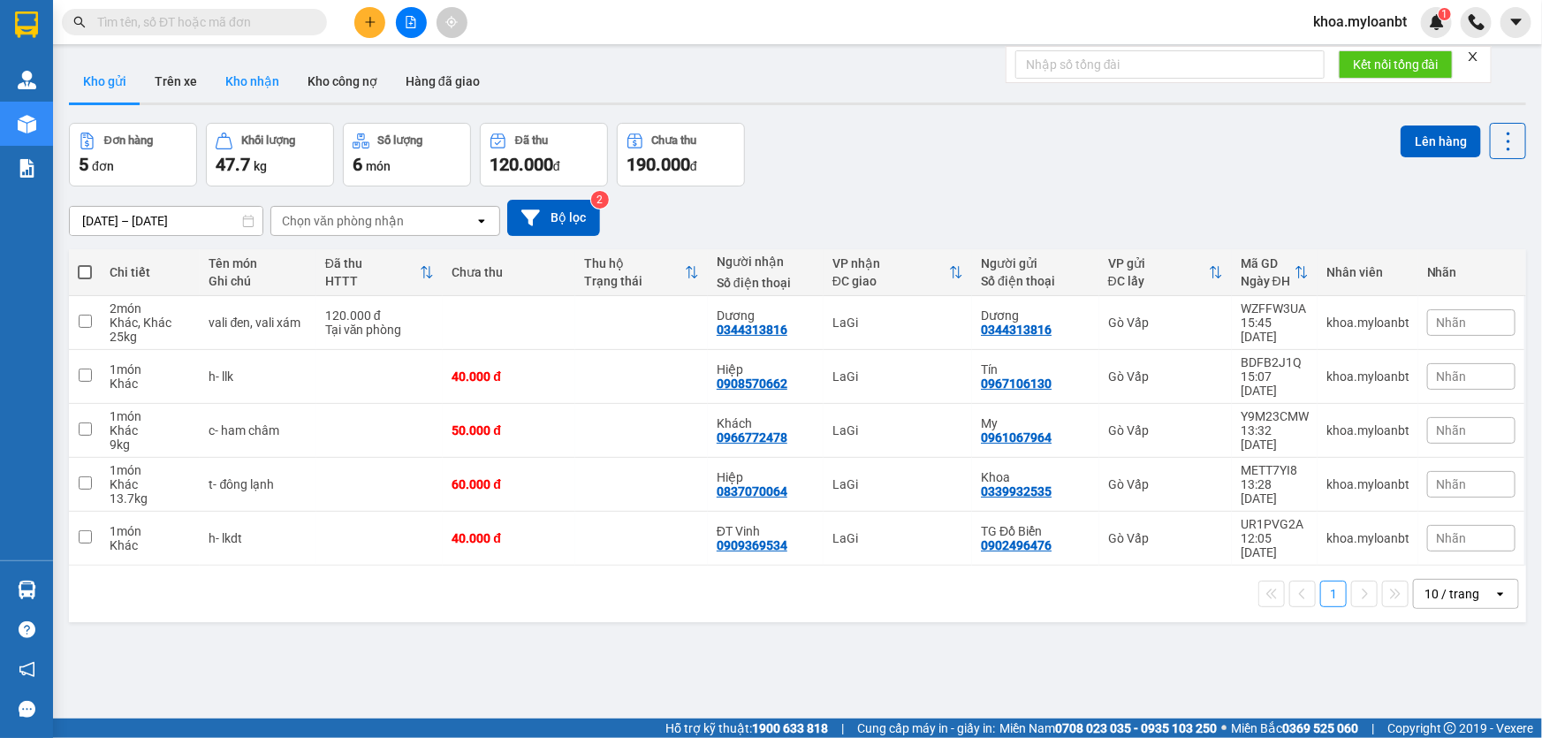
click at [249, 80] on button "Kho nhận" at bounding box center [252, 81] width 82 height 42
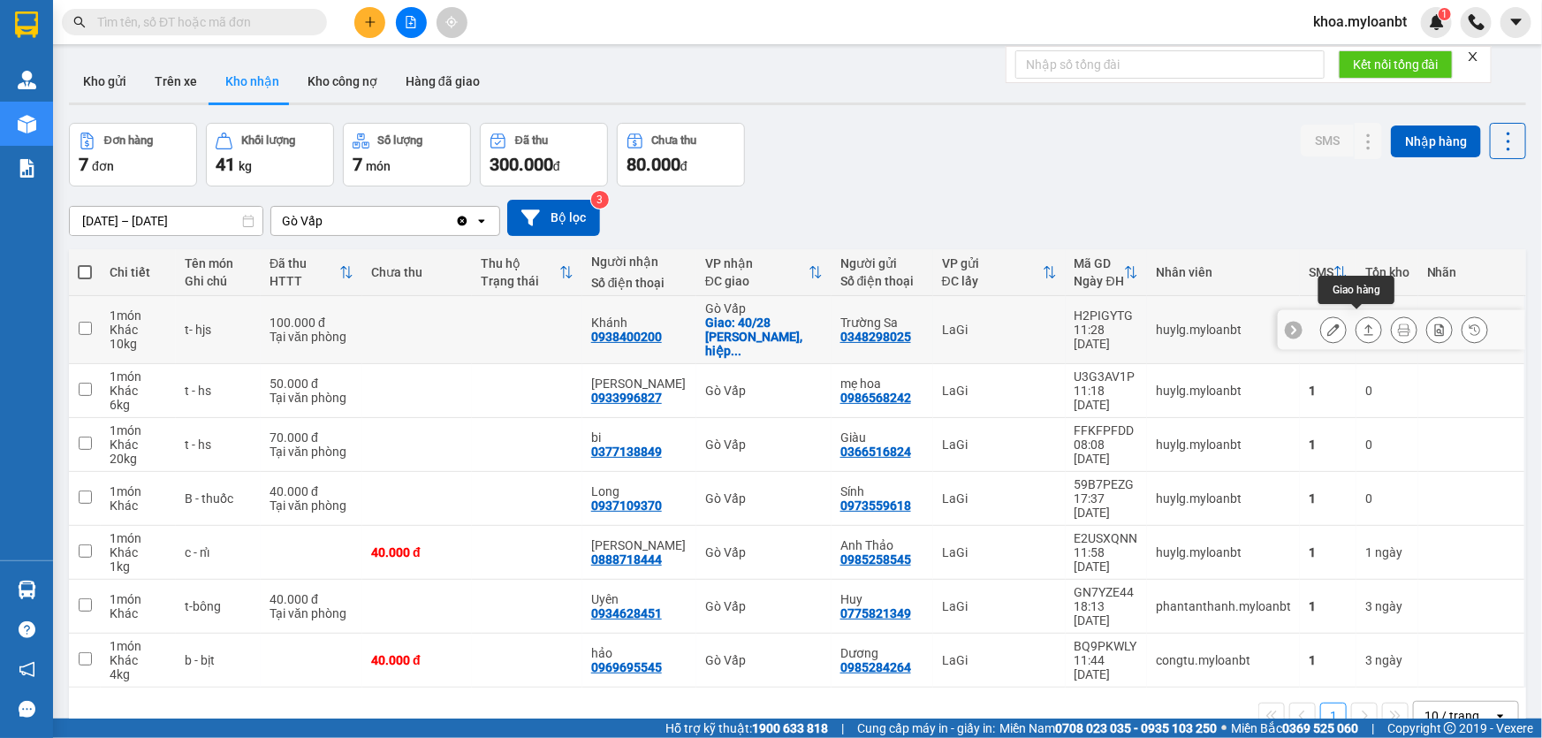
click at [1362, 327] on icon at bounding box center [1368, 329] width 12 height 12
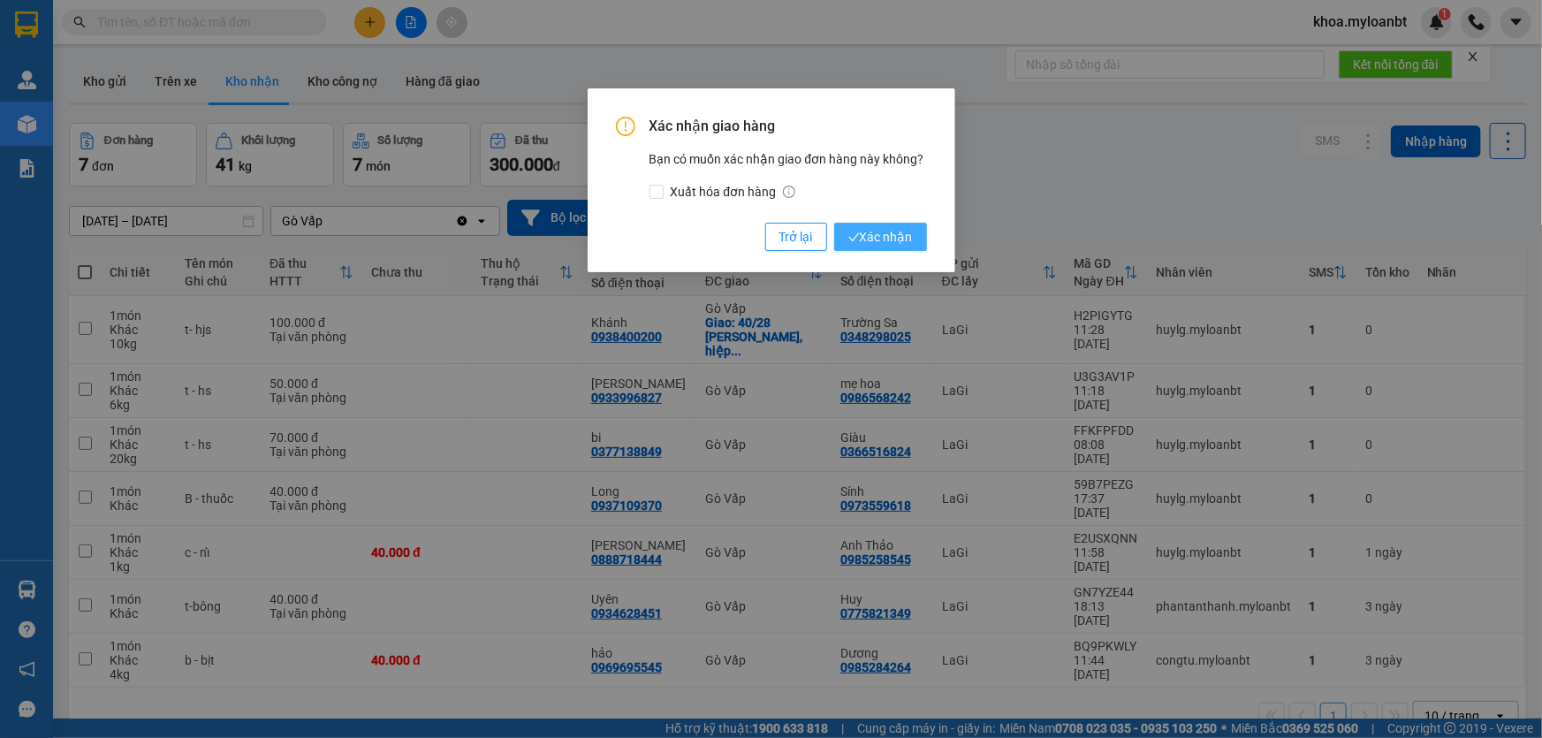
click at [878, 248] on button "Xác nhận" at bounding box center [880, 237] width 93 height 28
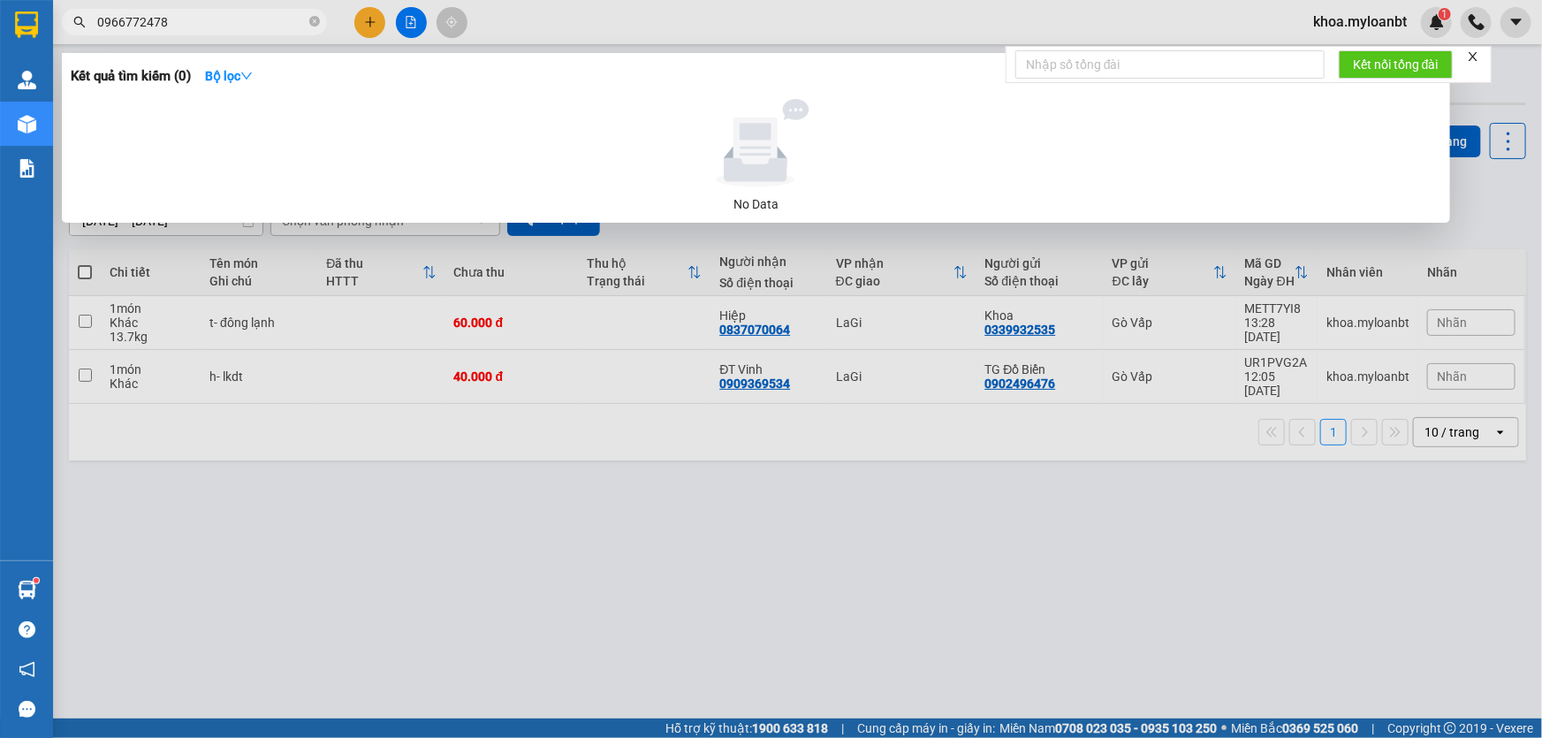
click at [603, 239] on div at bounding box center [771, 369] width 1542 height 738
